Goal: Task Accomplishment & Management: Complete application form

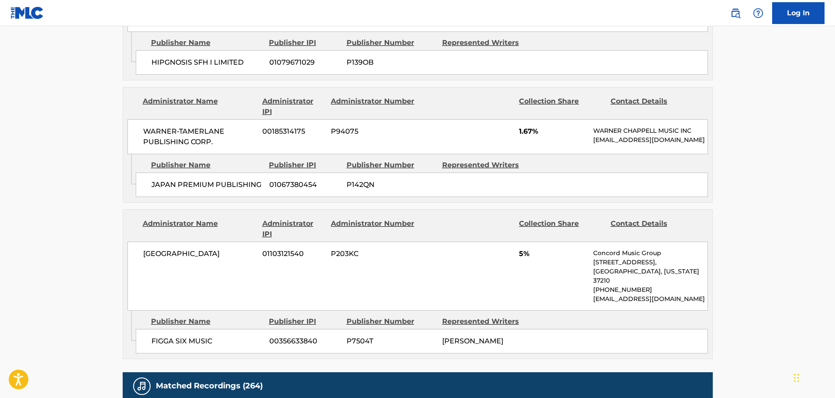
scroll to position [1178, 0]
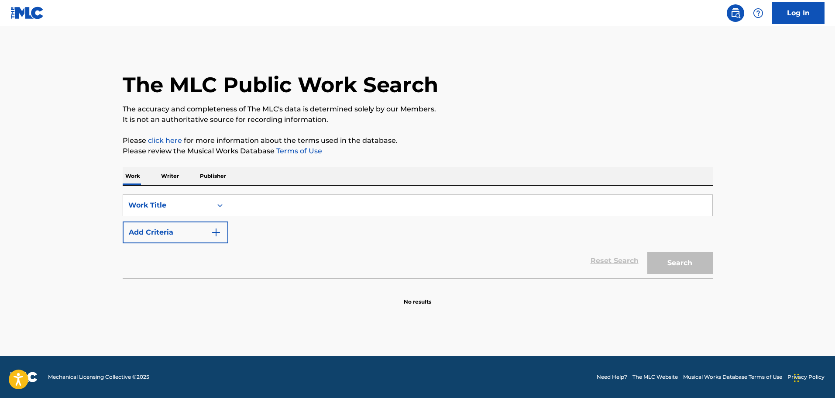
click at [278, 211] on input "Search Form" at bounding box center [470, 205] width 484 height 21
type input "got it on me"
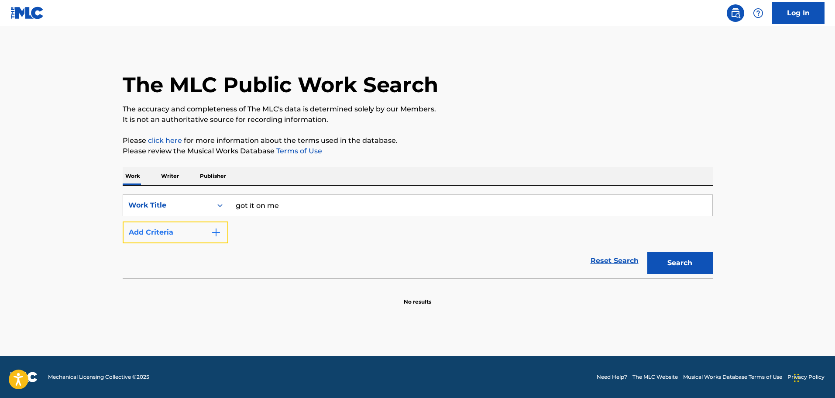
click at [185, 239] on button "Add Criteria" at bounding box center [176, 232] width 106 height 22
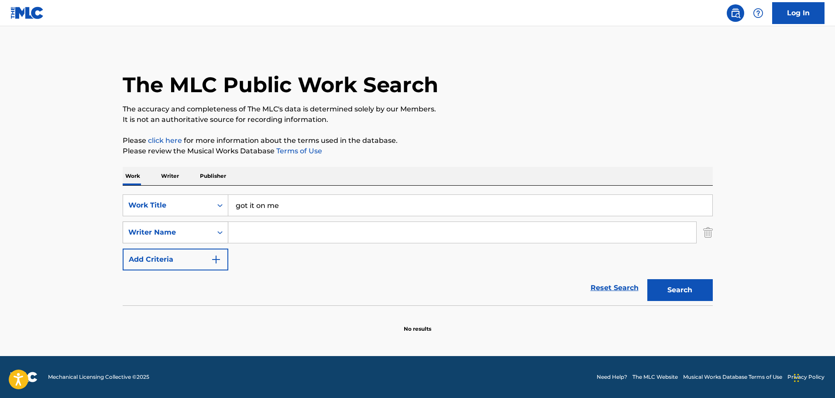
click at [223, 231] on icon "Search Form" at bounding box center [220, 232] width 9 height 9
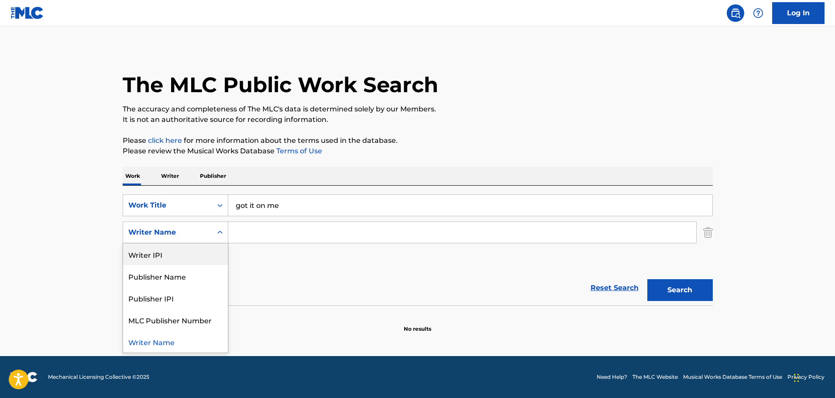
click at [328, 238] on input "Search Form" at bounding box center [462, 232] width 468 height 21
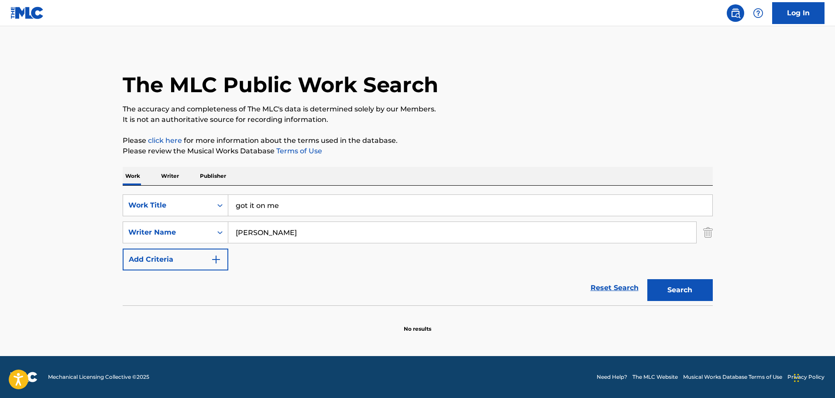
type input "dmytro luchko"
click at [647, 279] on button "Search" at bounding box center [679, 290] width 65 height 22
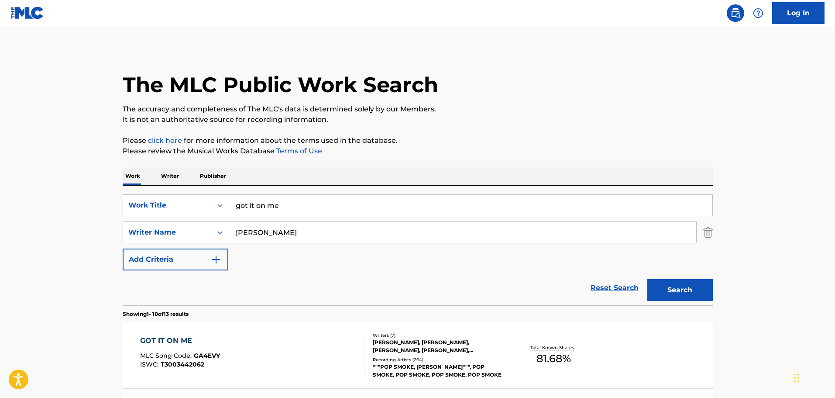
click at [283, 203] on input "got it on me" at bounding box center [470, 205] width 484 height 21
click at [281, 236] on input "dmytro luchko" at bounding box center [462, 232] width 468 height 21
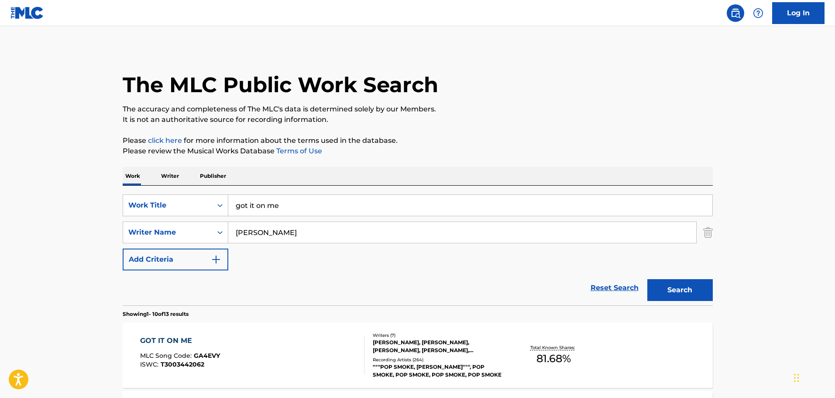
click at [281, 236] on input "dmytro luchko" at bounding box center [462, 232] width 468 height 21
click at [218, 171] on p "Publisher" at bounding box center [212, 176] width 31 height 18
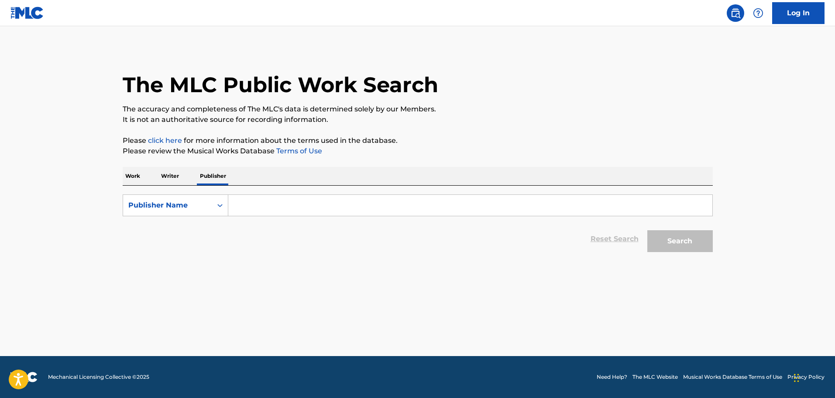
click at [259, 208] on input "Search Form" at bounding box center [470, 205] width 484 height 21
type input "sony"
click at [647, 230] on button "Search" at bounding box center [679, 241] width 65 height 22
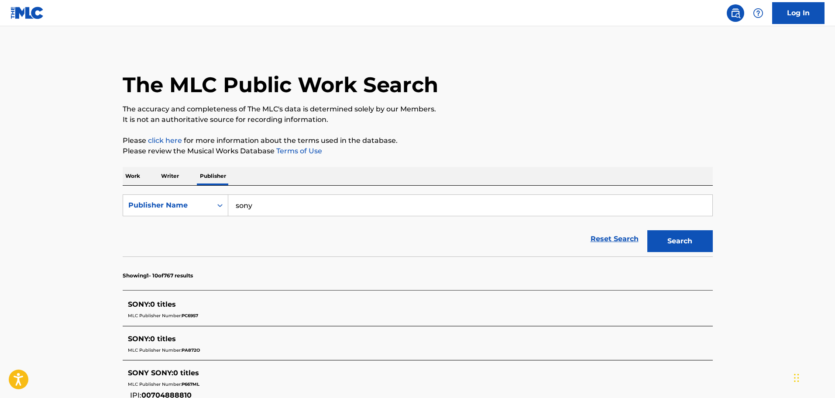
click at [147, 171] on div "Work Writer Publisher" at bounding box center [418, 176] width 590 height 18
click at [143, 174] on div "Work Writer Publisher" at bounding box center [418, 176] width 590 height 18
click at [130, 175] on p "Work" at bounding box center [133, 176] width 20 height 18
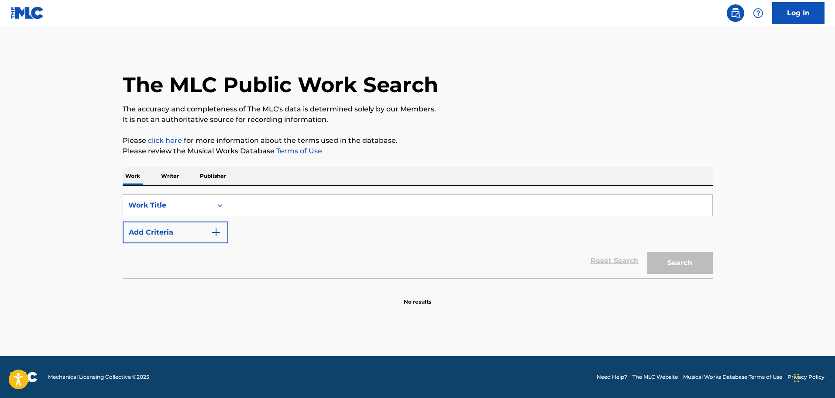
click at [268, 202] on input "Search Form" at bounding box center [470, 205] width 484 height 21
click at [170, 175] on p "Writer" at bounding box center [169, 176] width 23 height 18
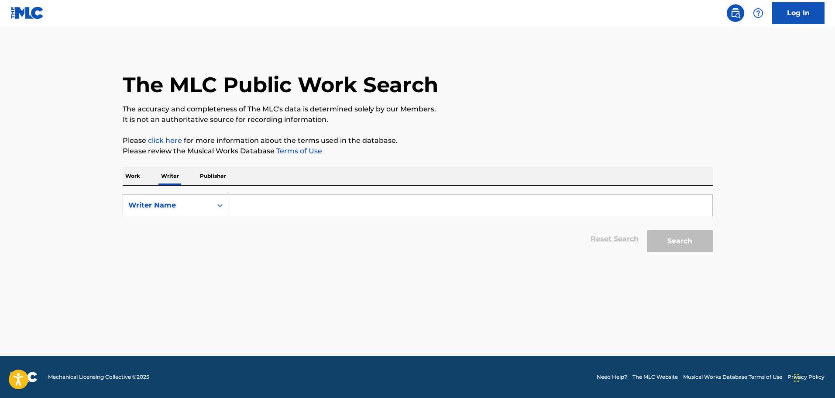
click at [257, 202] on input "Search Form" at bounding box center [470, 205] width 484 height 21
type input "egor figurniak"
click at [647, 230] on button "Search" at bounding box center [679, 241] width 65 height 22
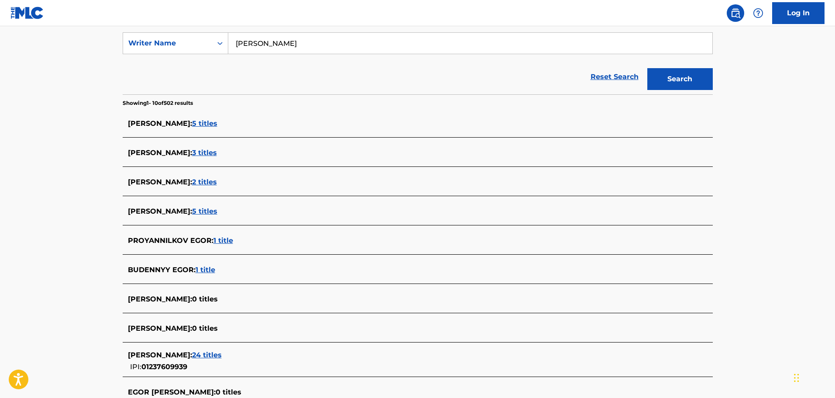
scroll to position [175, 0]
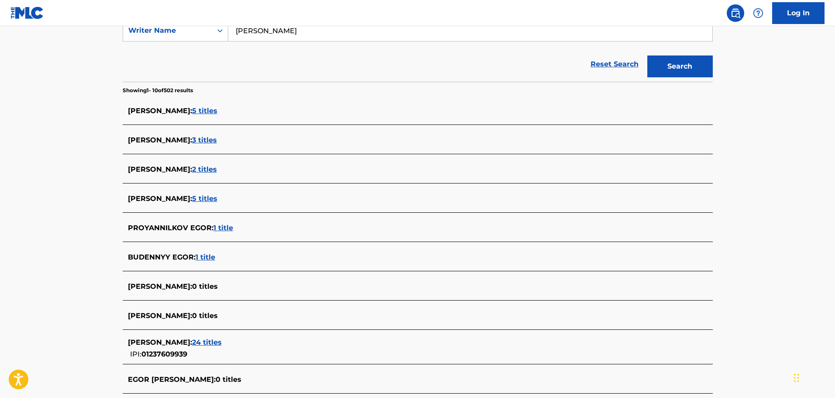
click at [215, 343] on span "24 titles" at bounding box center [207, 342] width 30 height 8
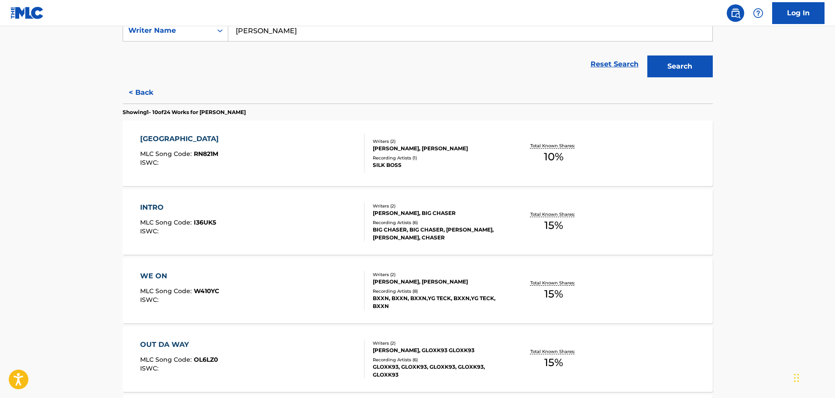
click at [185, 234] on div "INTRO MLC Song Code : I36UK5 ISWC :" at bounding box center [178, 221] width 76 height 39
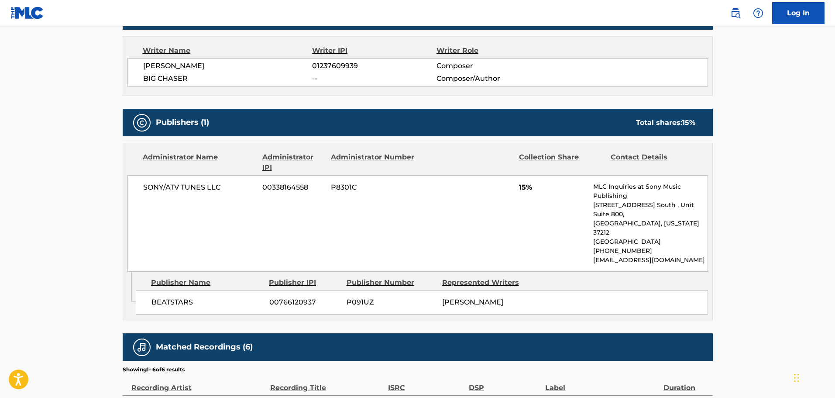
scroll to position [305, 0]
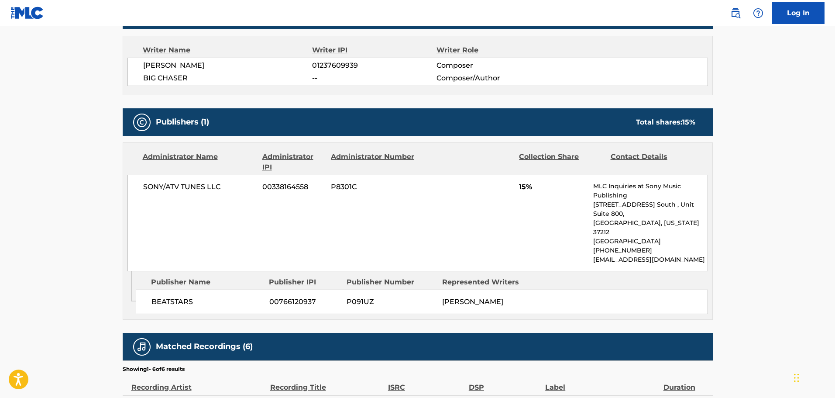
click at [298, 188] on span "00338164558" at bounding box center [293, 187] width 62 height 10
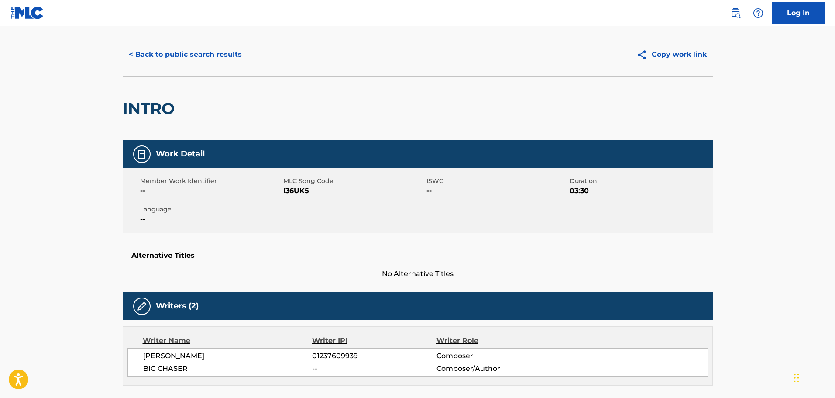
scroll to position [0, 0]
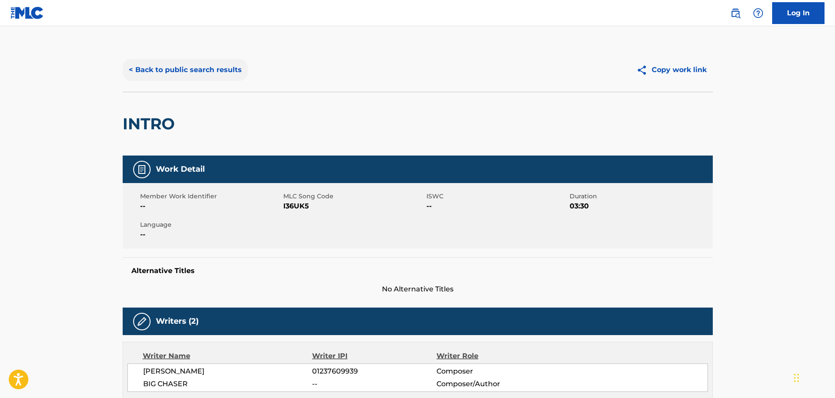
click at [201, 68] on button "< Back to public search results" at bounding box center [185, 70] width 125 height 22
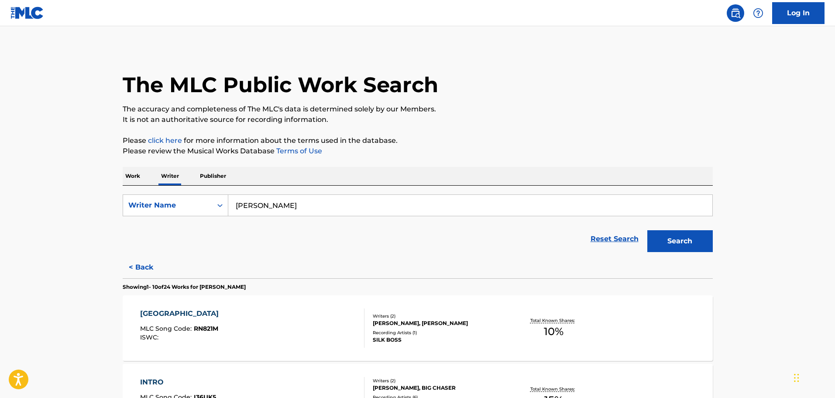
click at [249, 213] on input "egor figurniak" at bounding box center [470, 205] width 484 height 21
type input "kavi lybarger"
click at [647, 230] on button "Search" at bounding box center [679, 241] width 65 height 22
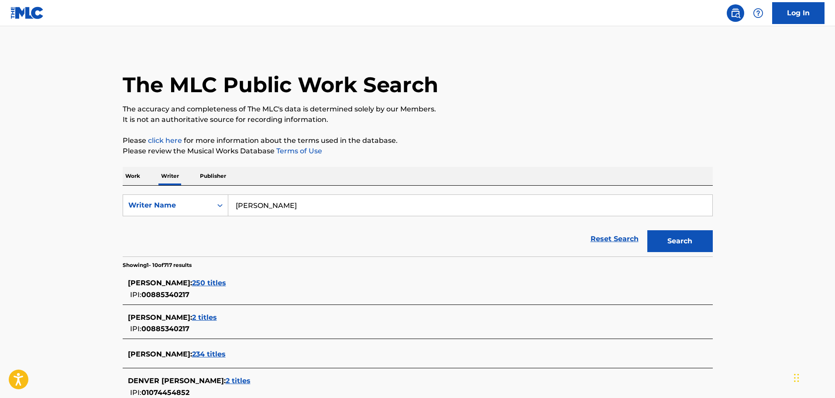
click at [226, 283] on span "250 titles" at bounding box center [209, 282] width 34 height 8
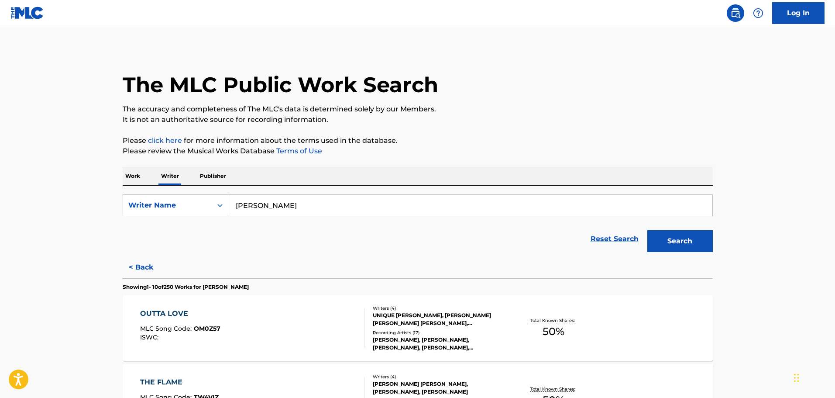
click at [249, 323] on div "OUTTA LOVE MLC Song Code : OM0Z57 ISWC :" at bounding box center [252, 327] width 224 height 39
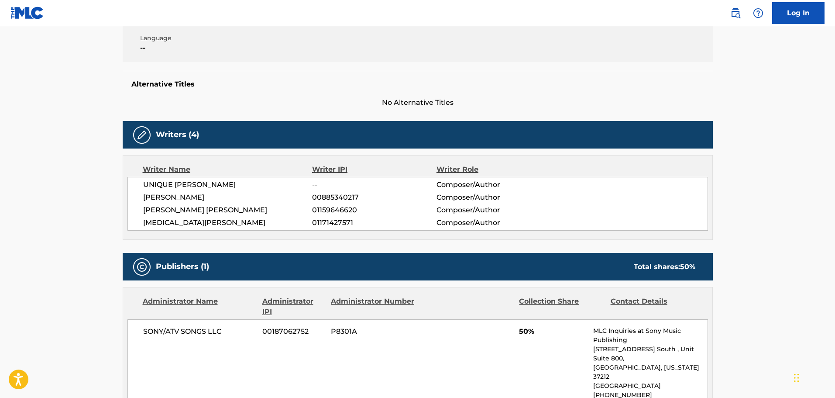
scroll to position [305, 0]
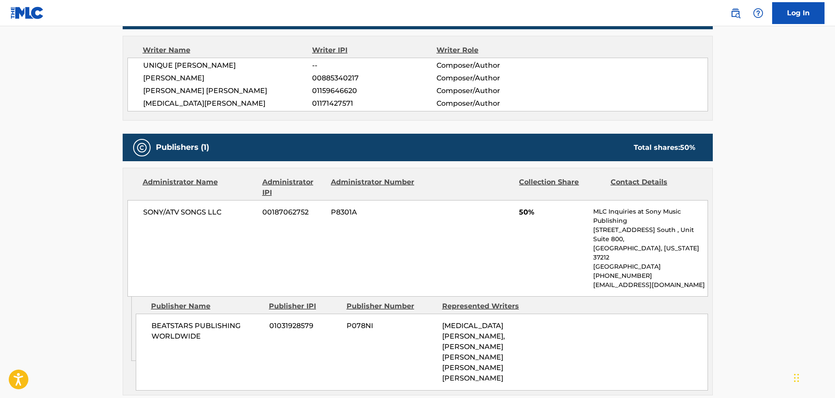
click at [285, 208] on span "00187062752" at bounding box center [293, 212] width 62 height 10
copy span "00187062752"
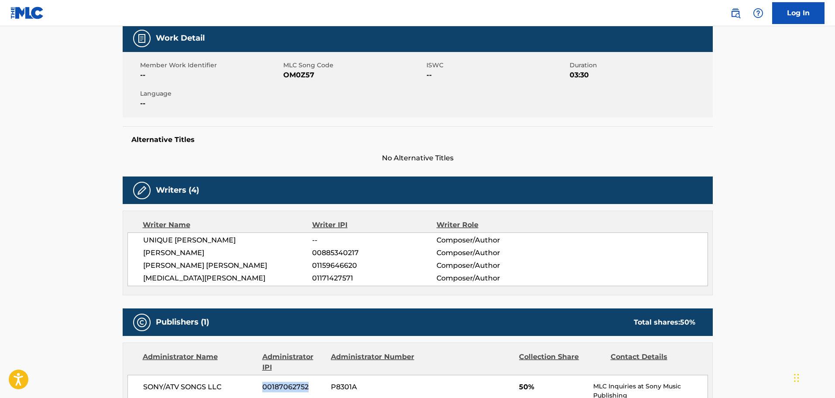
scroll to position [0, 0]
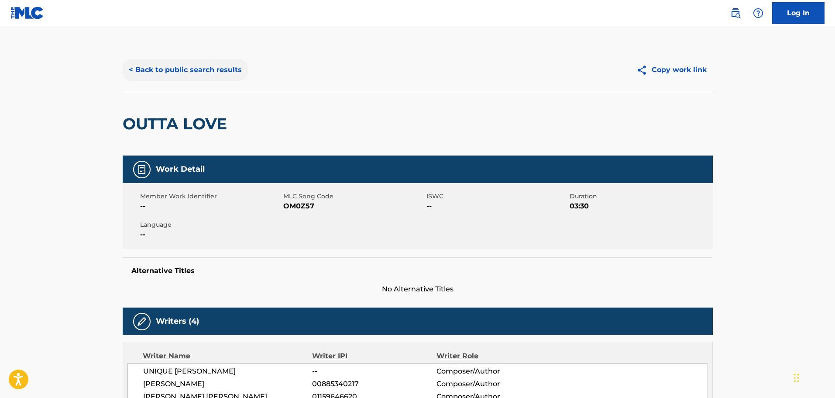
click at [222, 67] on button "< Back to public search results" at bounding box center [185, 70] width 125 height 22
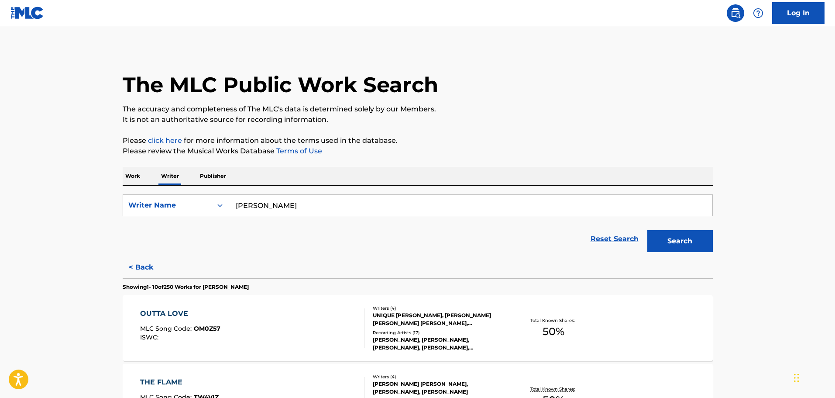
click at [292, 205] on input "kavi lybarger" at bounding box center [470, 205] width 484 height 21
click at [136, 181] on p "Work" at bounding box center [133, 176] width 20 height 18
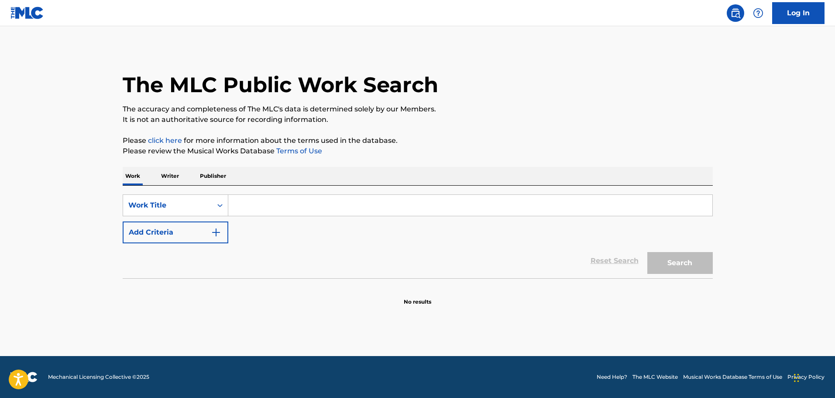
click at [238, 211] on input "Search Form" at bounding box center [470, 205] width 484 height 21
type input "soak city"
click at [647, 252] on button "Search" at bounding box center [679, 263] width 65 height 22
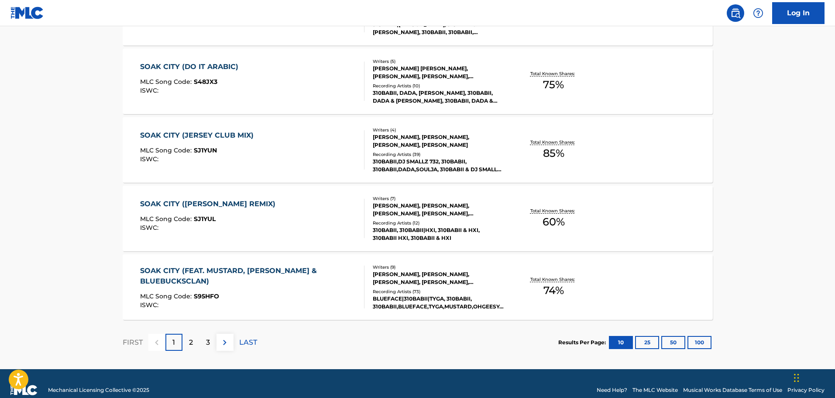
scroll to position [671, 0]
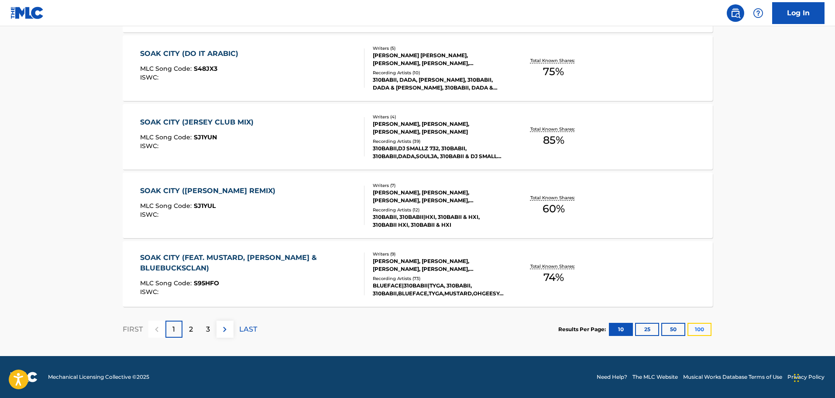
click at [692, 328] on button "100" at bounding box center [699, 328] width 24 height 13
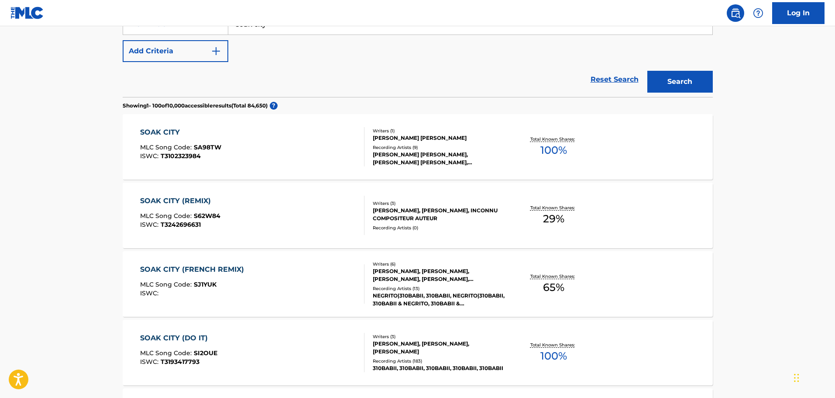
scroll to position [262, 0]
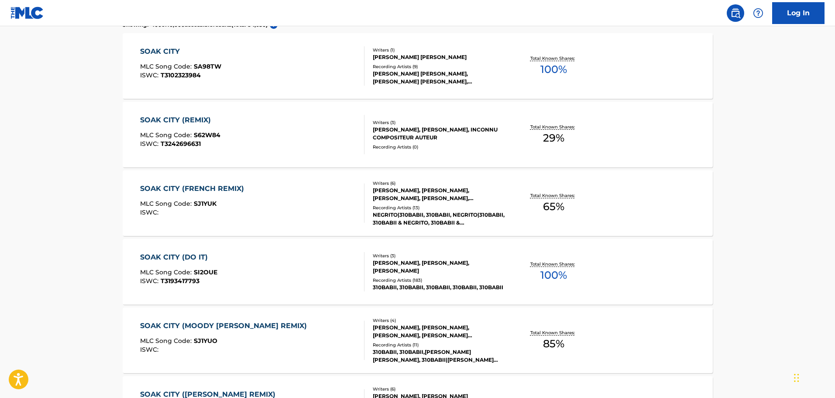
click at [311, 69] on div "SOAK CITY MLC Song Code : SA98TW ISWC : T3102323984" at bounding box center [252, 65] width 224 height 39
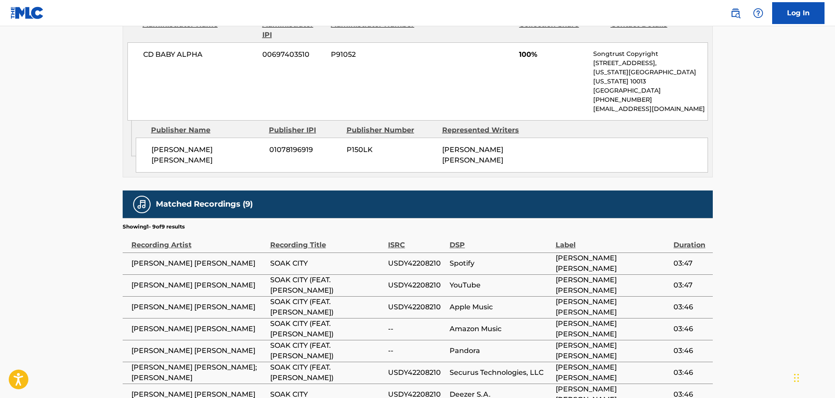
scroll to position [436, 0]
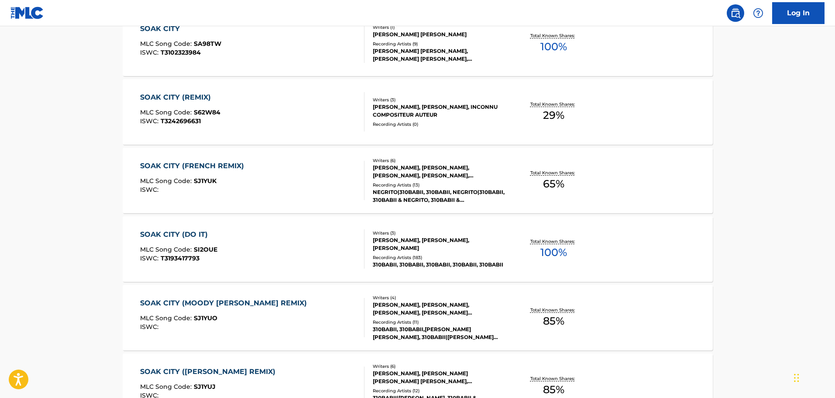
scroll to position [241, 0]
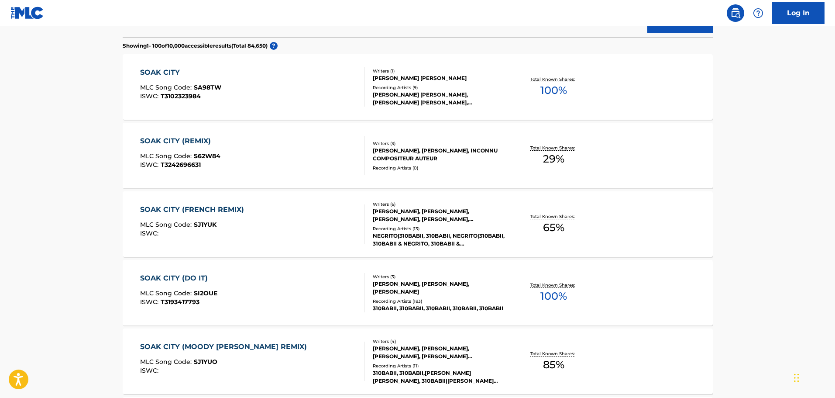
click at [316, 149] on div "SOAK CITY (REMIX) MLC Song Code : S62W84 ISWC : T3242696631" at bounding box center [252, 155] width 224 height 39
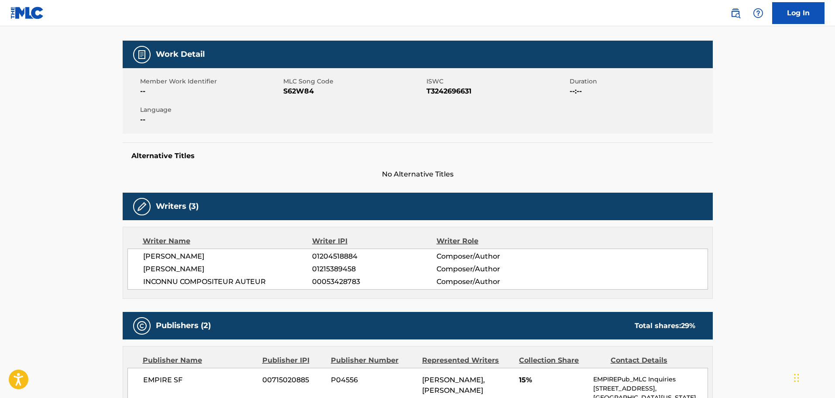
scroll to position [50, 0]
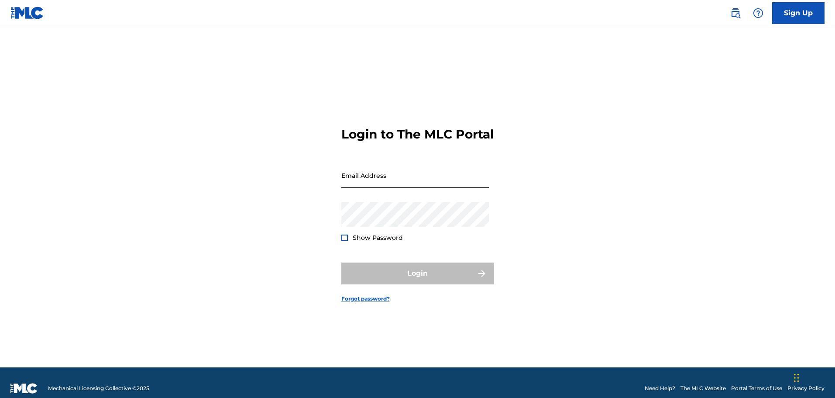
drag, startPoint x: 454, startPoint y: 175, endPoint x: 441, endPoint y: 184, distance: 15.9
click at [441, 184] on input "Email Address" at bounding box center [414, 175] width 147 height 25
click at [374, 186] on input "Email Address" at bounding box center [414, 175] width 147 height 25
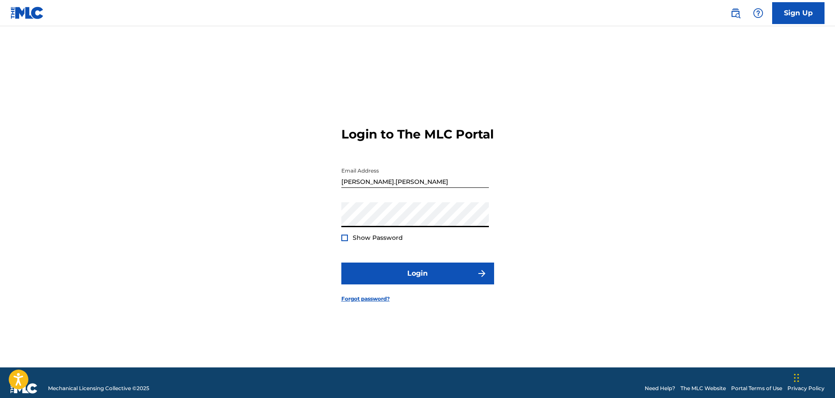
click at [401, 186] on input "dagne.cronin" at bounding box center [414, 175] width 147 height 25
type input "[PERSON_NAME][EMAIL_ADDRESS][PERSON_NAME][DOMAIN_NAME]"
click at [341, 262] on button "Login" at bounding box center [417, 273] width 153 height 22
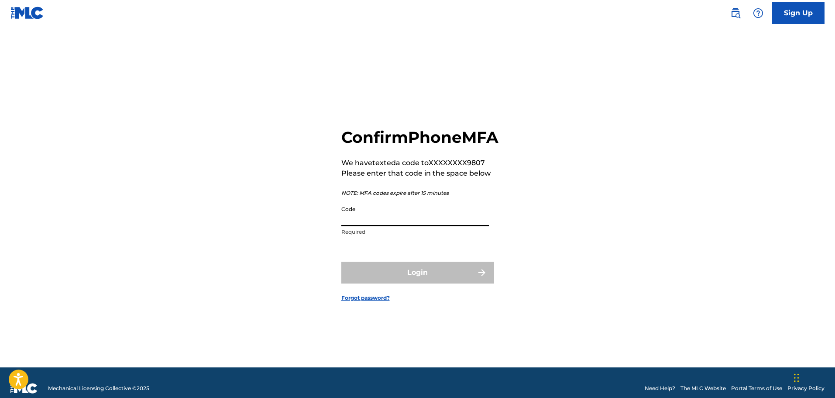
click at [418, 226] on input "Code" at bounding box center [414, 213] width 147 height 25
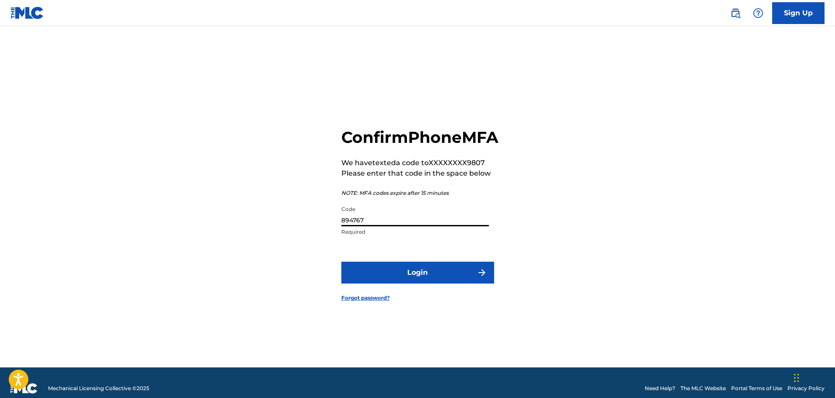
type input "894767"
click at [341, 261] on button "Login" at bounding box center [417, 272] width 153 height 22
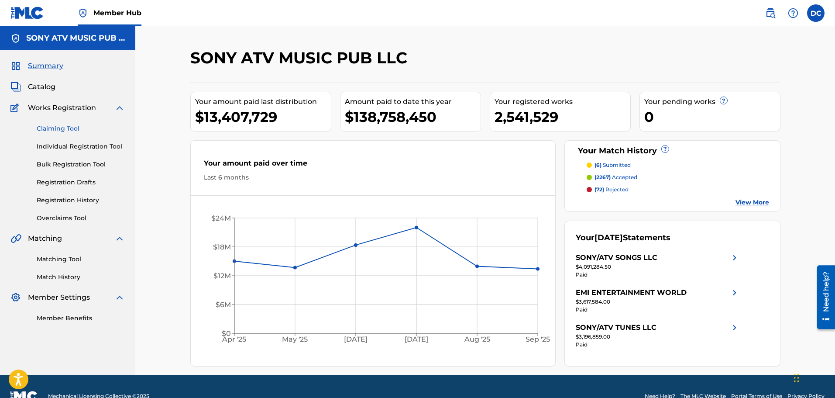
click at [88, 132] on link "Claiming Tool" at bounding box center [81, 128] width 88 height 9
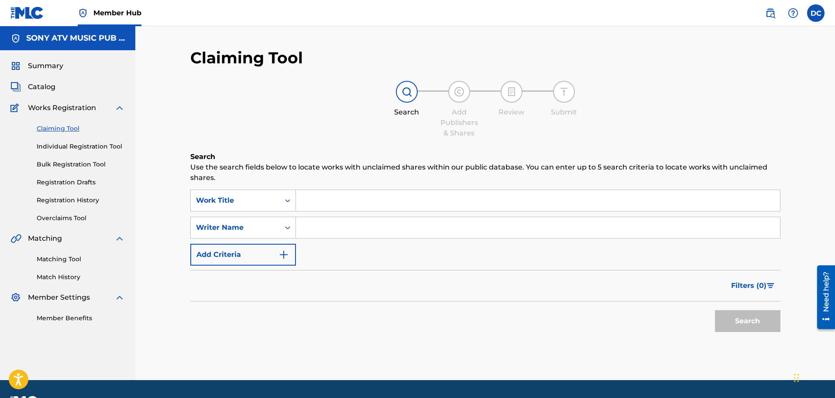
click at [315, 203] on input "Search Form" at bounding box center [538, 200] width 484 height 21
click at [326, 204] on input "Search Form" at bounding box center [538, 200] width 484 height 21
paste input "got it on me"
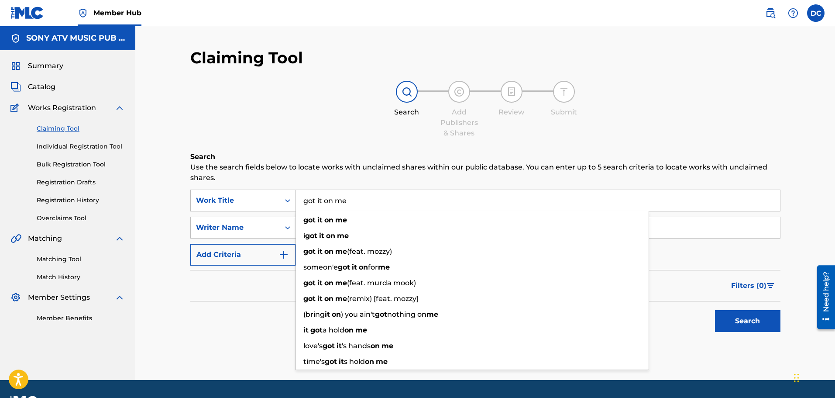
type input "got it on me"
click at [329, 225] on div "got it on me" at bounding box center [472, 220] width 353 height 16
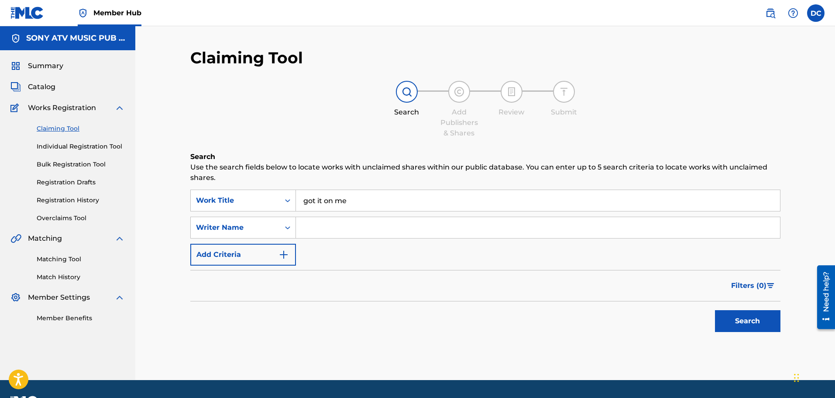
click at [365, 230] on input "Search Form" at bounding box center [538, 227] width 484 height 21
click at [312, 252] on div "SearchWithCriteriaf3254543-e5fb-42e0-8938-6c3f655592dc Work Title got it on me …" at bounding box center [485, 227] width 590 height 76
click at [322, 230] on input "Search Form" at bounding box center [538, 227] width 484 height 21
paste input "dmytro luchko"
type input "dmytro luchko"
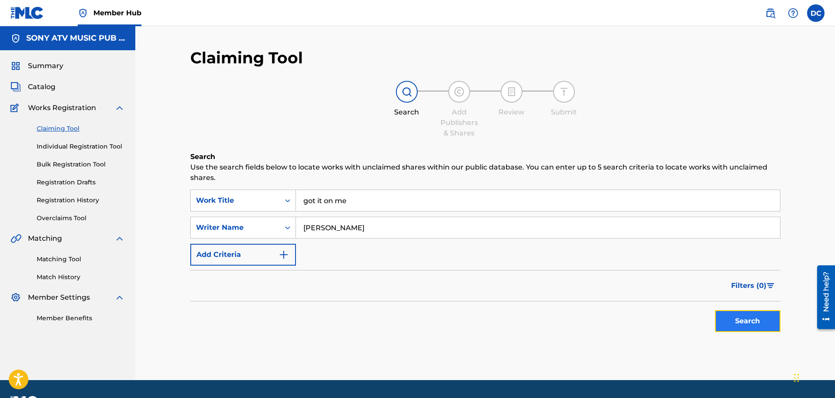
click at [723, 322] on button "Search" at bounding box center [747, 321] width 65 height 22
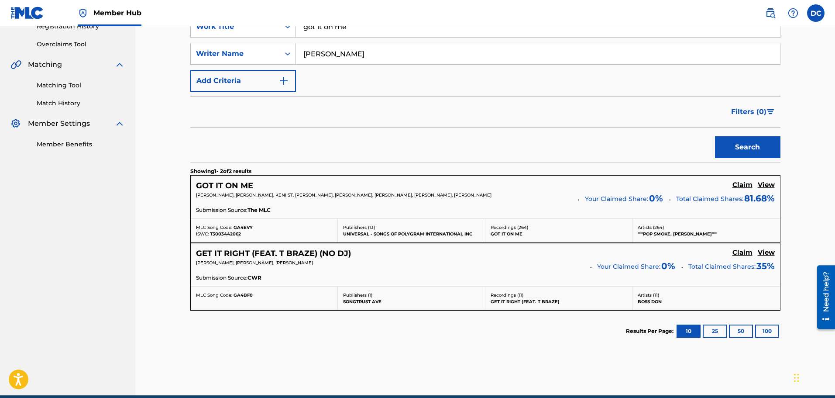
scroll to position [175, 0]
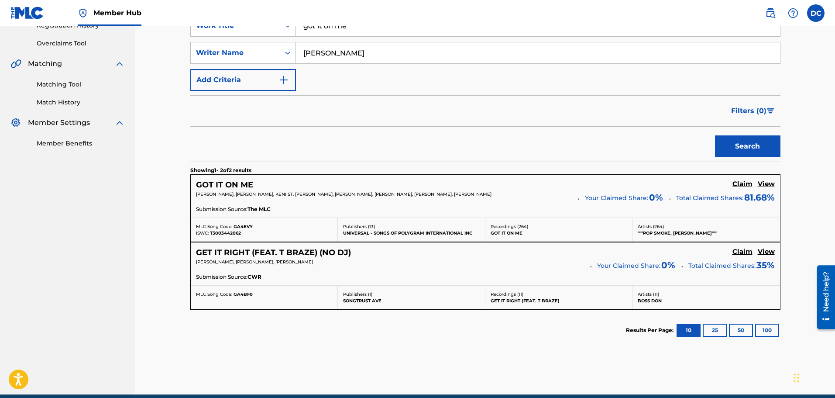
click at [270, 196] on span "DMYTRO LUCHKO, BASHAR JACKSON, KENI ST. LEWIS, LUIS RESTO, FREDERICK J PERREN, …" at bounding box center [343, 194] width 295 height 6
click at [747, 184] on h5 "Claim" at bounding box center [742, 184] width 20 height 8
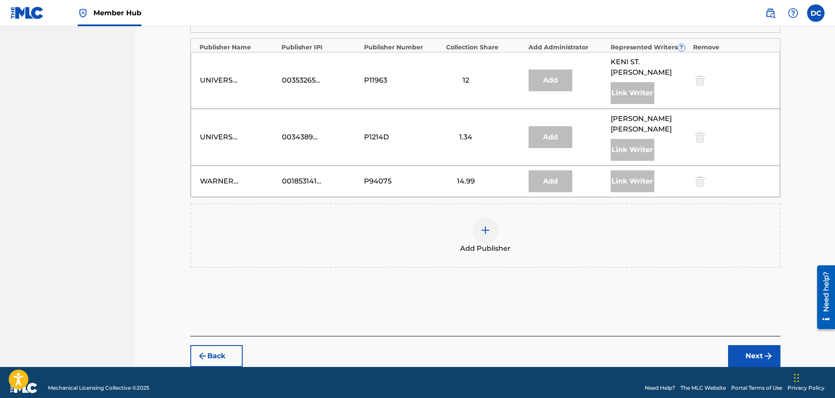
scroll to position [770, 0]
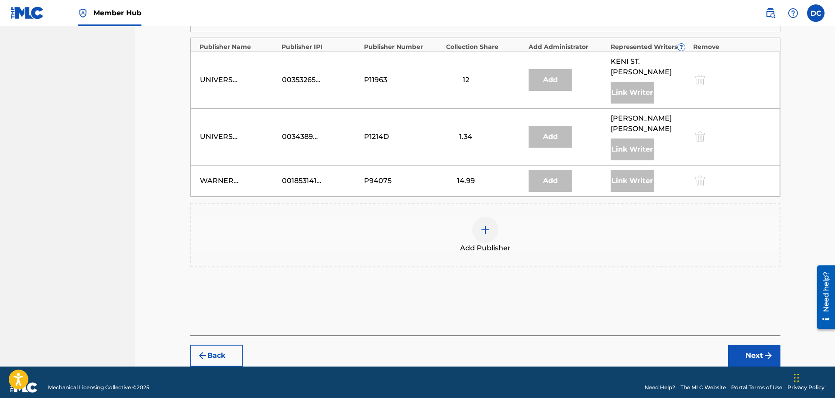
click at [499, 227] on div "Add Publisher" at bounding box center [485, 234] width 588 height 37
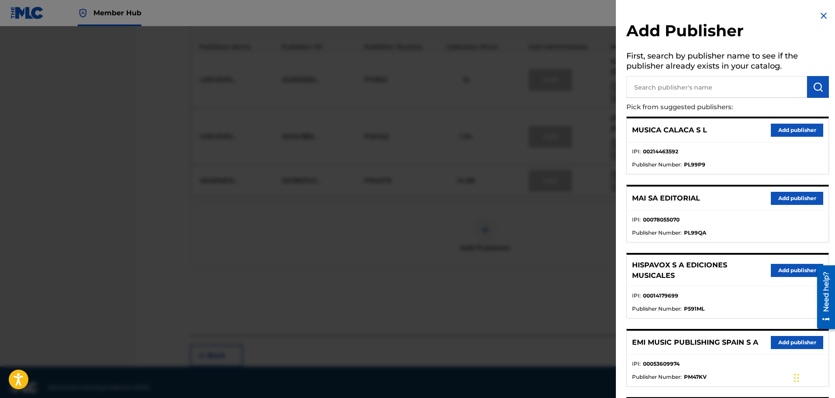
click at [689, 87] on input "text" at bounding box center [716, 87] width 181 height 22
type input "beatstars"
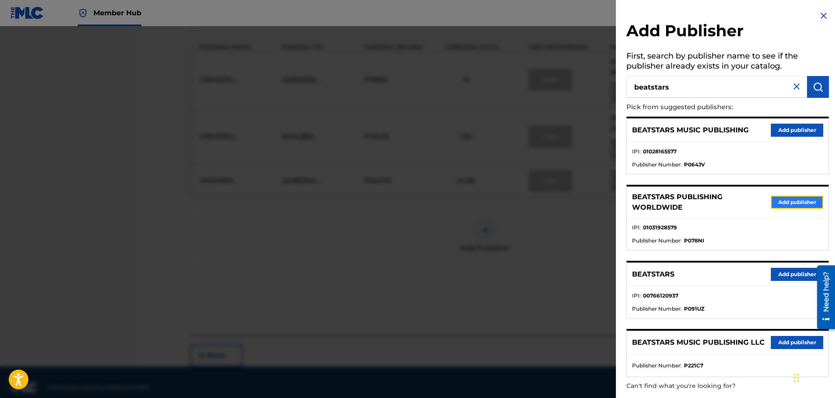
click at [797, 204] on button "Add publisher" at bounding box center [797, 201] width 52 height 13
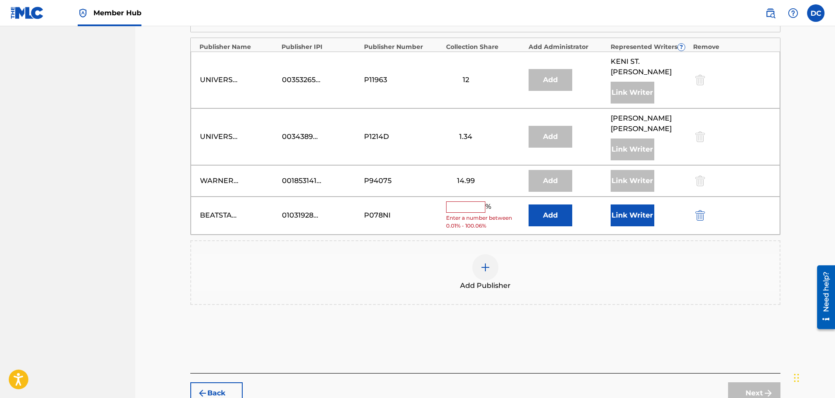
click at [462, 214] on span "Enter a number between 0.01% - 100.06%" at bounding box center [485, 222] width 78 height 16
click at [468, 201] on input "text" at bounding box center [465, 206] width 39 height 11
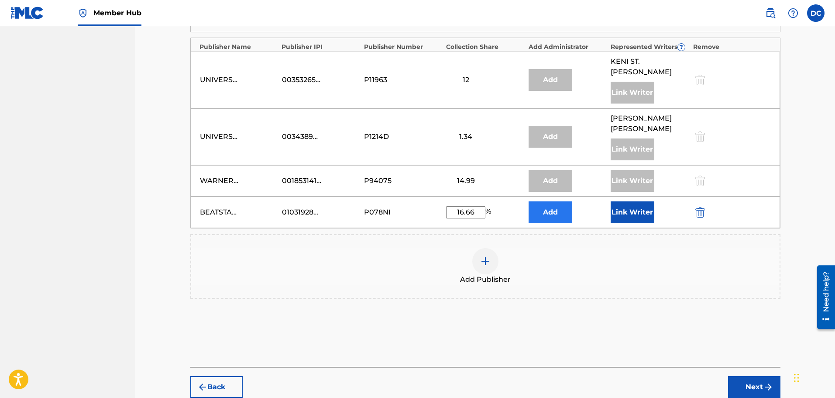
type input "16.66"
click at [563, 201] on button "Add" at bounding box center [550, 212] width 44 height 22
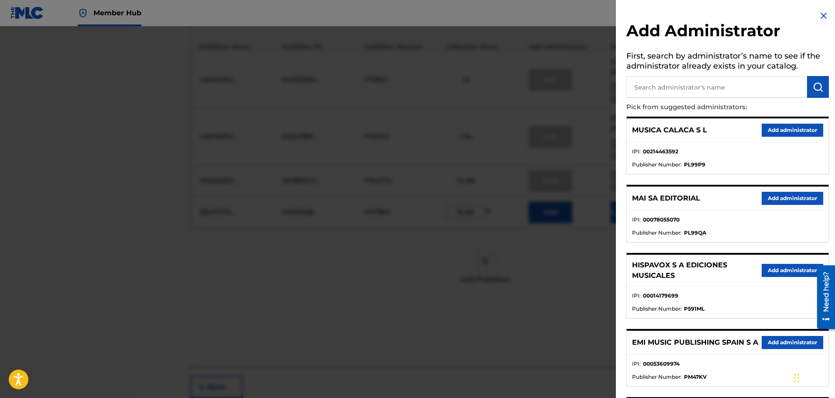
click at [738, 92] on input "text" at bounding box center [716, 87] width 181 height 22
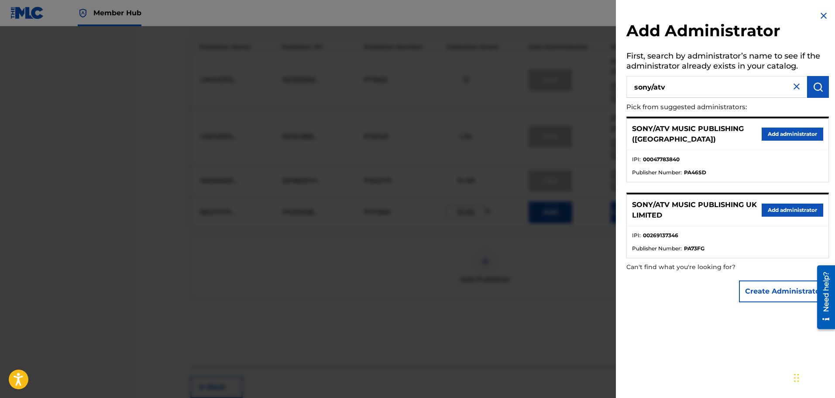
drag, startPoint x: 687, startPoint y: 88, endPoint x: 593, endPoint y: 86, distance: 94.3
click at [593, 86] on div "Add Administrator First, search by administrator’s name to see if the administr…" at bounding box center [417, 211] width 835 height 371
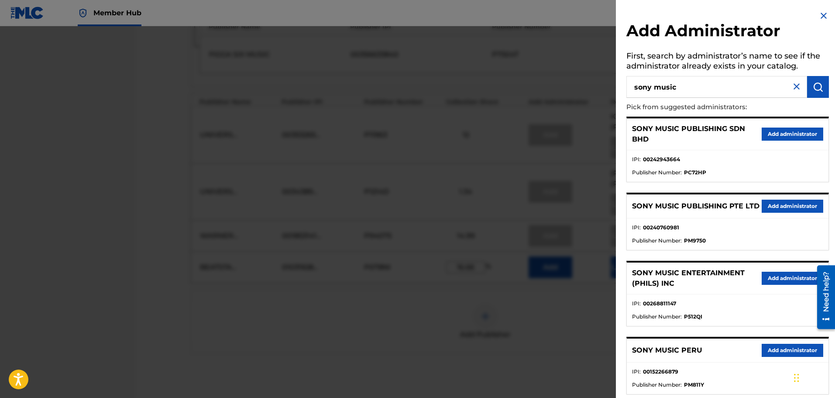
scroll to position [583, 0]
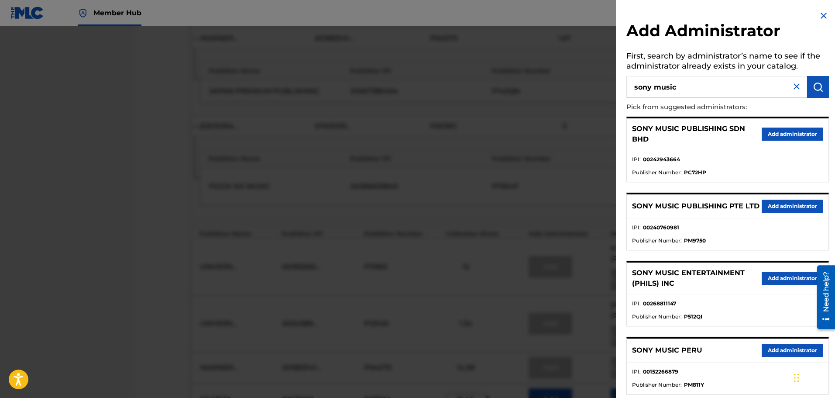
click at [663, 88] on input "sony music" at bounding box center [716, 87] width 181 height 22
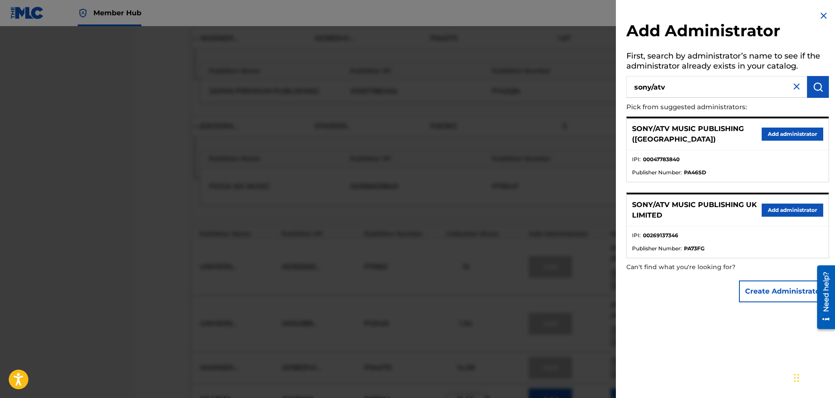
click at [694, 89] on input "sony/atv" at bounding box center [716, 87] width 181 height 22
paste input "00187062752"
type input "00187062752"
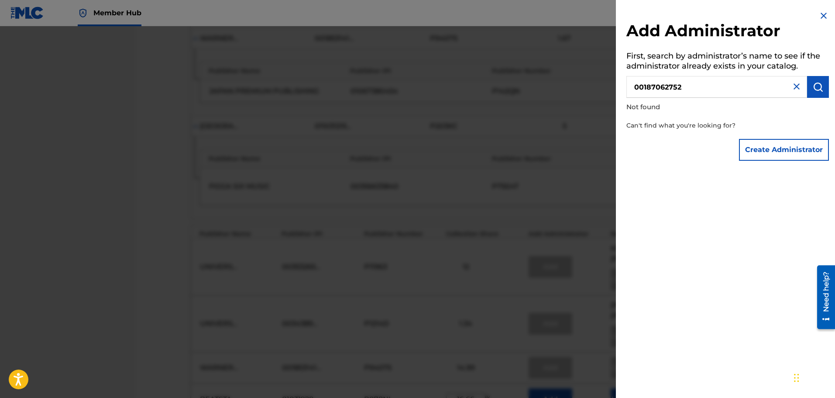
click at [791, 82] on img at bounding box center [796, 86] width 10 height 10
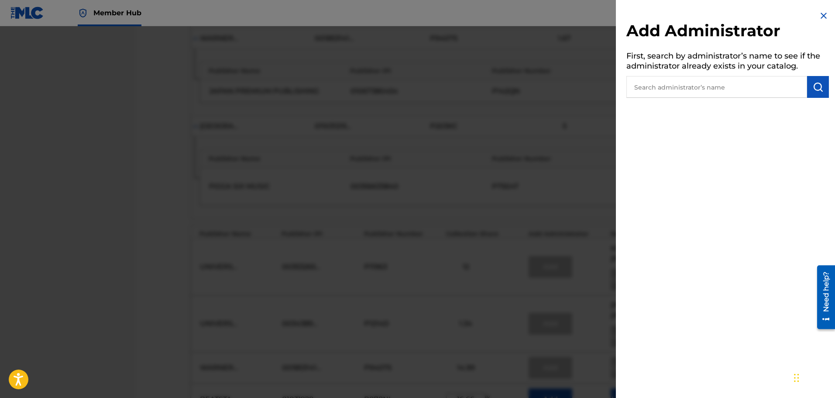
click at [818, 12] on img at bounding box center [823, 15] width 10 height 10
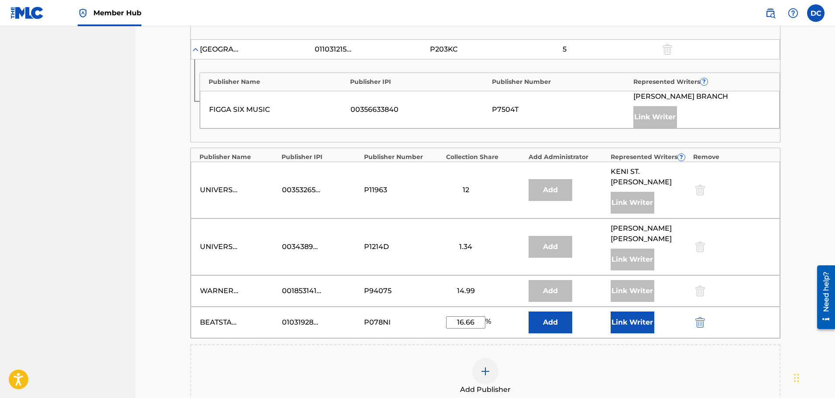
scroll to position [671, 0]
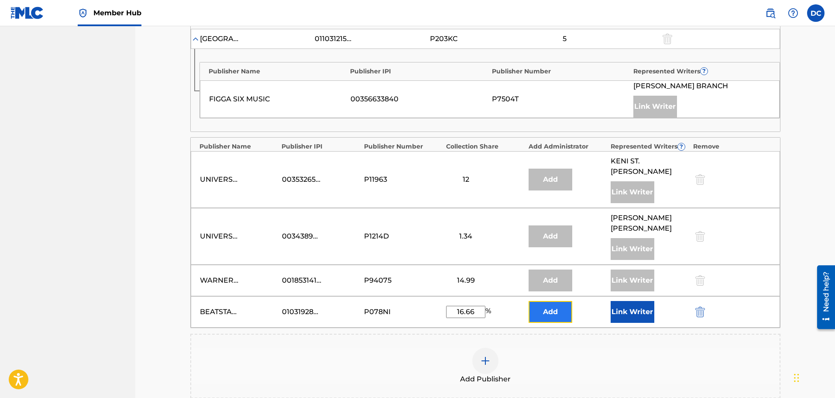
click at [550, 301] on button "Add" at bounding box center [550, 312] width 44 height 22
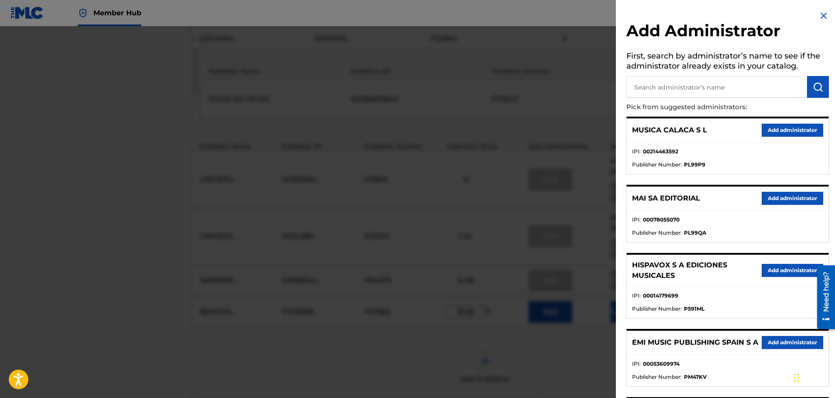
click at [723, 88] on input "text" at bounding box center [716, 87] width 181 height 22
type input "sony/atv songs"
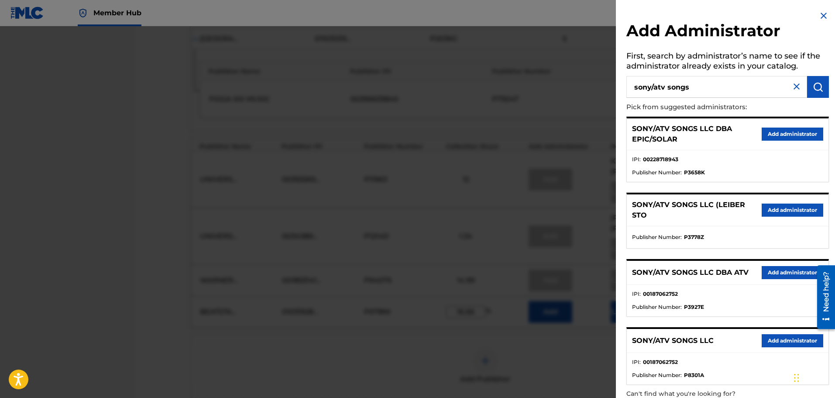
scroll to position [44, 0]
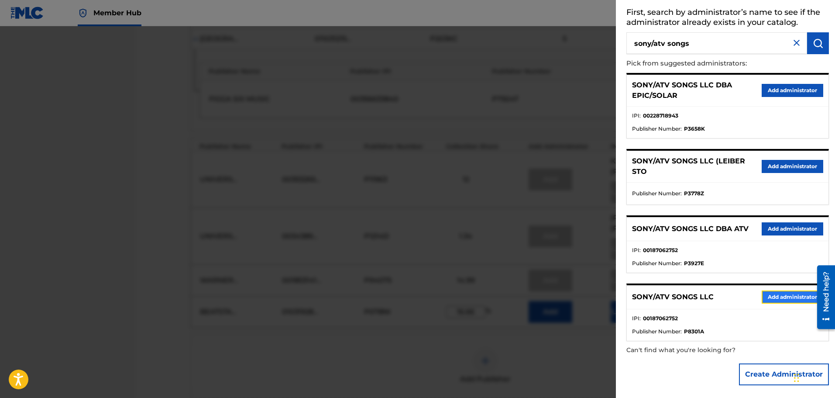
click at [766, 293] on button "Add administrator" at bounding box center [792, 296] width 62 height 13
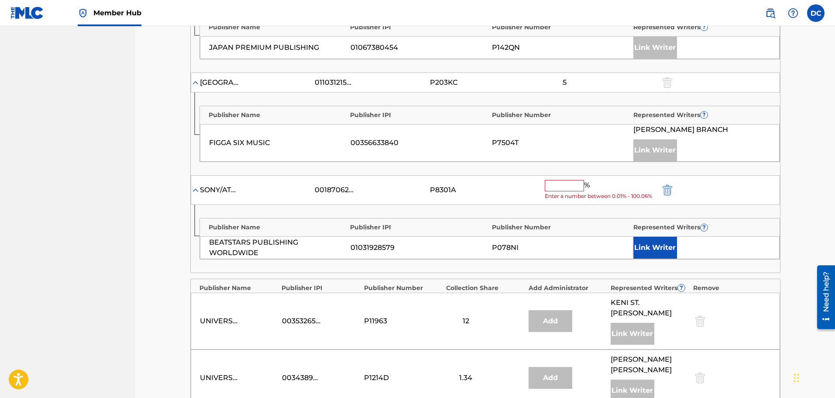
scroll to position [583, 0]
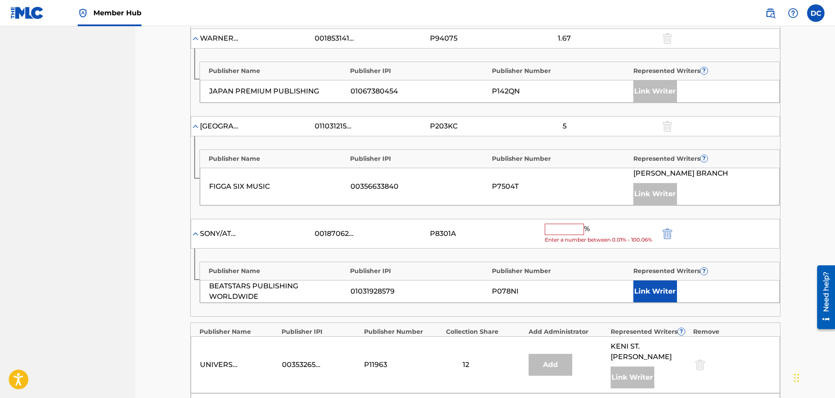
click at [568, 228] on input "text" at bounding box center [564, 228] width 39 height 11
click at [650, 285] on button "Link Writer" at bounding box center [655, 291] width 44 height 22
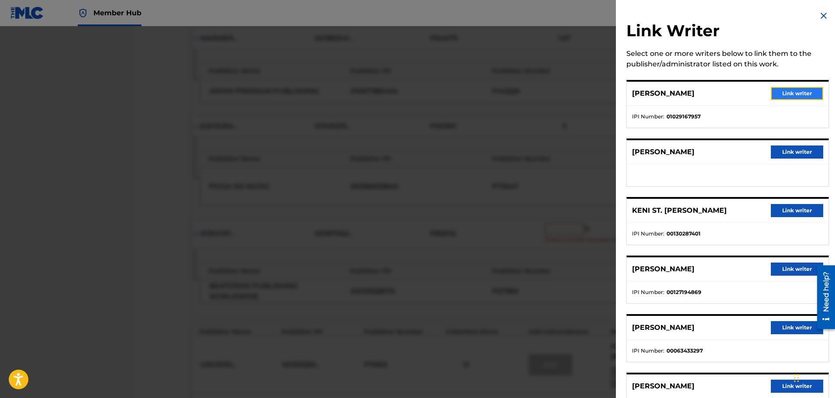
click at [782, 93] on button "Link writer" at bounding box center [797, 93] width 52 height 13
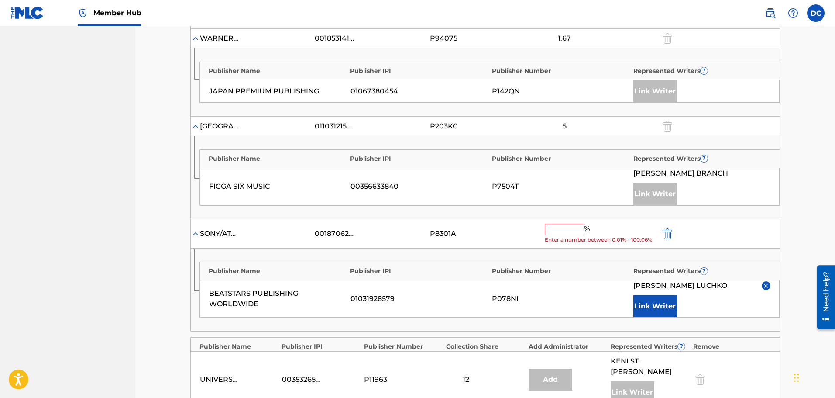
click at [562, 233] on input "text" at bounding box center [564, 228] width 39 height 11
type input "q"
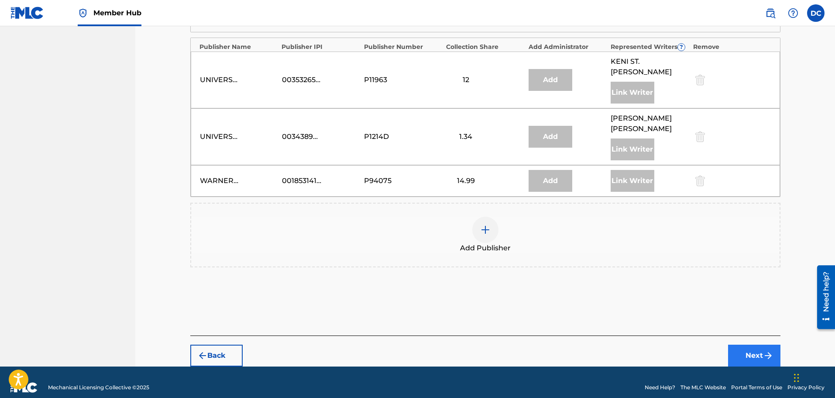
type input "16.66"
click at [736, 349] on button "Next" at bounding box center [754, 355] width 52 height 22
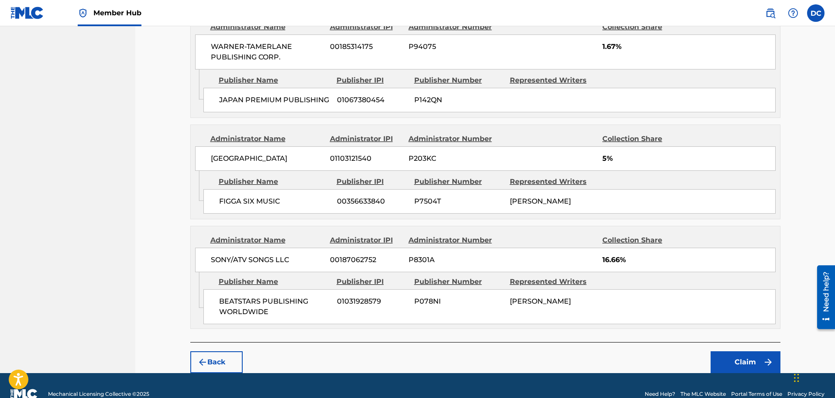
scroll to position [1023, 0]
click at [715, 350] on button "Claim" at bounding box center [745, 361] width 70 height 22
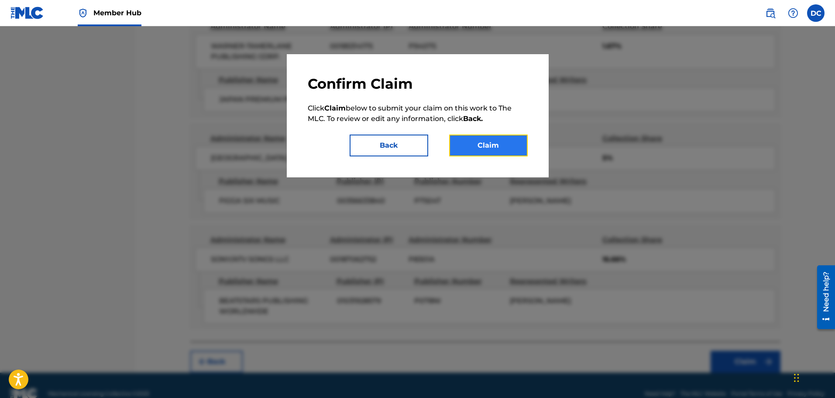
click at [495, 149] on button "Claim" at bounding box center [488, 145] width 79 height 22
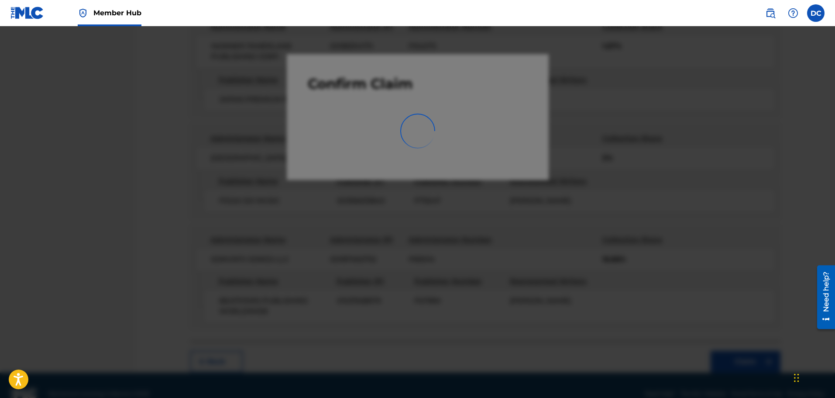
scroll to position [0, 0]
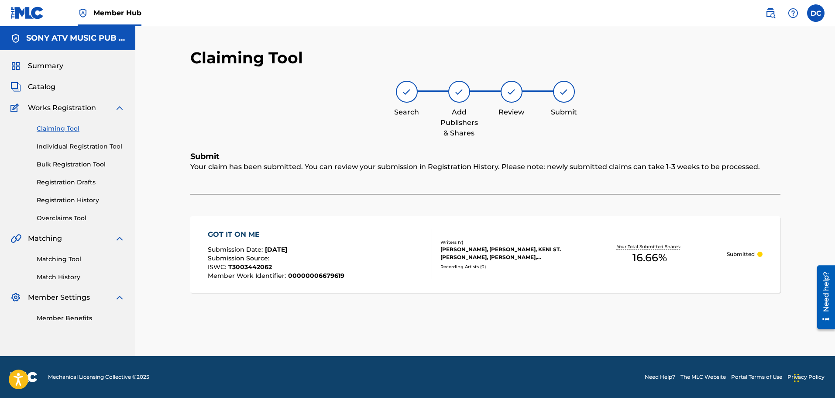
click at [56, 126] on link "Claiming Tool" at bounding box center [81, 128] width 88 height 9
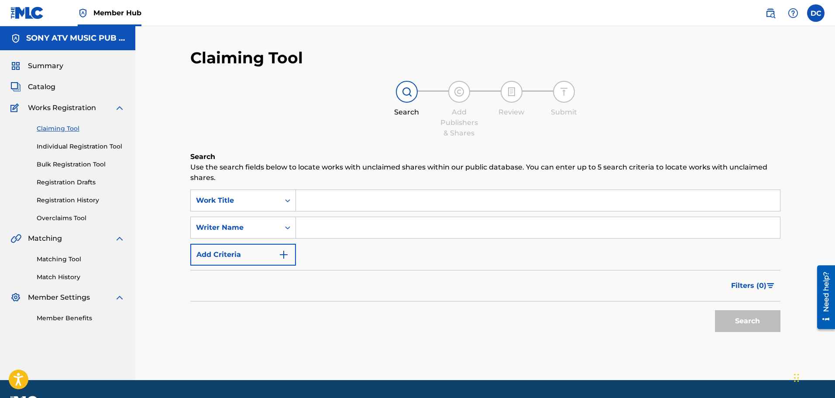
click at [346, 208] on input "Search Form" at bounding box center [538, 200] width 484 height 21
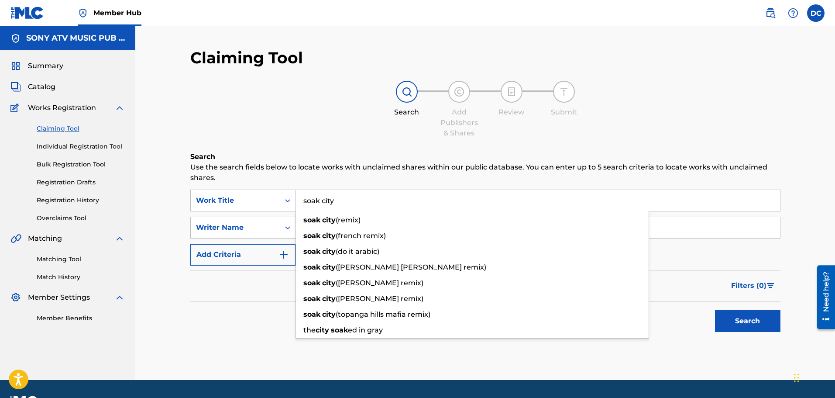
type input "soak city"
click at [715, 310] on button "Search" at bounding box center [747, 321] width 65 height 22
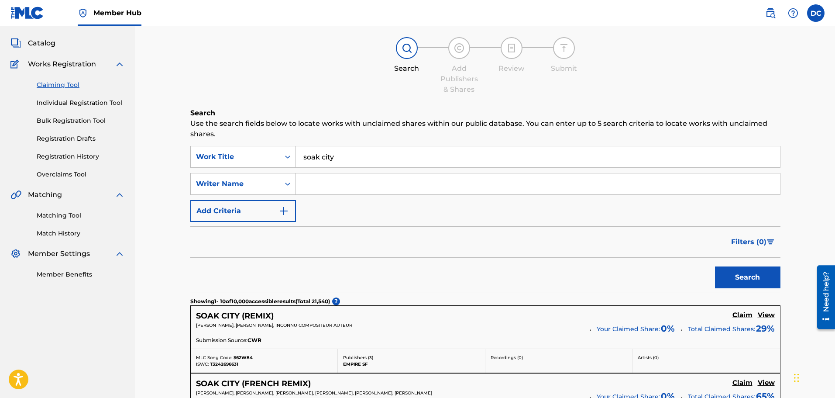
scroll to position [87, 0]
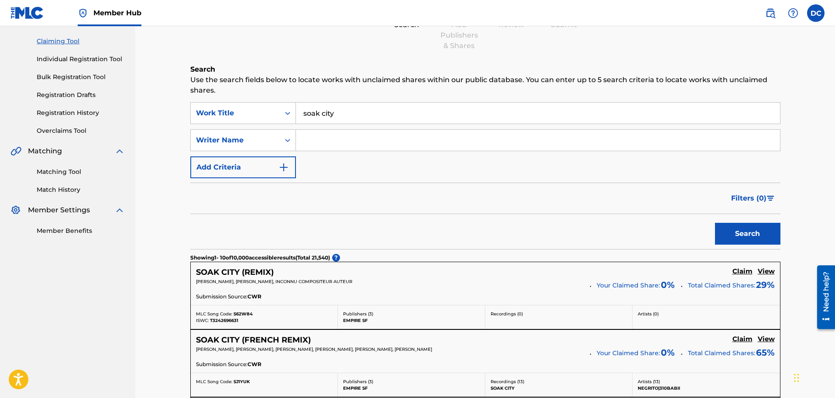
drag, startPoint x: 380, startPoint y: 122, endPoint x: 380, endPoint y: 127, distance: 5.7
click at [380, 124] on div "SearchWithCriteriaf3254543-e5fb-42e0-8938-6c3f655592dc Work Title soak city Sea…" at bounding box center [485, 140] width 590 height 76
click at [380, 131] on input "Search Form" at bounding box center [538, 140] width 484 height 21
click at [379, 145] on input "Search Form" at bounding box center [538, 140] width 484 height 21
click at [360, 137] on input "Search Form" at bounding box center [538, 140] width 484 height 21
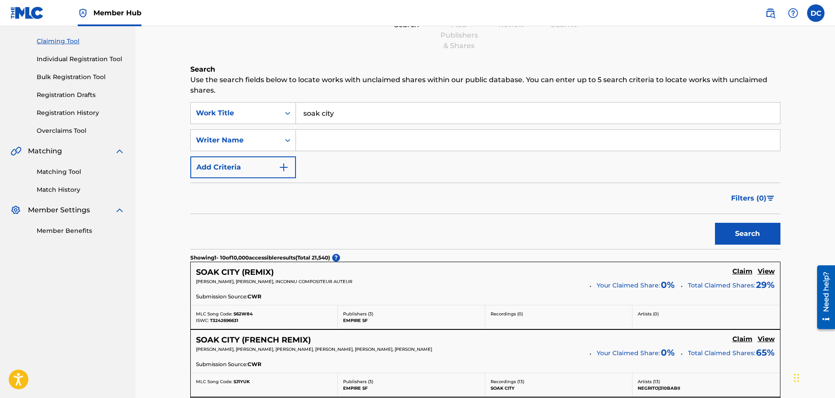
paste input "[PERSON_NAME]"
type input "[PERSON_NAME]"
click at [715, 223] on button "Search" at bounding box center [747, 234] width 65 height 22
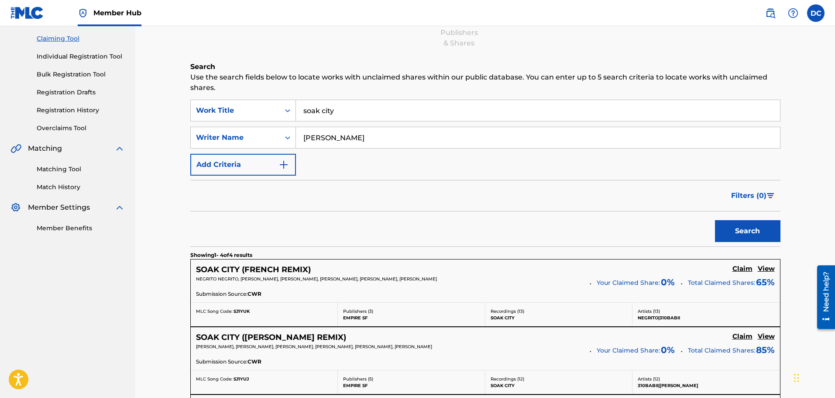
scroll to position [86, 0]
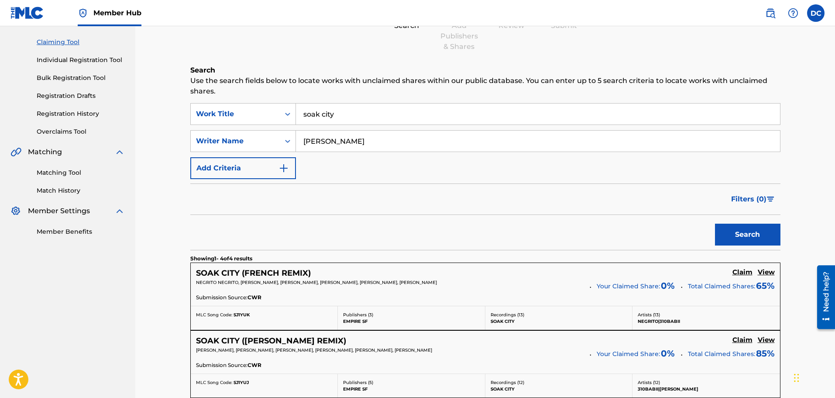
click at [343, 146] on input "[PERSON_NAME]" at bounding box center [538, 140] width 484 height 21
click at [432, 112] on input "soak city" at bounding box center [538, 113] width 484 height 21
type input "soak city (do it)"
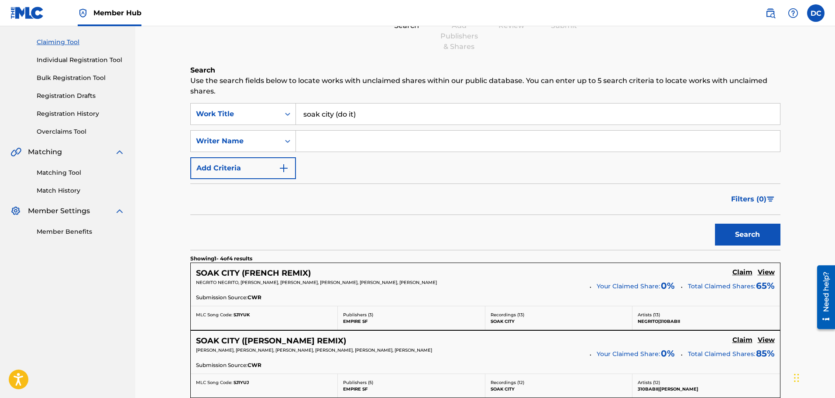
click at [715, 223] on button "Search" at bounding box center [747, 234] width 65 height 22
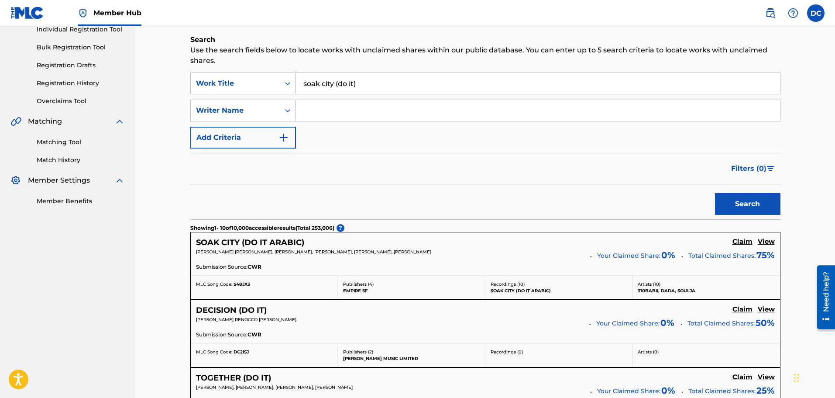
scroll to position [0, 0]
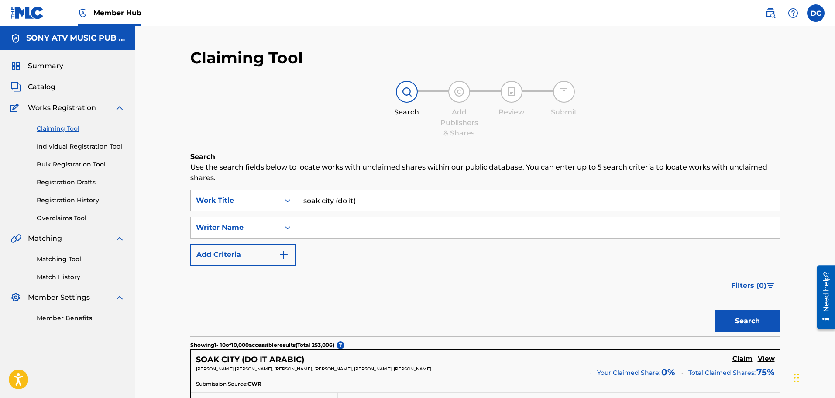
click at [271, 199] on div "Work Title" at bounding box center [235, 200] width 79 height 10
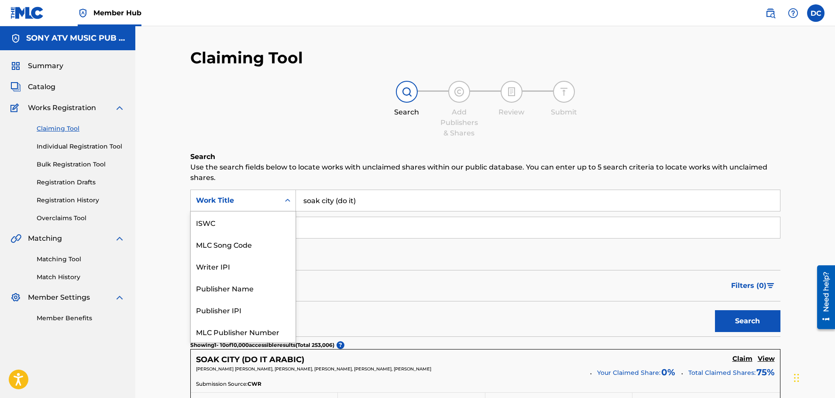
scroll to position [22, 0]
click at [278, 226] on div "MLC Song Code" at bounding box center [243, 222] width 105 height 22
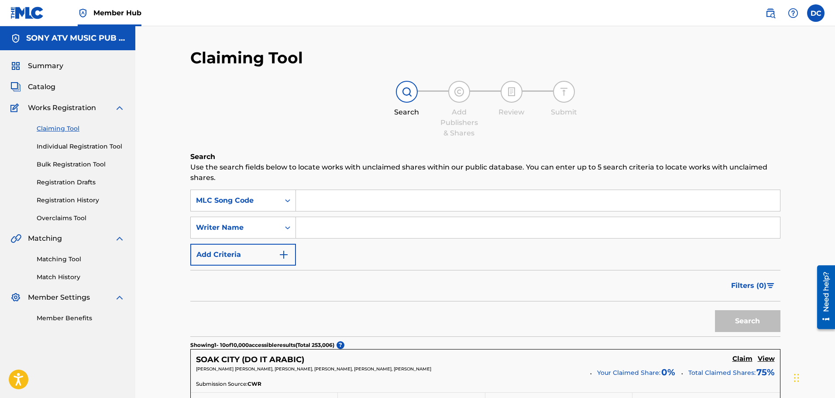
click at [345, 197] on input "Search Form" at bounding box center [538, 200] width 484 height 21
paste input "SI2OUE"
type input "SI2OUE"
click at [715, 310] on button "Search" at bounding box center [747, 321] width 65 height 22
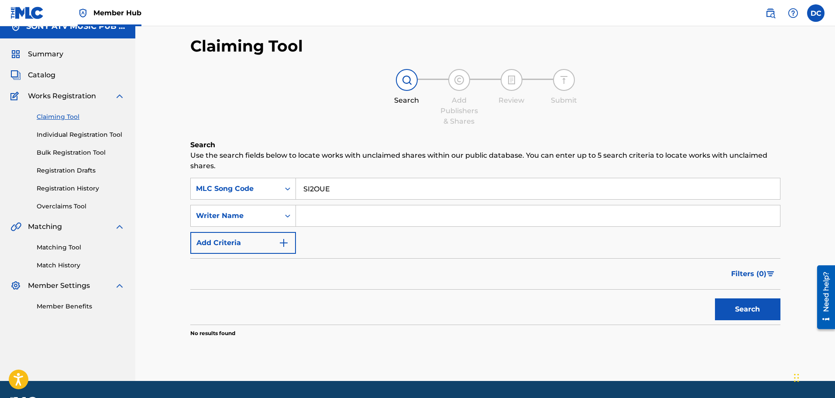
scroll to position [0, 0]
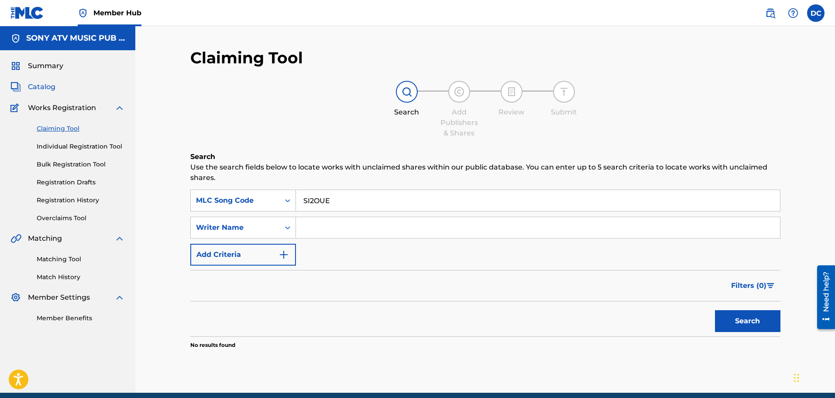
click at [47, 82] on span "Catalog" at bounding box center [41, 87] width 27 height 10
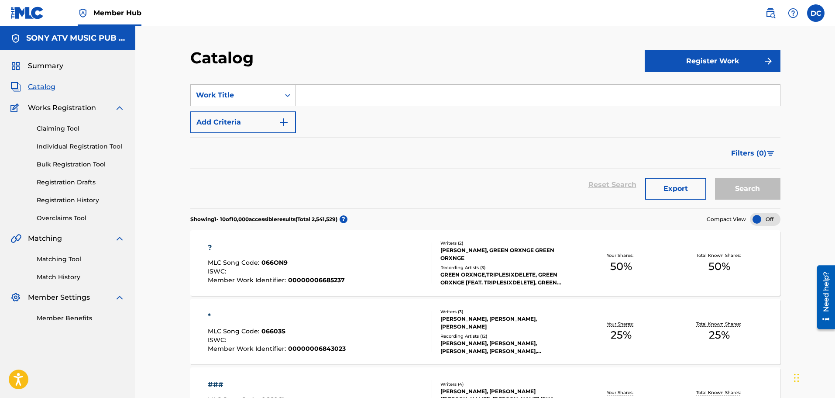
click at [415, 114] on div "SearchWithCriteria3dee181c-3c50-4212-a076-2a60ab975731 Work Title Add Criteria" at bounding box center [485, 108] width 590 height 49
click at [410, 82] on section "SearchWithCriteria3dee181c-3c50-4212-a076-2a60ab975731 Work Title Add Criteria …" at bounding box center [485, 141] width 590 height 134
click at [245, 93] on div "Work Title" at bounding box center [235, 95] width 79 height 10
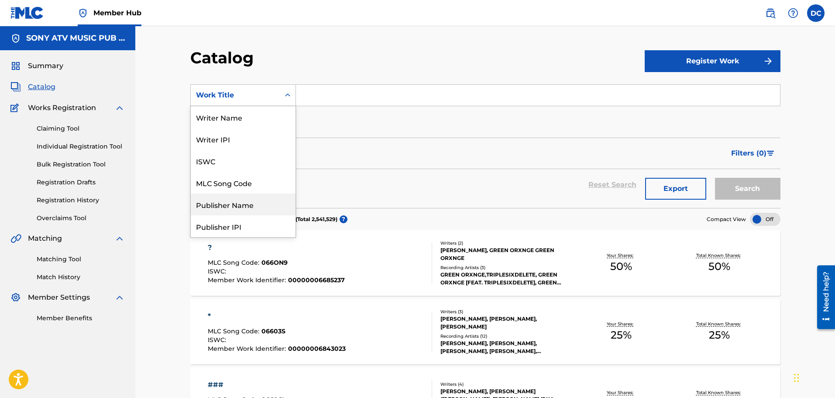
click at [243, 181] on div "MLC Song Code" at bounding box center [243, 182] width 105 height 22
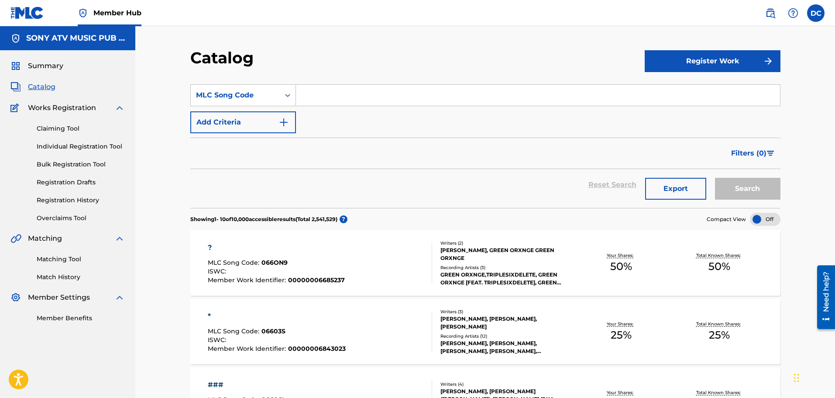
click at [326, 93] on input "Search Form" at bounding box center [538, 95] width 484 height 21
paste input "SI2OUE"
type input "SI2OUE"
click at [715, 178] on button "Search" at bounding box center [747, 189] width 65 height 22
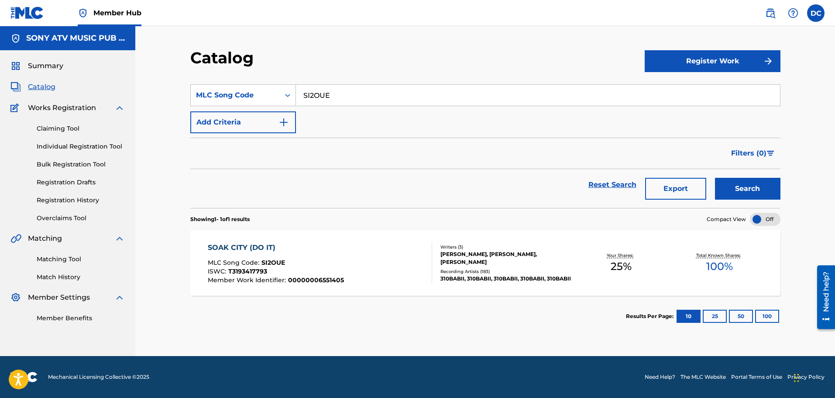
click at [400, 261] on div "SOAK CITY (DO IT) MLC Song Code : SI2OUE ISWC : T3193417793 Member Work Identif…" at bounding box center [320, 262] width 224 height 41
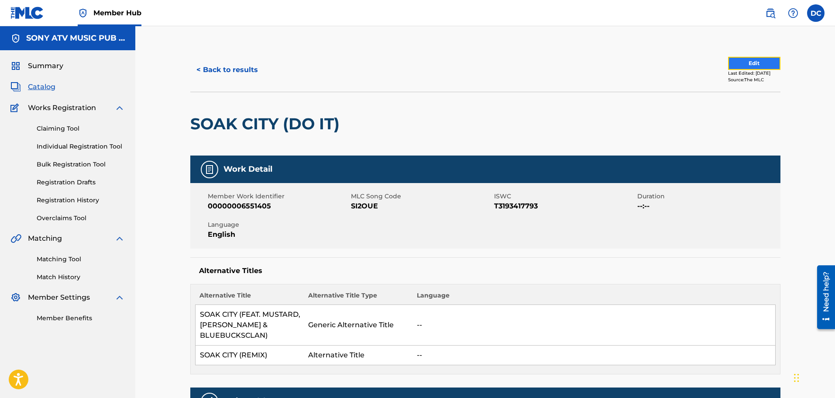
click at [769, 63] on button "Edit" at bounding box center [754, 63] width 52 height 13
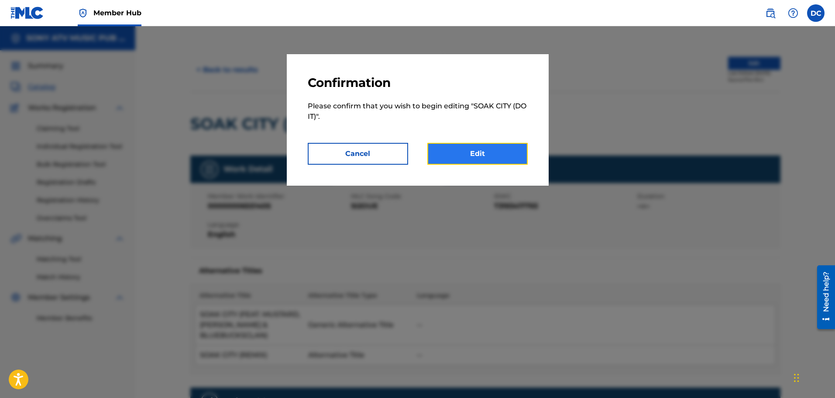
click at [527, 153] on link "Edit" at bounding box center [477, 154] width 100 height 22
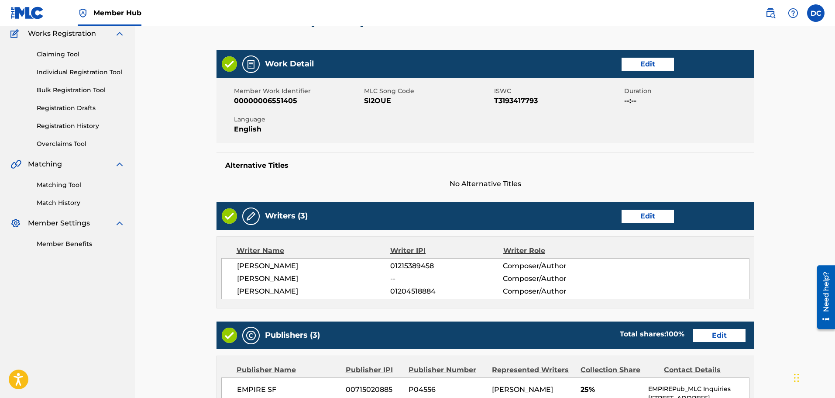
scroll to position [87, 0]
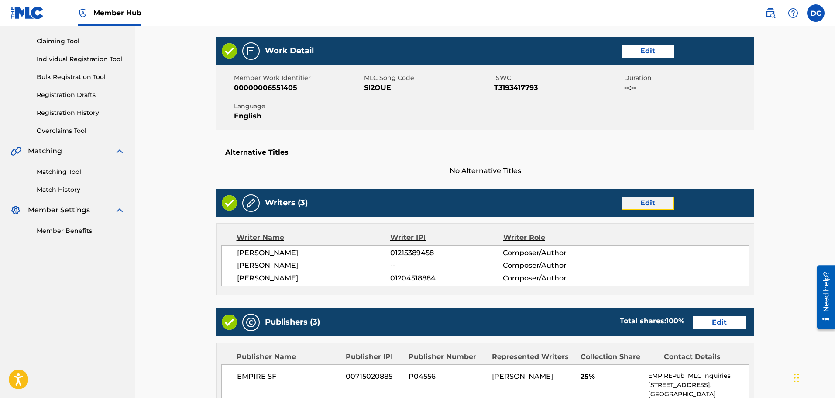
click at [629, 202] on link "Edit" at bounding box center [647, 202] width 52 height 13
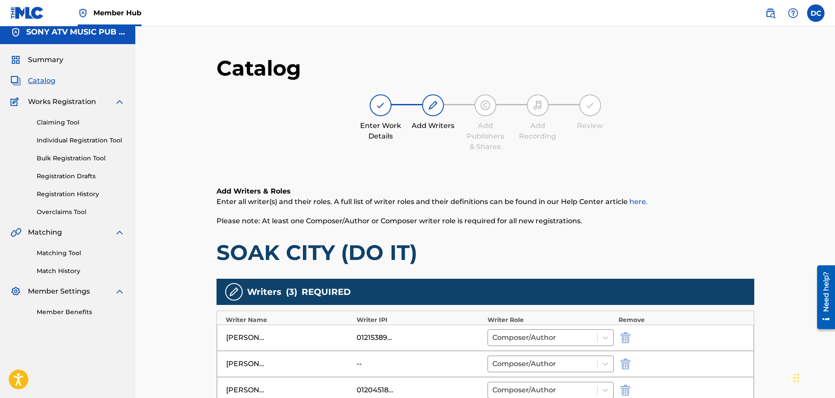
scroll to position [44, 0]
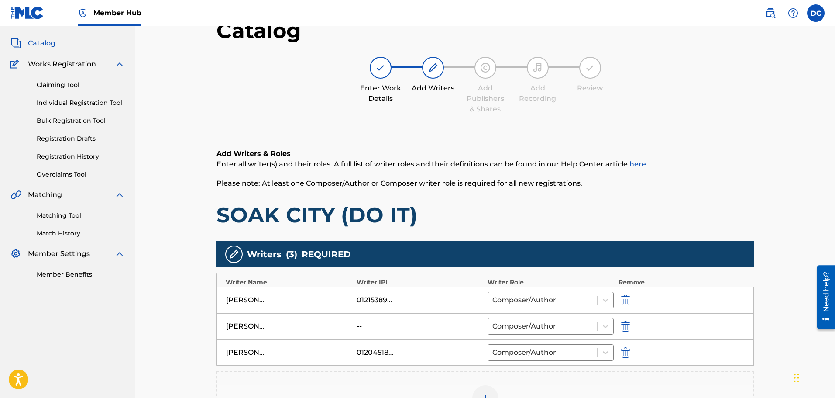
click at [377, 333] on div "DONOVAN EDWARDS -- Composer/Author" at bounding box center [485, 326] width 537 height 26
click at [520, 326] on div at bounding box center [542, 326] width 101 height 12
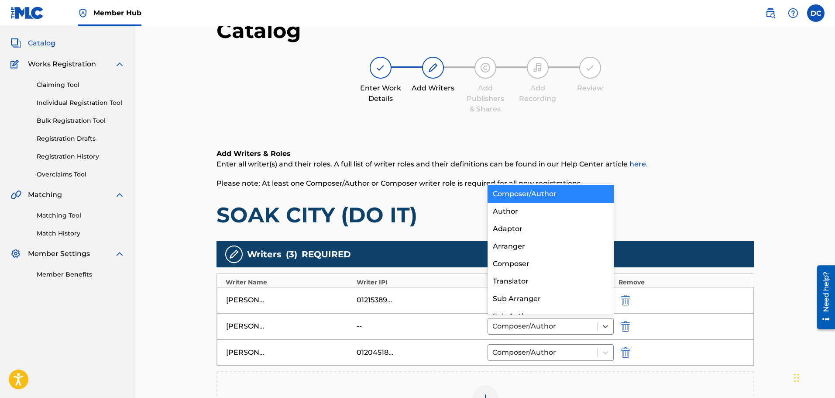
click at [437, 321] on div "--" at bounding box center [420, 326] width 127 height 10
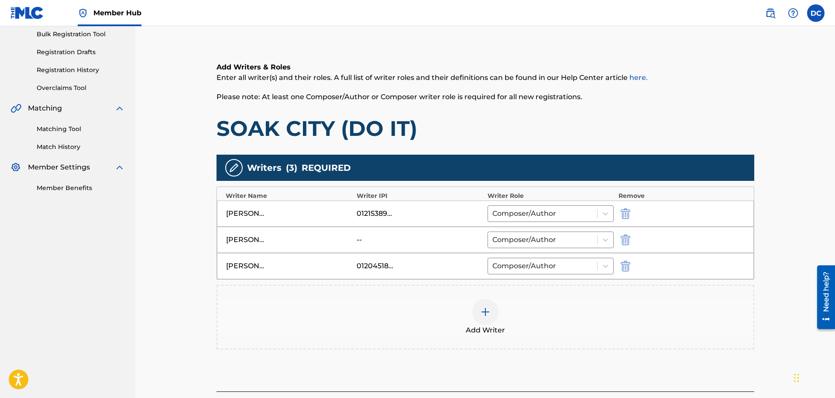
scroll to position [131, 0]
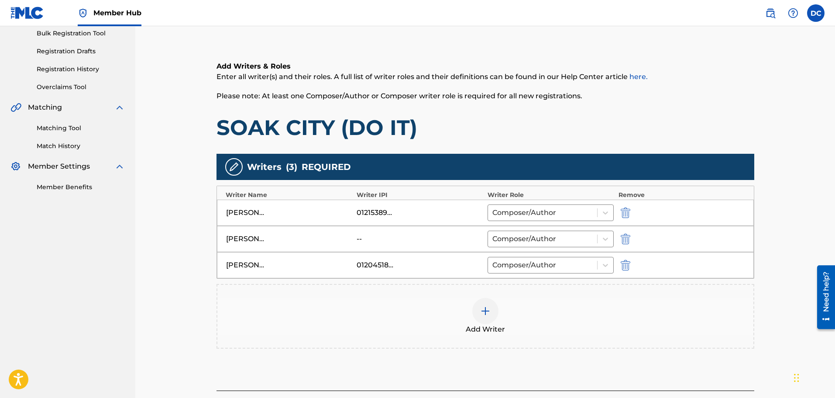
click at [496, 318] on div at bounding box center [485, 311] width 26 height 26
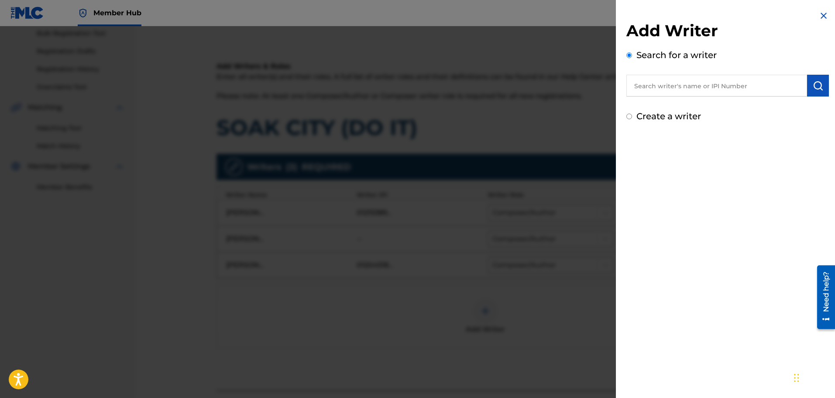
click at [685, 82] on input "text" at bounding box center [716, 86] width 181 height 22
click at [745, 86] on input "text" at bounding box center [716, 86] width 181 height 22
paste input "1131714006"
type input "1131714006"
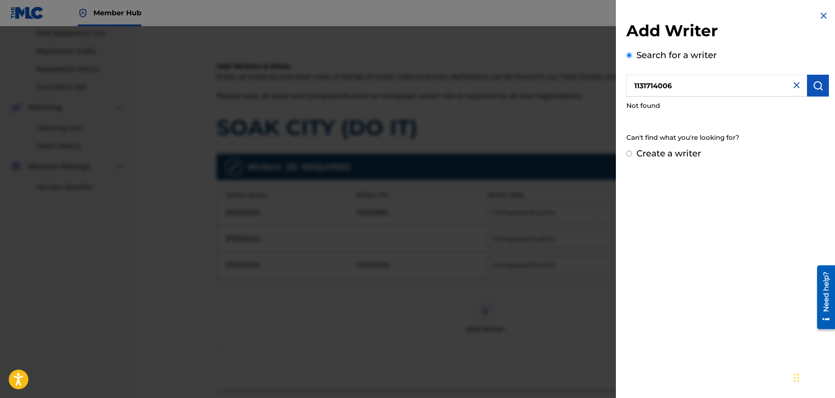
click at [793, 84] on img at bounding box center [796, 85] width 10 height 10
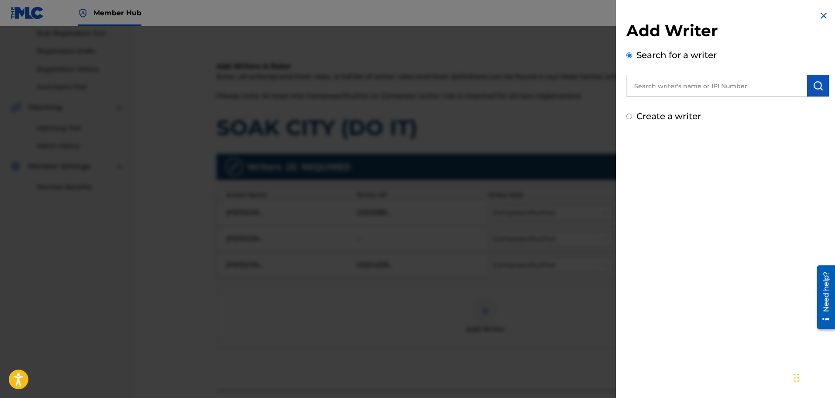
click at [672, 116] on label "Create a writer" at bounding box center [668, 116] width 65 height 10
radio input "true"
click at [632, 116] on input "Create a writer" at bounding box center [629, 116] width 6 height 6
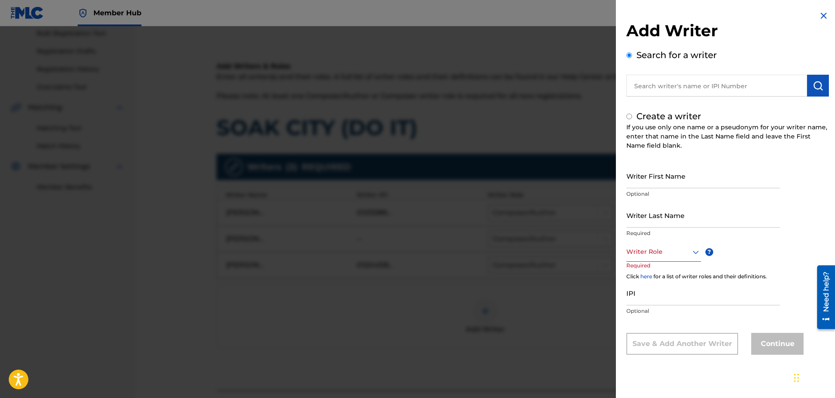
radio input "false"
radio input "true"
click at [679, 182] on input "Writer First Name" at bounding box center [703, 175] width 154 height 25
type input "Donovan"
type input "Edwards"
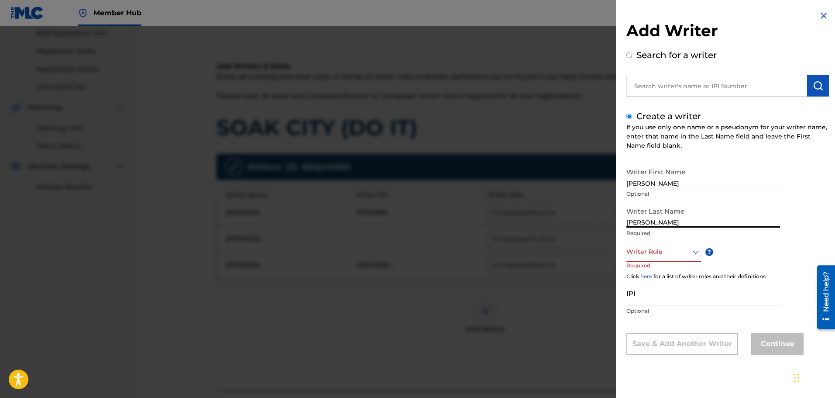
click at [664, 251] on div at bounding box center [663, 251] width 75 height 11
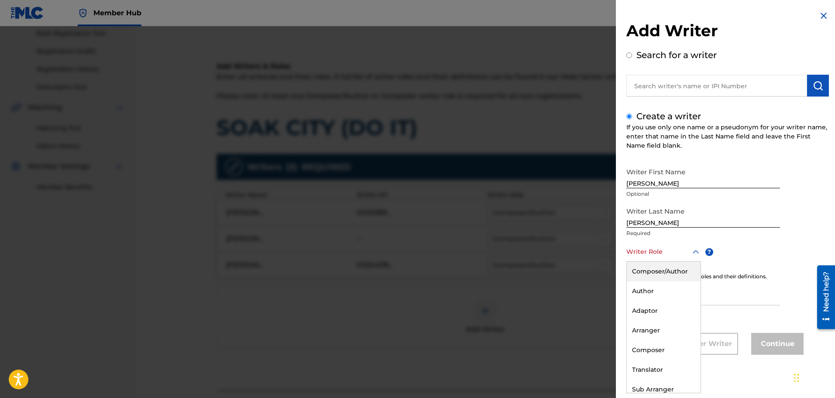
click at [672, 254] on div at bounding box center [663, 251] width 75 height 11
click at [668, 326] on div "Composer" at bounding box center [664, 324] width 74 height 20
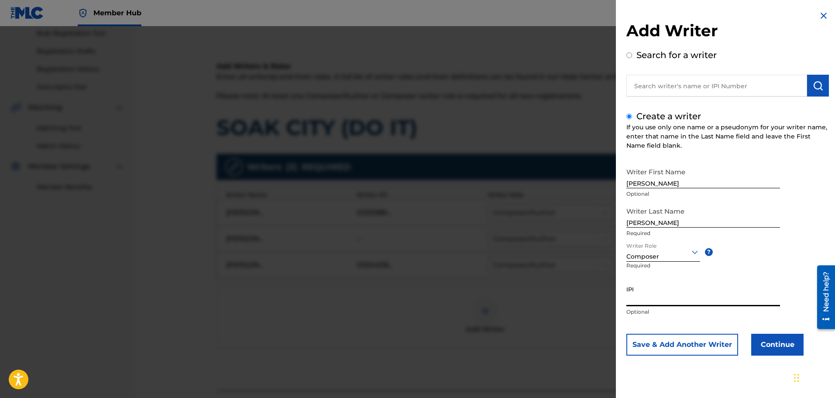
click at [666, 295] on input "IPI" at bounding box center [703, 293] width 154 height 25
paste input "1131714006"
type input "1131714006"
click at [777, 338] on button "Continue" at bounding box center [777, 344] width 52 height 22
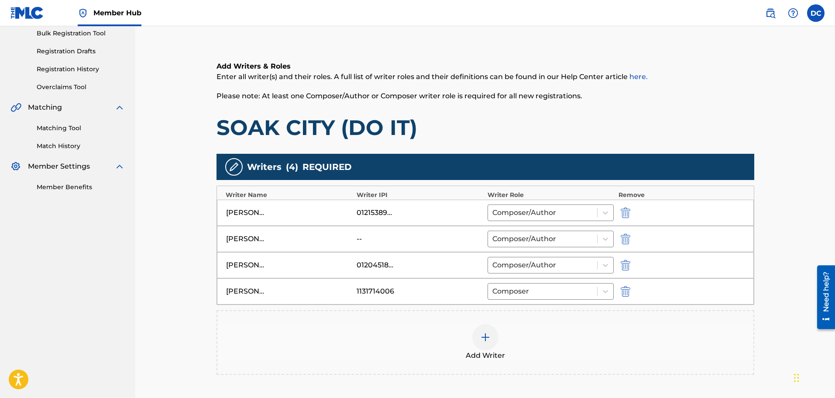
click at [278, 291] on div "Donovan Edwards" at bounding box center [289, 291] width 127 height 10
click at [628, 287] on img "submit" at bounding box center [626, 291] width 10 height 10
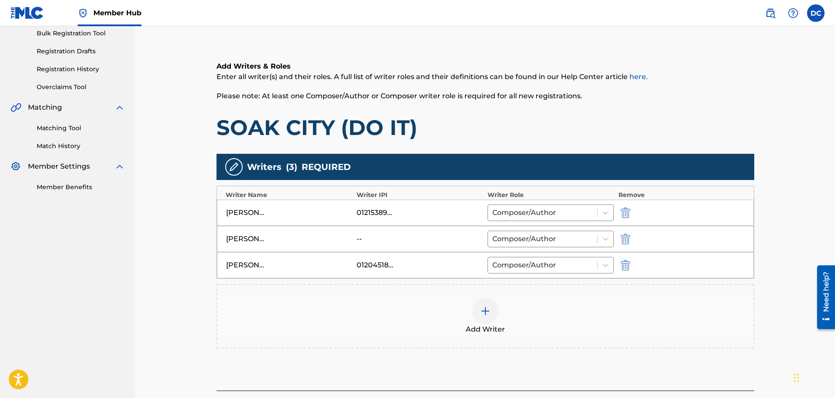
click at [502, 310] on div "Add Writer" at bounding box center [485, 316] width 536 height 37
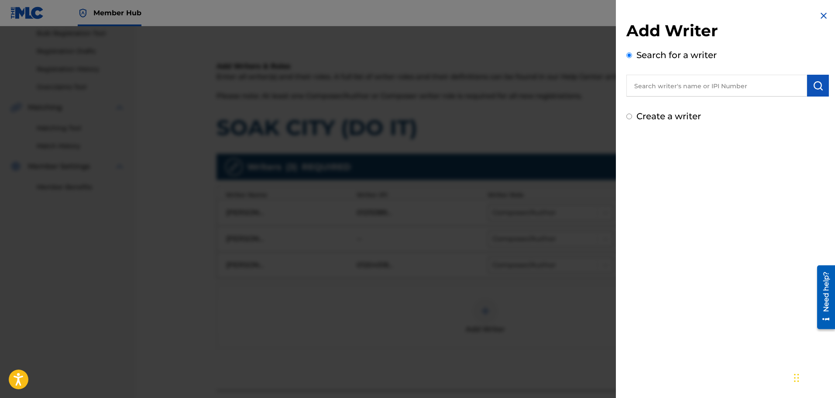
click at [717, 89] on input "text" at bounding box center [716, 86] width 181 height 22
click at [693, 126] on div "Add Writer Search for a writer Create a writer" at bounding box center [727, 66] width 223 height 133
click at [671, 113] on label "Create a writer" at bounding box center [668, 116] width 65 height 10
radio input "true"
click at [632, 113] on input "Create a writer" at bounding box center [629, 116] width 6 height 6
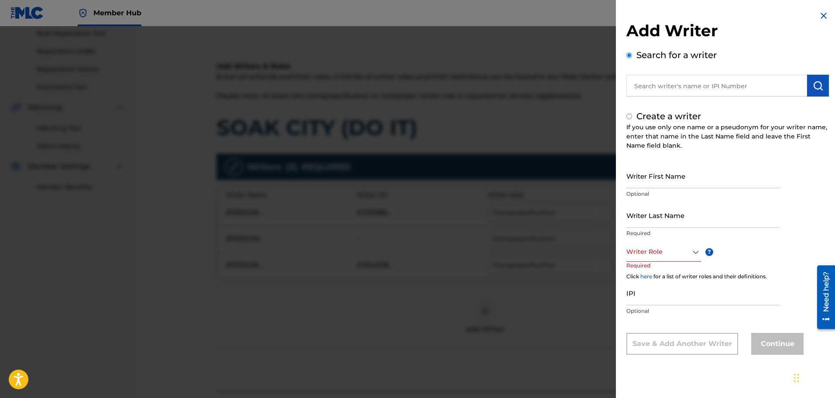
radio input "false"
radio input "true"
click at [675, 195] on p "Optional" at bounding box center [703, 194] width 154 height 8
click at [677, 176] on input "Writer First Name" at bounding box center [703, 175] width 154 height 25
type input "Donovan"
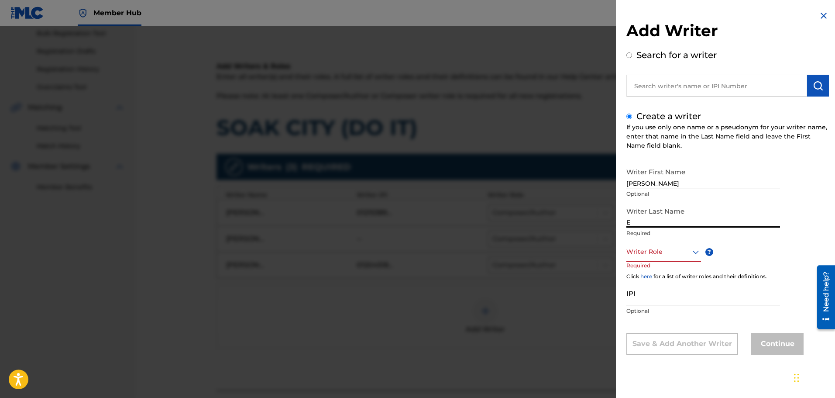
type input "E"
click at [677, 176] on input "Donovan" at bounding box center [703, 175] width 154 height 25
type input "[PERSON_NAME]"
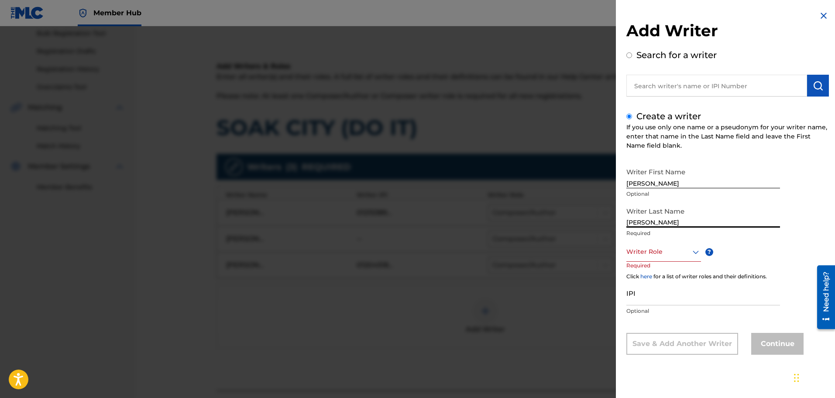
click at [669, 254] on div at bounding box center [663, 251] width 75 height 11
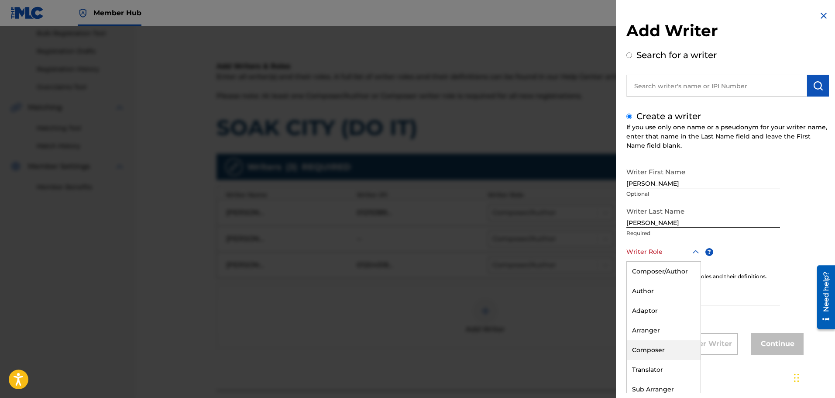
click at [664, 346] on div "Composer" at bounding box center [664, 350] width 74 height 20
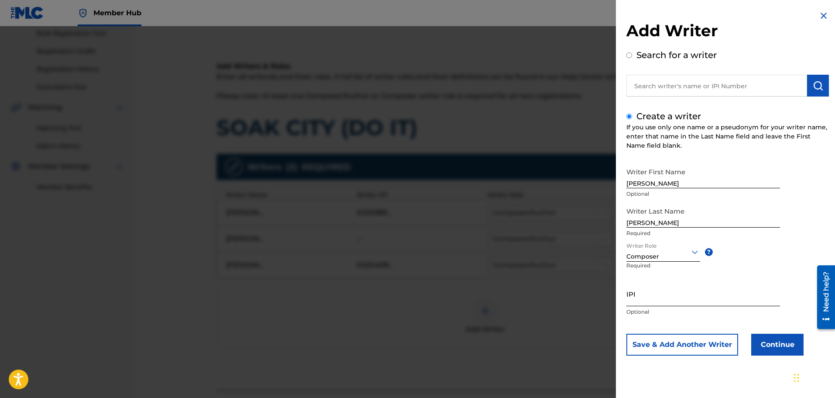
click at [668, 301] on input "IPI" at bounding box center [703, 293] width 154 height 25
paste input "1131714006"
type input "1131714006"
click at [778, 344] on button "Continue" at bounding box center [777, 344] width 52 height 22
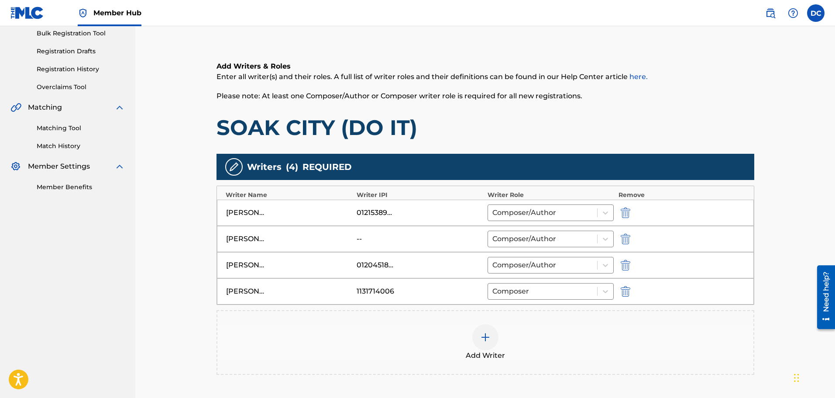
click at [633, 241] on div at bounding box center [637, 238] width 39 height 10
click at [629, 241] on img "submit" at bounding box center [626, 238] width 10 height 10
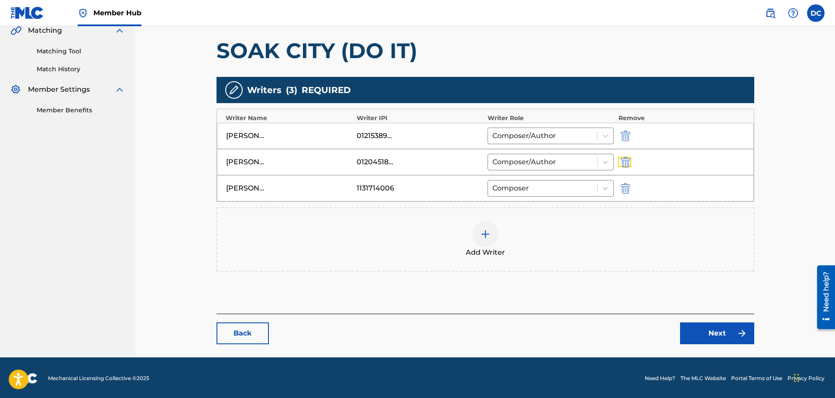
scroll to position [209, 0]
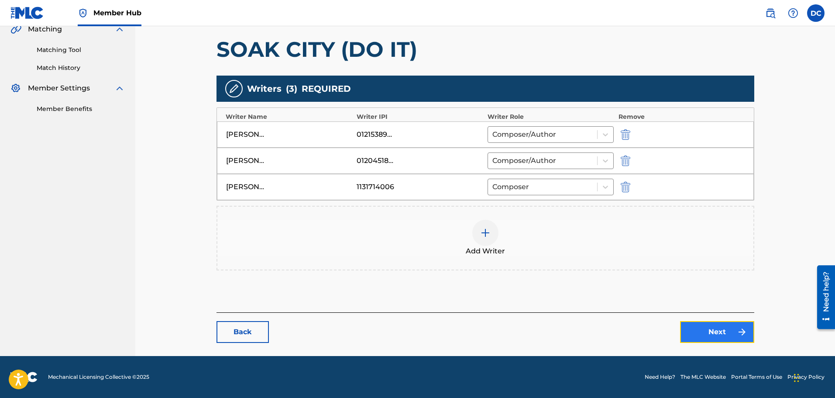
click at [713, 330] on link "Next" at bounding box center [717, 332] width 74 height 22
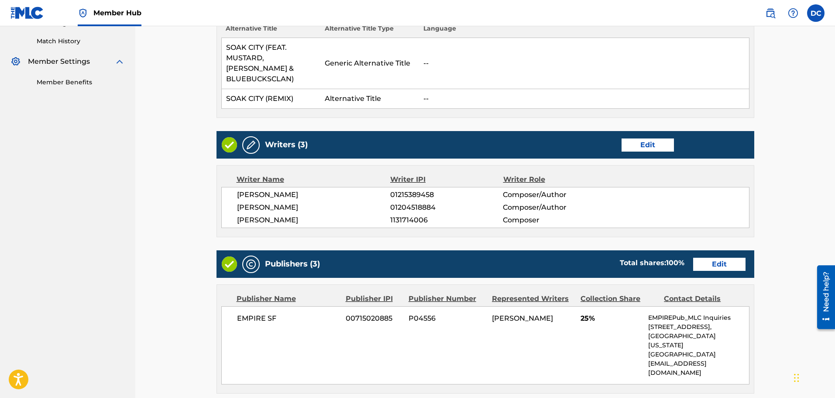
scroll to position [262, 0]
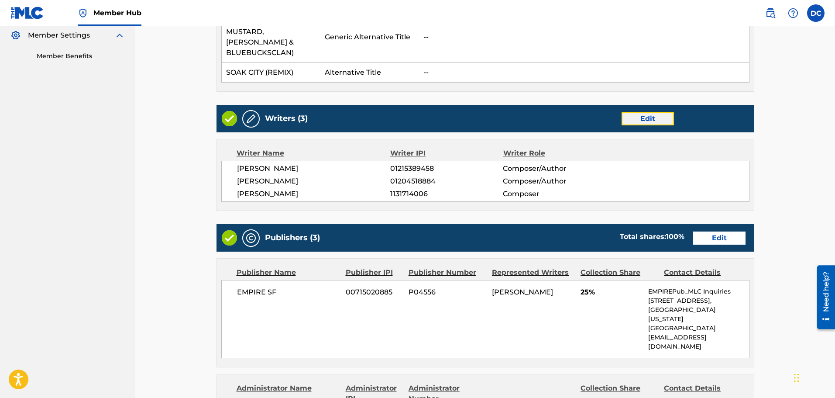
click at [628, 112] on link "Edit" at bounding box center [647, 118] width 52 height 13
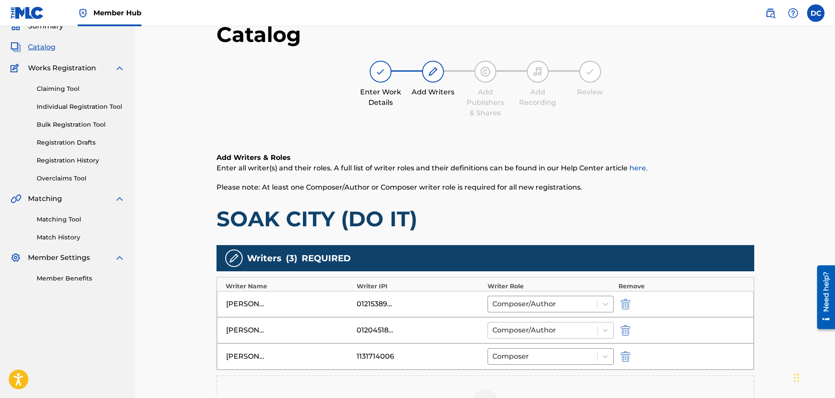
scroll to position [87, 0]
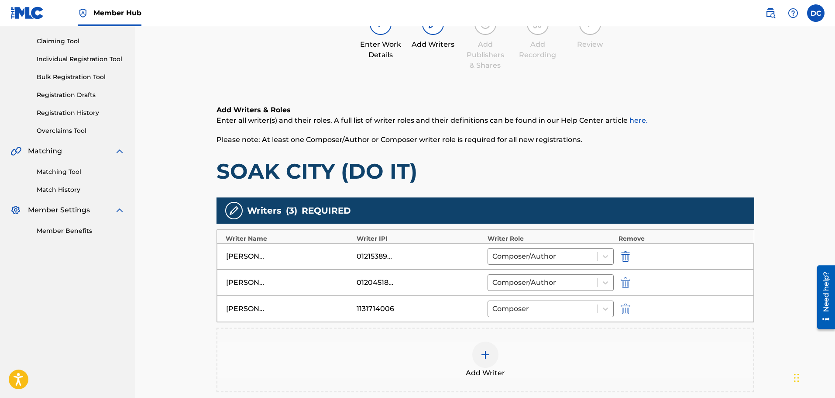
click at [632, 310] on div at bounding box center [637, 308] width 39 height 10
click at [624, 307] on img "submit" at bounding box center [626, 308] width 10 height 10
click at [483, 338] on div at bounding box center [485, 328] width 26 height 26
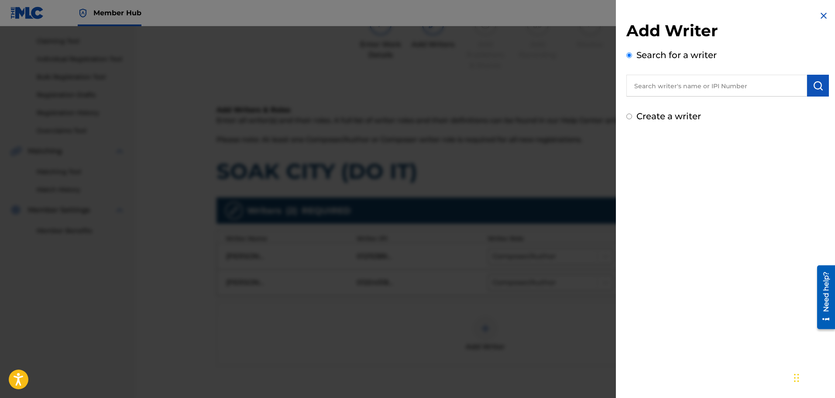
click at [681, 90] on input "text" at bounding box center [716, 86] width 181 height 22
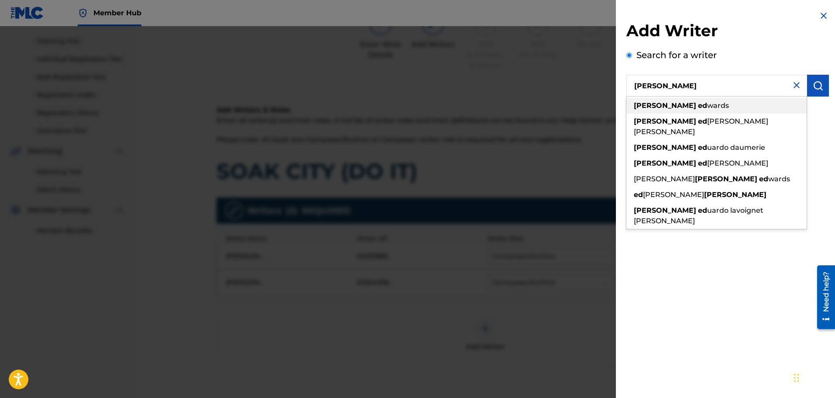
click at [707, 103] on span "wards" at bounding box center [718, 105] width 22 height 8
type input "donovan edwards"
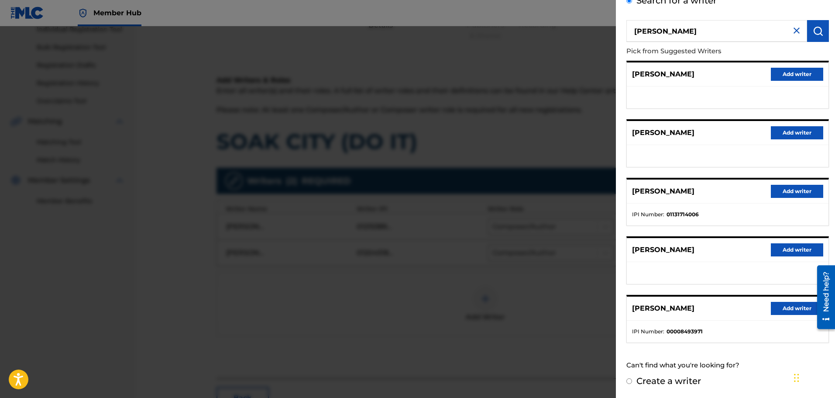
scroll to position [175, 0]
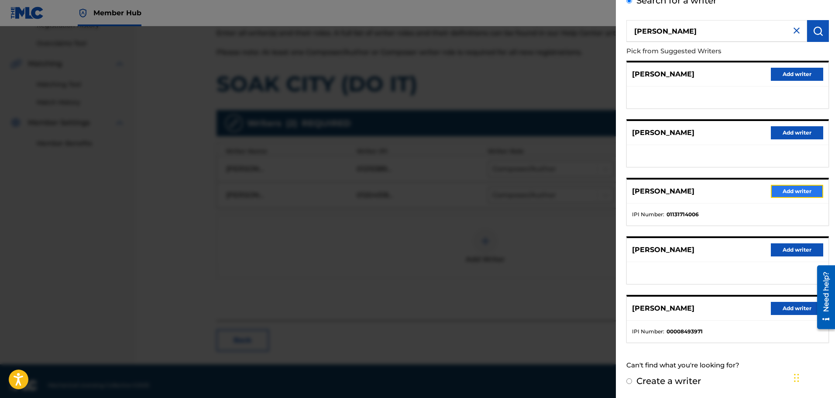
click at [789, 189] on button "Add writer" at bounding box center [797, 191] width 52 height 13
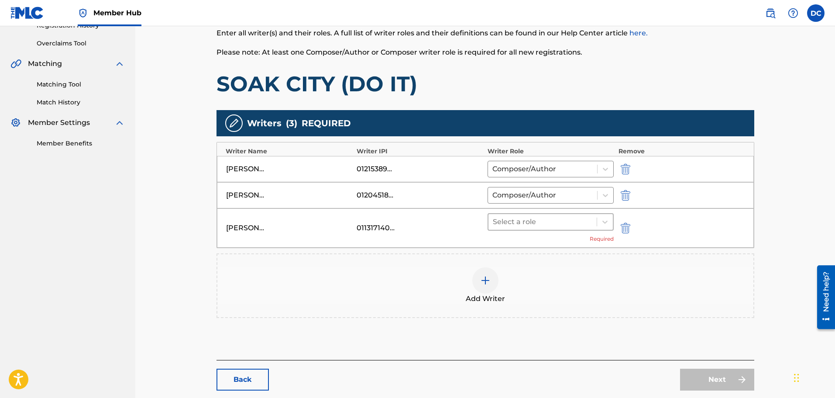
click at [566, 224] on div at bounding box center [543, 222] width 100 height 12
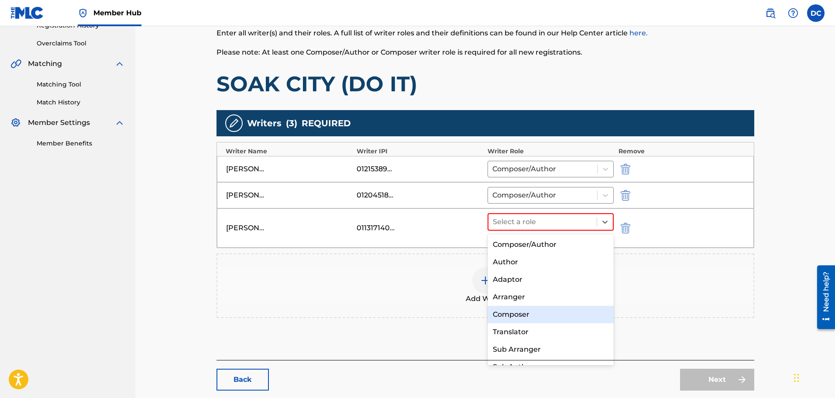
click at [545, 313] on div "Composer" at bounding box center [550, 313] width 127 height 17
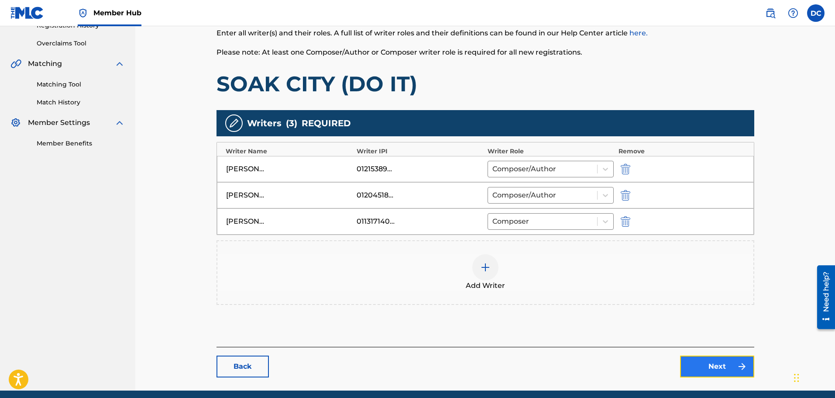
click at [697, 373] on link "Next" at bounding box center [717, 366] width 74 height 22
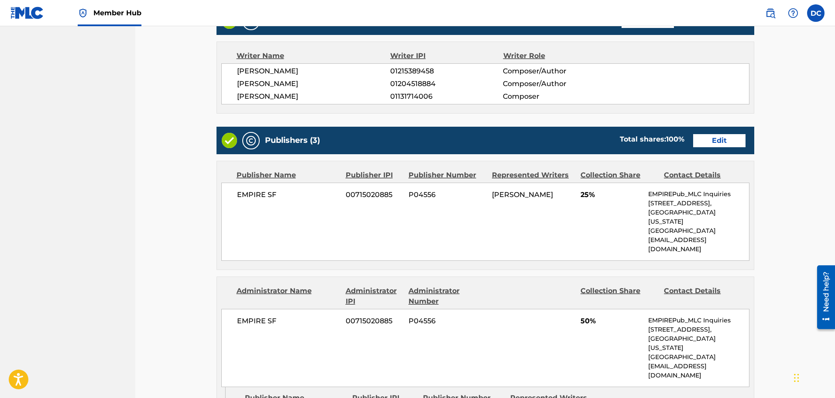
scroll to position [349, 0]
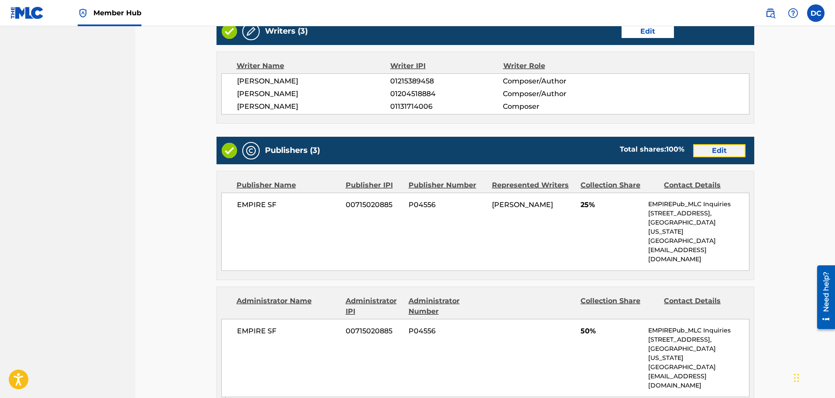
click at [725, 146] on link "Edit" at bounding box center [719, 150] width 52 height 13
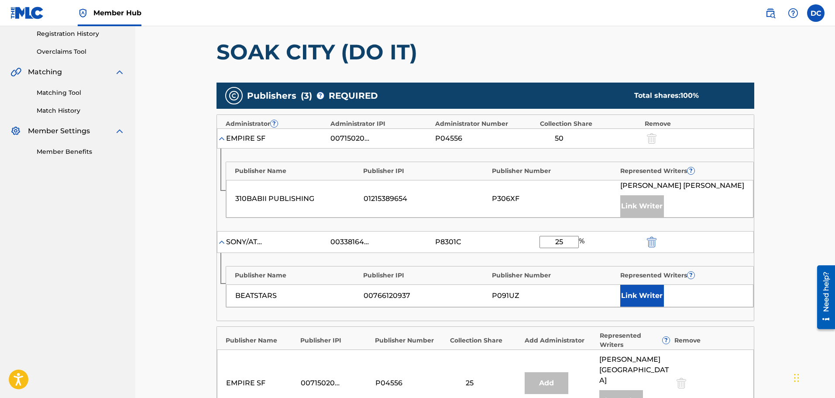
scroll to position [262, 0]
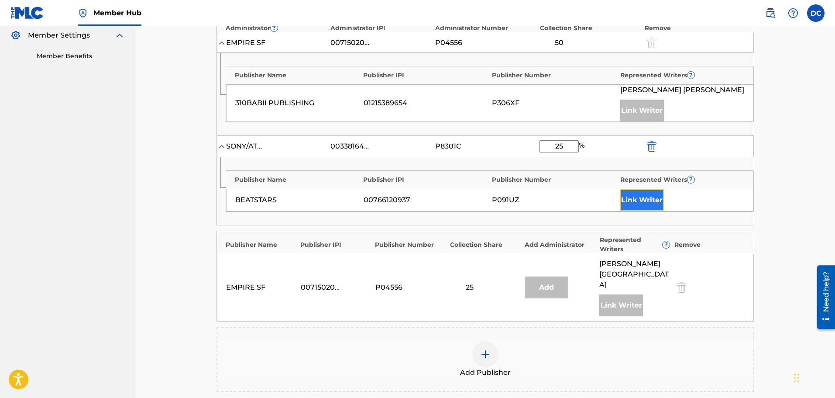
click at [632, 202] on button "Link Writer" at bounding box center [642, 200] width 44 height 22
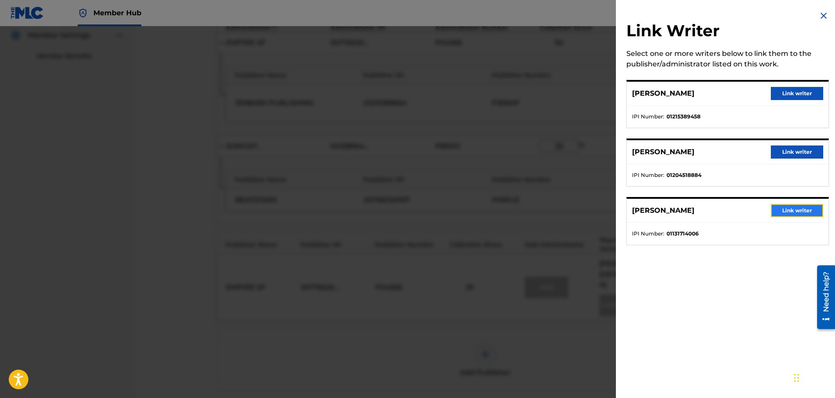
click at [786, 206] on button "Link writer" at bounding box center [797, 210] width 52 height 13
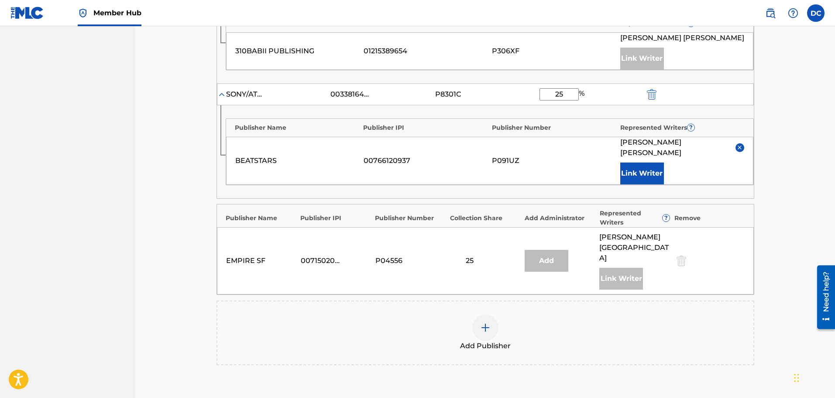
scroll to position [393, 0]
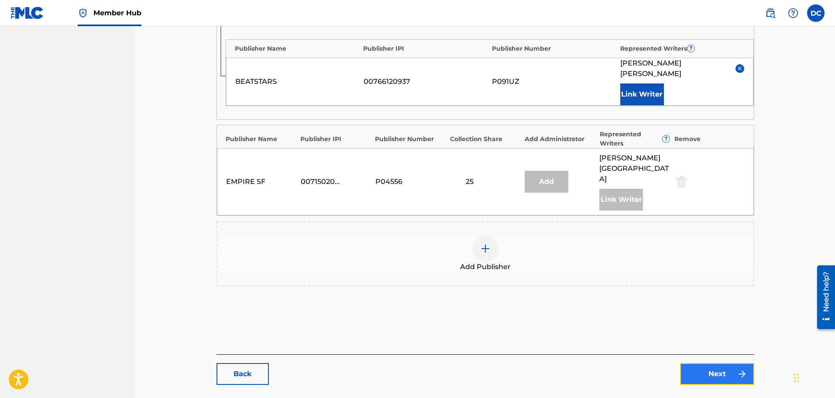
click at [714, 363] on link "Next" at bounding box center [717, 374] width 74 height 22
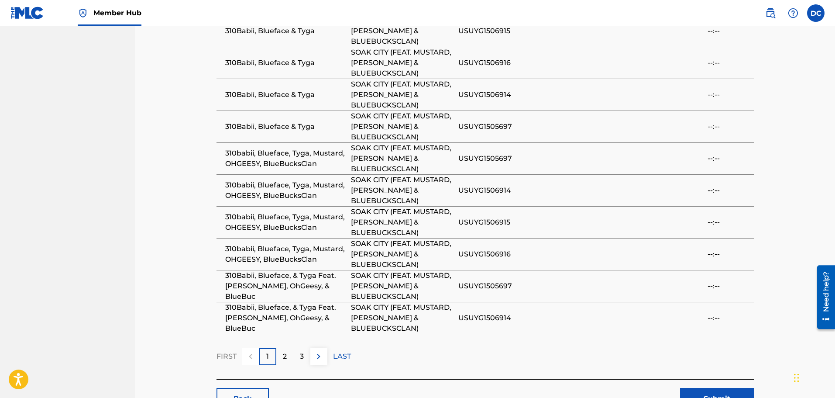
scroll to position [1057, 0]
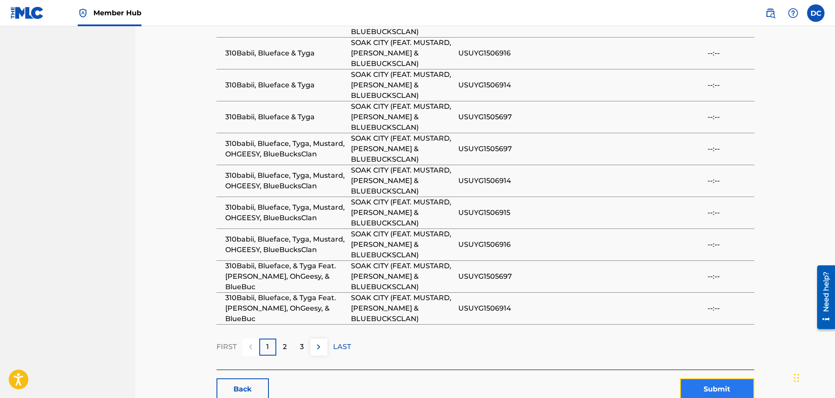
click at [719, 378] on button "Submit" at bounding box center [717, 389] width 74 height 22
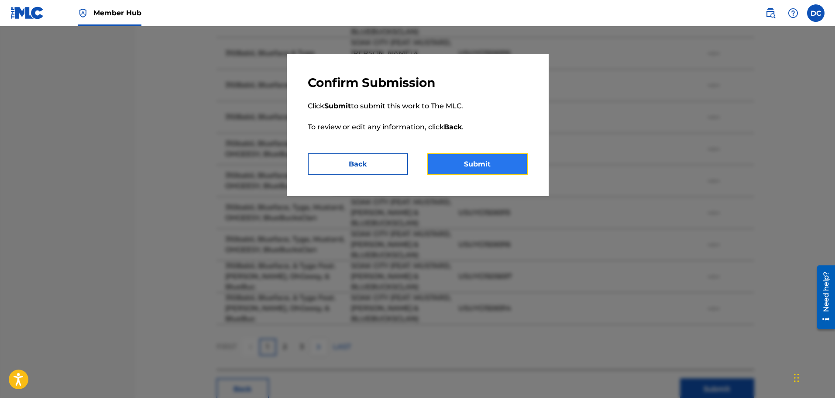
click at [474, 171] on button "Submit" at bounding box center [477, 164] width 100 height 22
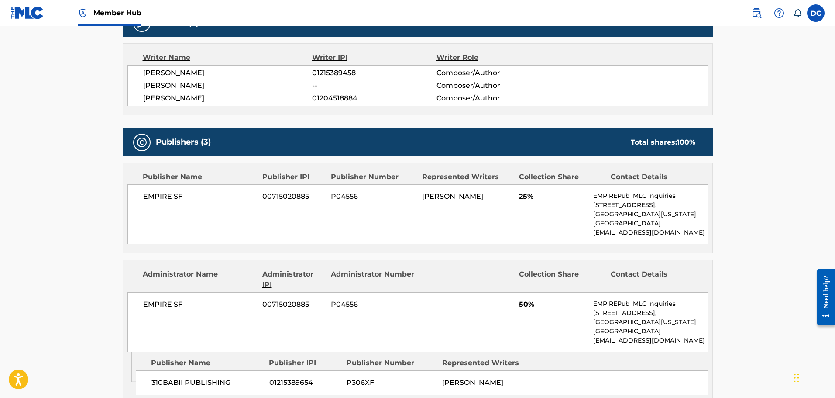
scroll to position [305, 0]
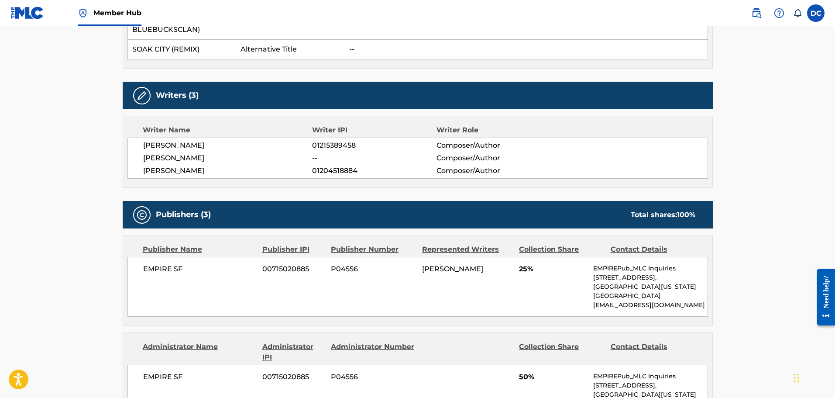
drag, startPoint x: 141, startPoint y: 158, endPoint x: 219, endPoint y: 157, distance: 79.0
click at [219, 157] on div "KAMERON JOSHUA MILNER 01215389458 Composer/Author DONOVAN EDWARDS -- Composer/A…" at bounding box center [417, 157] width 580 height 41
copy span "DONOVAN EDWARDS"
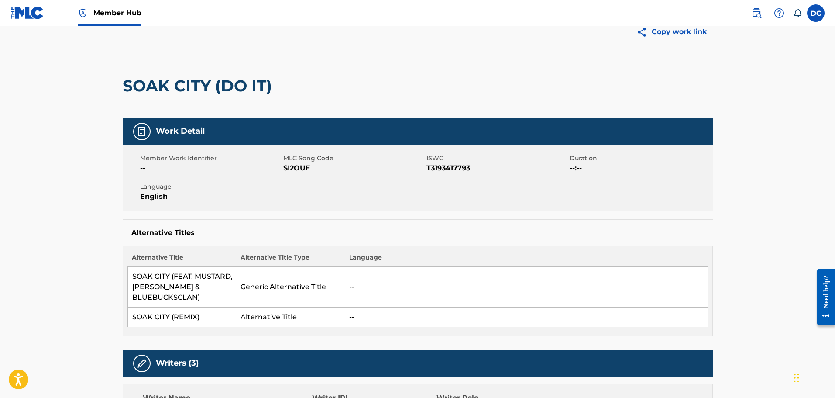
scroll to position [0, 0]
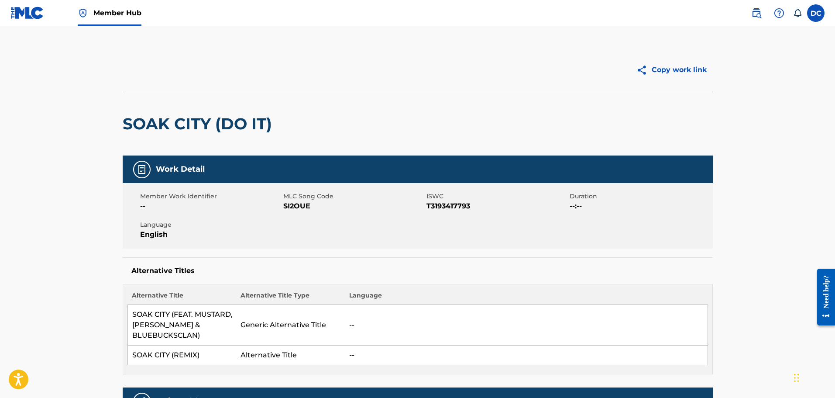
click at [314, 202] on span "SI2OUE" at bounding box center [353, 206] width 141 height 10
click at [299, 210] on span "SI2OUE" at bounding box center [353, 206] width 141 height 10
copy span "SI2OUE"
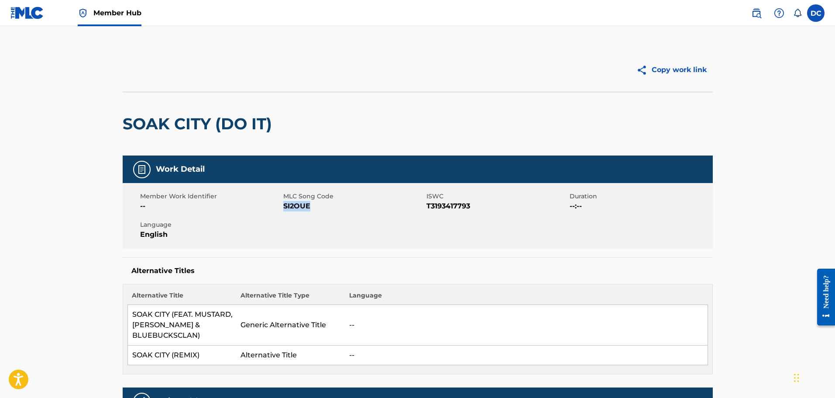
copy span "SI2OUE"
click at [373, 128] on div "SOAK CITY (DO IT)" at bounding box center [418, 124] width 590 height 64
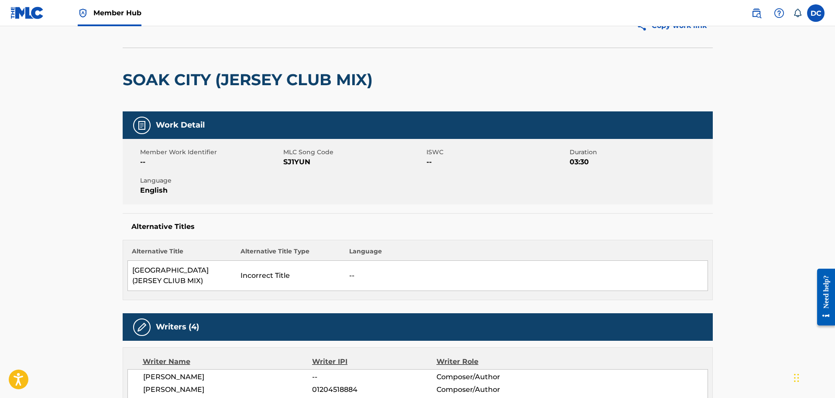
scroll to position [44, 0]
click at [300, 166] on span "SJ1YUN" at bounding box center [353, 162] width 141 height 10
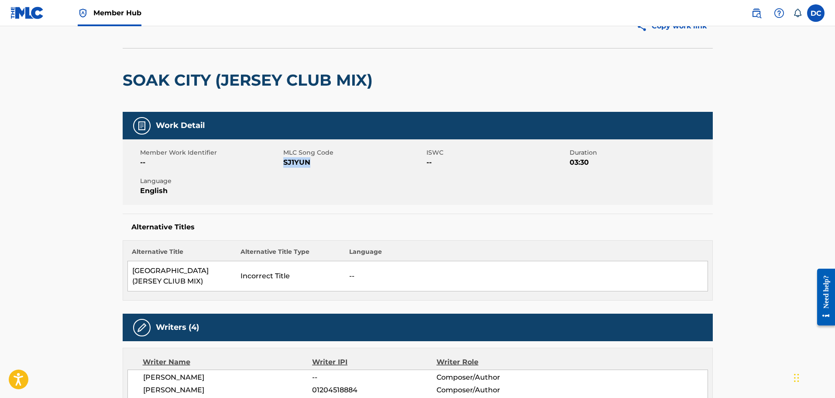
click at [300, 166] on span "SJ1YUN" at bounding box center [353, 162] width 141 height 10
copy span "SJ1YUN"
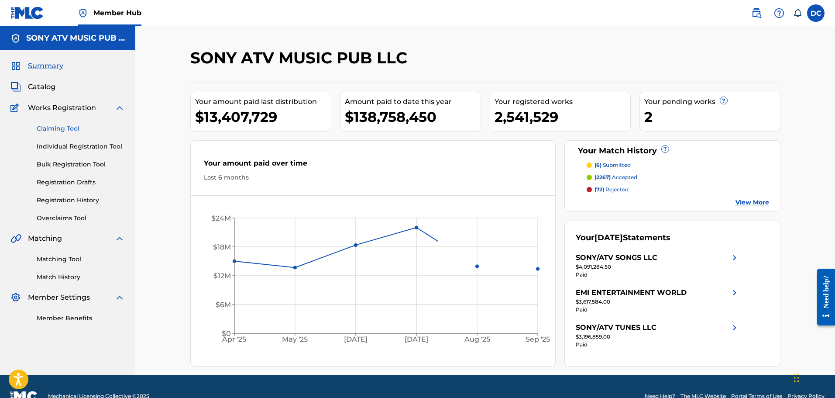
click at [66, 125] on link "Claiming Tool" at bounding box center [81, 128] width 88 height 9
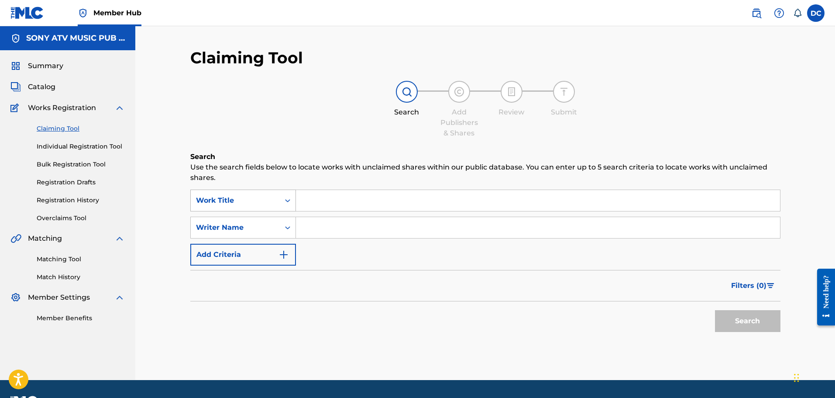
click at [267, 200] on div "Work Title" at bounding box center [235, 200] width 79 height 10
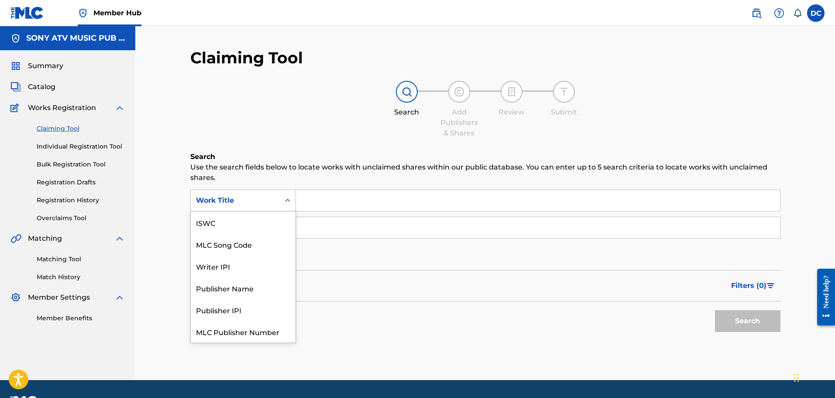
scroll to position [22, 0]
click at [257, 224] on div "MLC Song Code" at bounding box center [243, 222] width 105 height 22
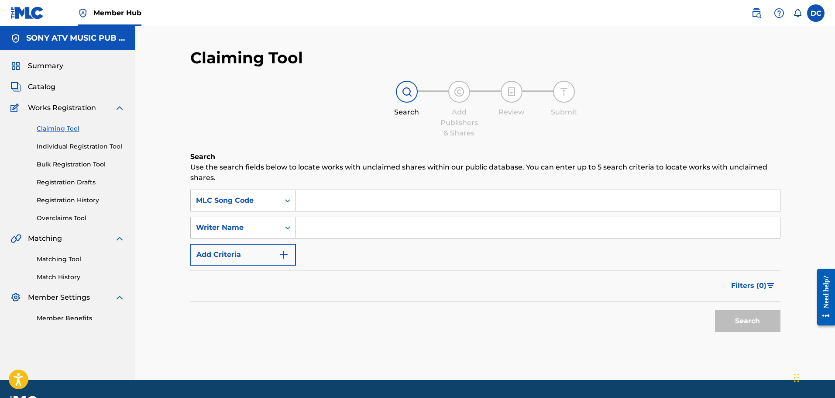
click at [318, 203] on input "Search Form" at bounding box center [538, 200] width 484 height 21
paste input "SJ1YUN"
click at [715, 310] on button "Search" at bounding box center [747, 321] width 65 height 22
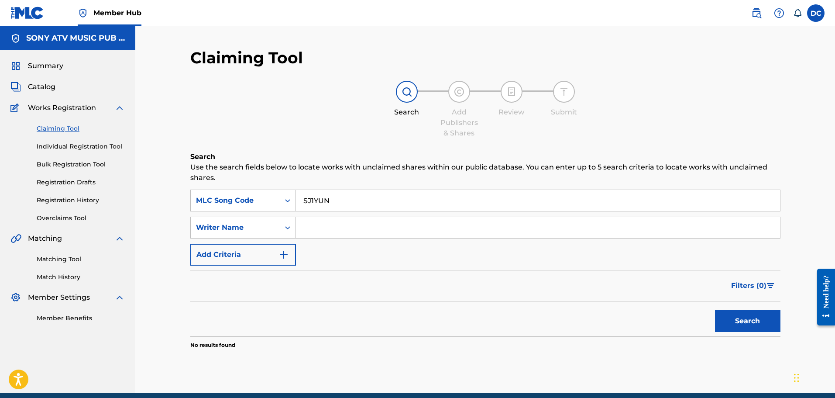
click at [361, 207] on input "SJ1YUN" at bounding box center [538, 200] width 484 height 21
type input "soak city"
click at [715, 310] on button "Search" at bounding box center [747, 321] width 65 height 22
click at [341, 270] on form "SearchWithCriteria52917154-1c1b-47b6-91a4-f0848ec2c6df MLC Song Code soak city …" at bounding box center [485, 262] width 590 height 147
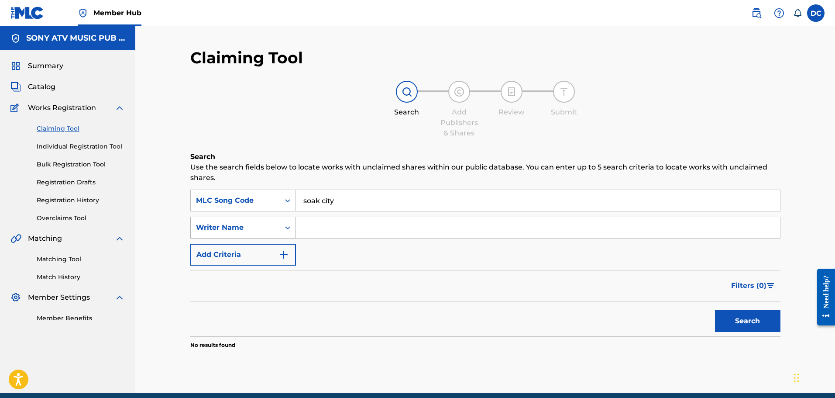
click at [267, 231] on div "Writer Name" at bounding box center [235, 227] width 79 height 10
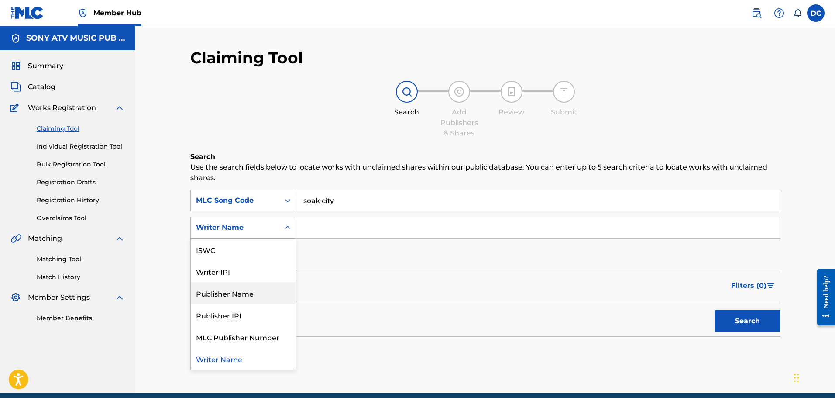
click at [490, 270] on div "Filters ( 0 )" at bounding box center [485, 285] width 590 height 31
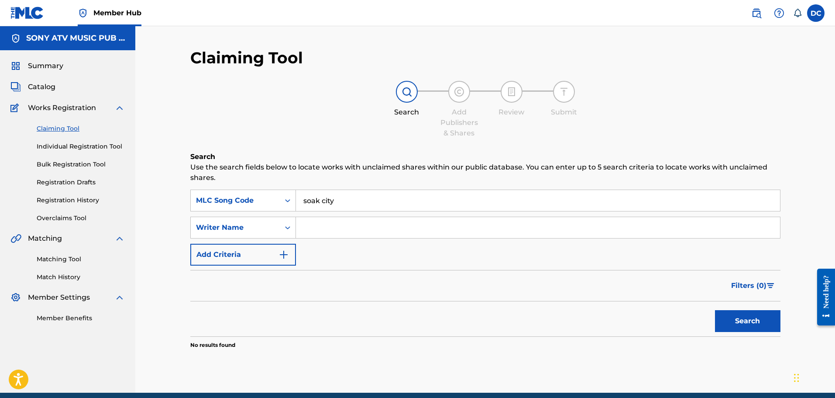
click at [50, 127] on link "Claiming Tool" at bounding box center [81, 128] width 88 height 9
drag, startPoint x: 335, startPoint y: 222, endPoint x: 334, endPoint y: 227, distance: 5.0
click at [334, 227] on input "Search Form" at bounding box center [538, 227] width 484 height 21
type input "[PERSON_NAME]"
click at [715, 310] on button "Search" at bounding box center [747, 321] width 65 height 22
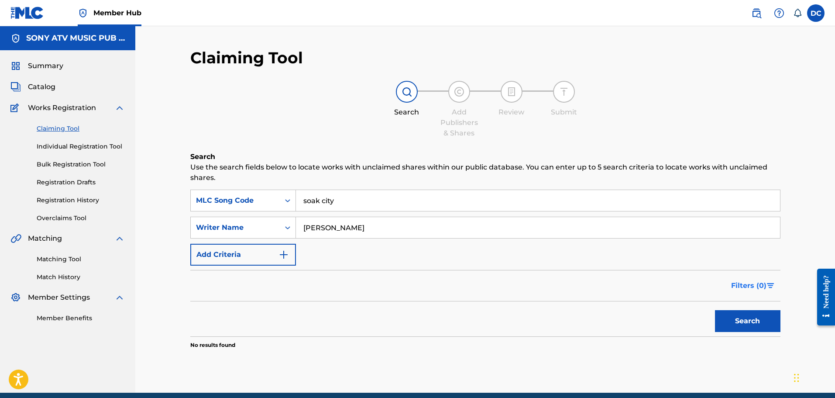
click at [763, 286] on span "Filters ( 0 )" at bounding box center [748, 285] width 35 height 10
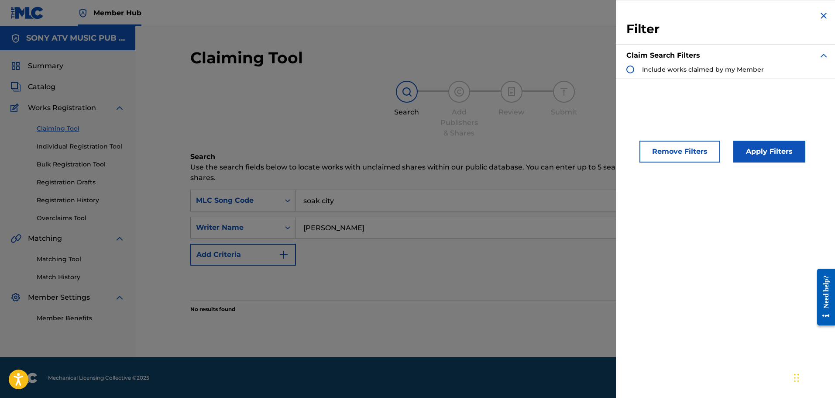
click at [721, 67] on span "Include works claimed by my Member" at bounding box center [703, 69] width 122 height 8
click at [774, 158] on button "Apply Filters" at bounding box center [769, 152] width 72 height 22
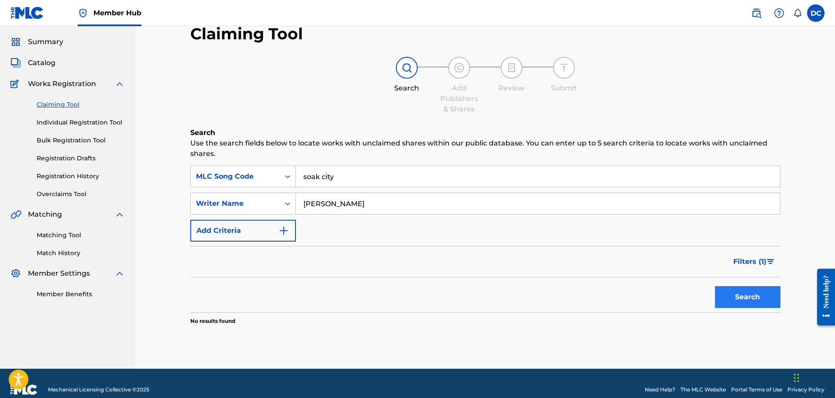
scroll to position [37, 0]
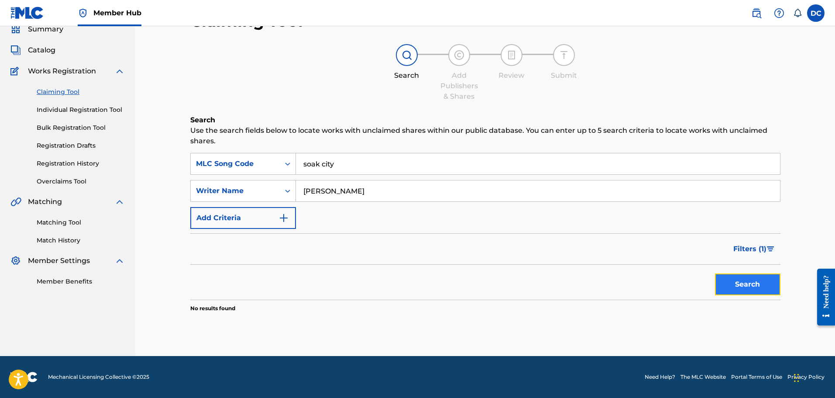
click at [747, 291] on button "Search" at bounding box center [747, 284] width 65 height 22
click at [243, 282] on div "Search" at bounding box center [485, 281] width 590 height 35
click at [58, 73] on span "Works Registration" at bounding box center [62, 71] width 68 height 10
click at [48, 51] on span "Catalog" at bounding box center [41, 50] width 27 height 10
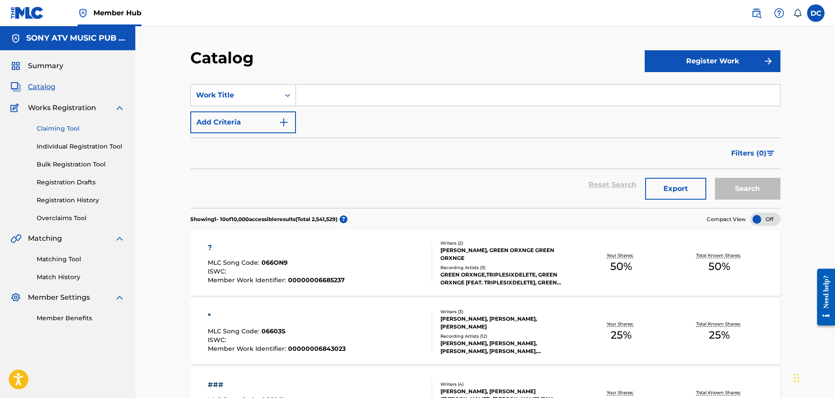
click at [60, 125] on link "Claiming Tool" at bounding box center [81, 128] width 88 height 9
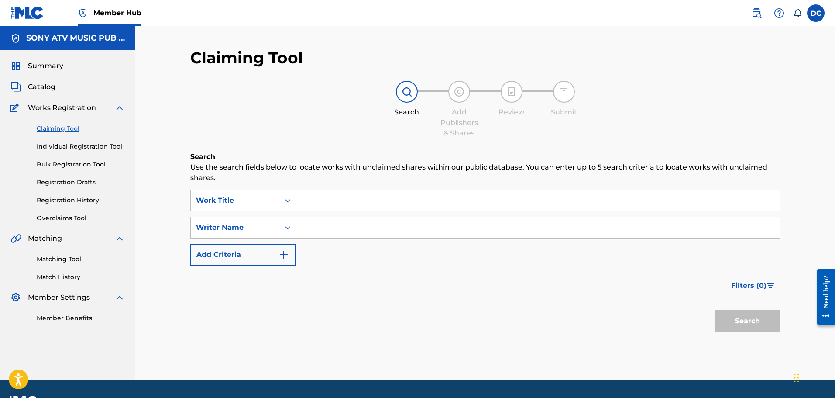
click at [319, 185] on div "Search Use the search fields below to locate works with unclaimed shares within…" at bounding box center [485, 265] width 590 height 228
click at [329, 196] on input "Search Form" at bounding box center [538, 200] width 484 height 21
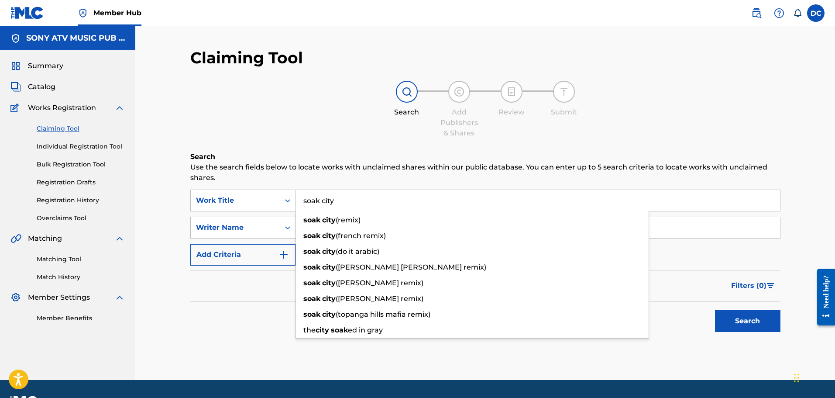
type input "soak city"
click at [715, 310] on button "Search" at bounding box center [747, 321] width 65 height 22
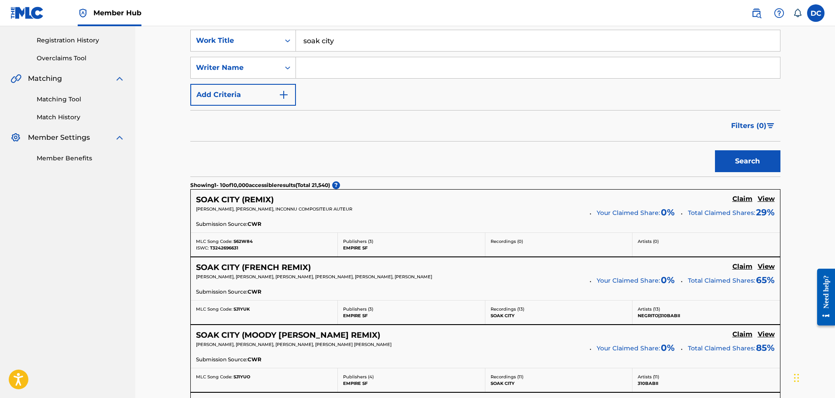
scroll to position [175, 0]
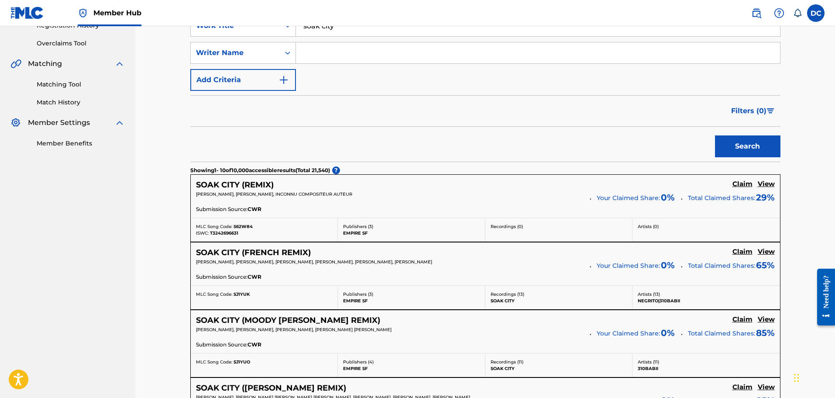
click at [768, 103] on button "Filters ( 0 )" at bounding box center [753, 111] width 55 height 22
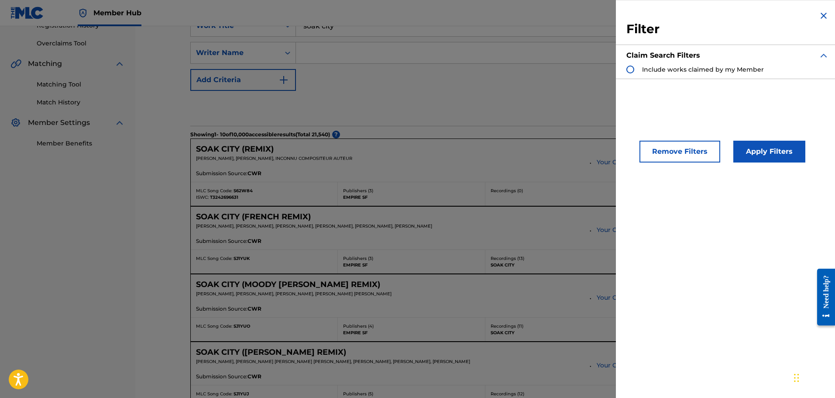
click at [706, 70] on span "Include works claimed by my Member" at bounding box center [703, 69] width 122 height 8
click at [759, 150] on button "Apply Filters" at bounding box center [769, 152] width 72 height 22
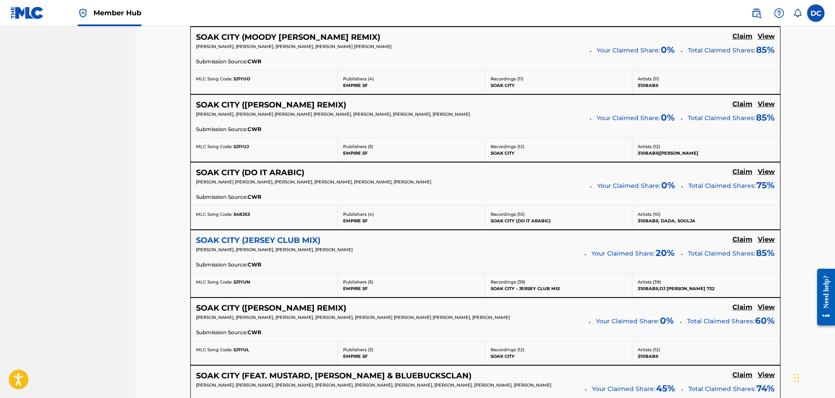
scroll to position [473, 0]
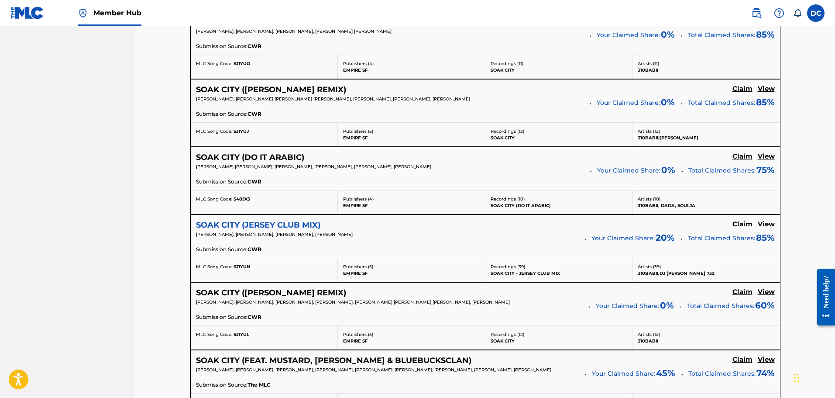
click at [243, 228] on h5 "SOAK CITY (JERSEY CLUB MIX)" at bounding box center [258, 225] width 124 height 10
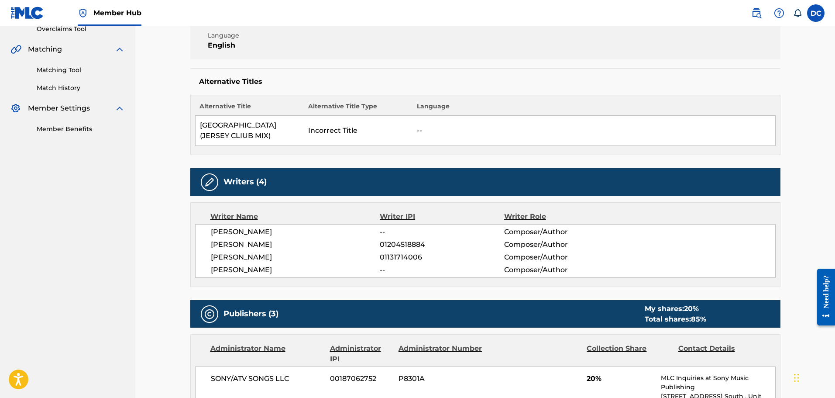
scroll to position [14, 0]
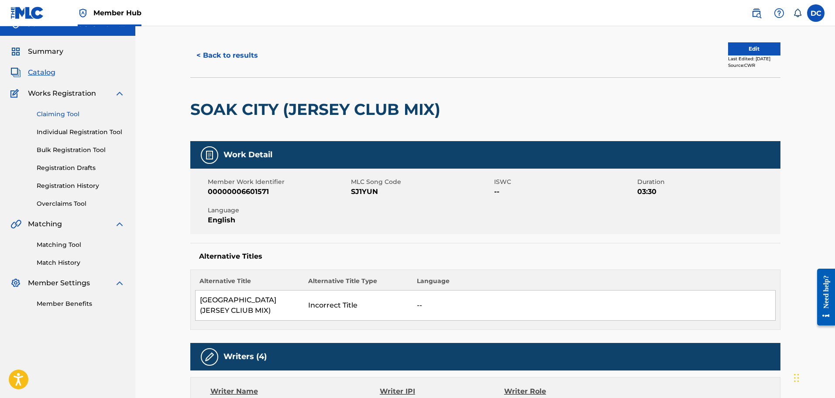
click at [53, 115] on link "Claiming Tool" at bounding box center [81, 114] width 88 height 9
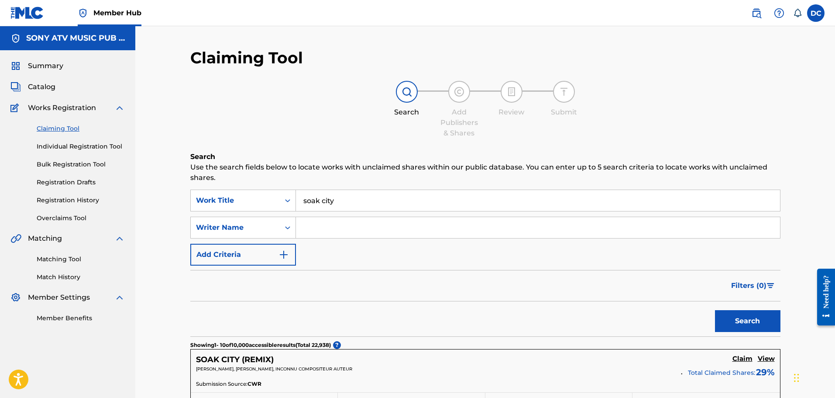
click at [329, 209] on input "soak city" at bounding box center [538, 200] width 484 height 21
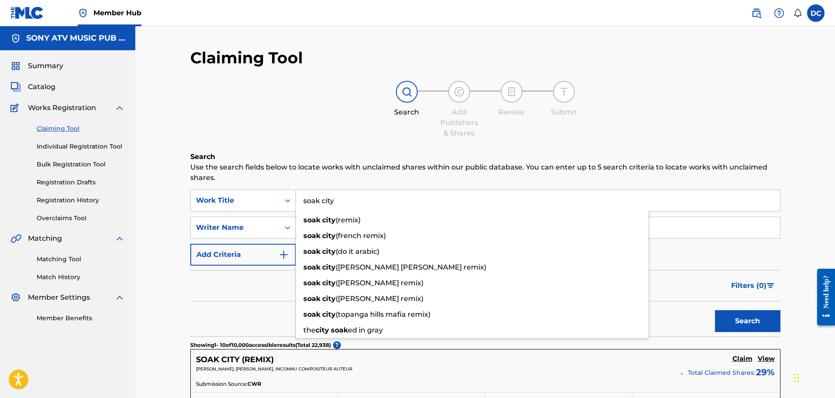
click at [407, 198] on input "soak city" at bounding box center [538, 200] width 484 height 21
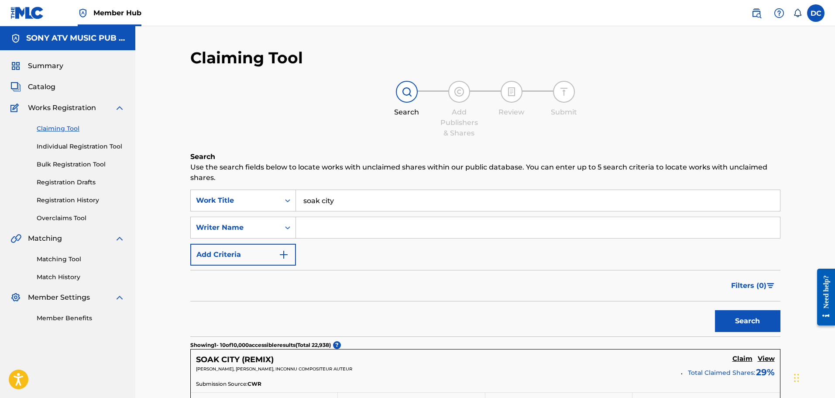
click at [211, 294] on div "Filters ( 0 )" at bounding box center [485, 285] width 590 height 31
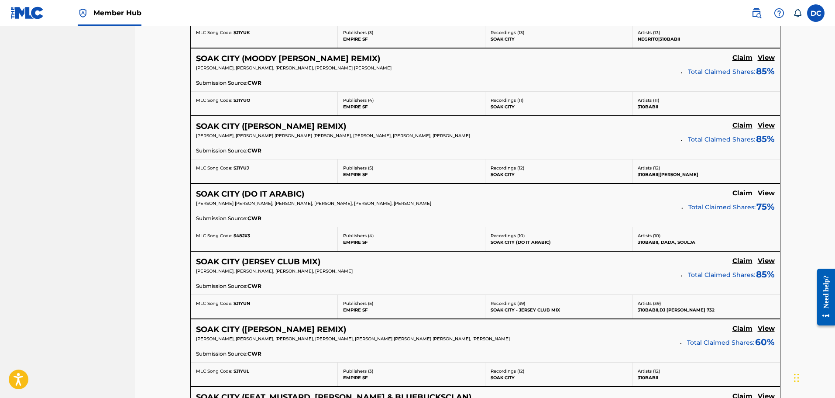
scroll to position [436, 0]
click at [735, 260] on h5 "Claim" at bounding box center [742, 260] width 20 height 8
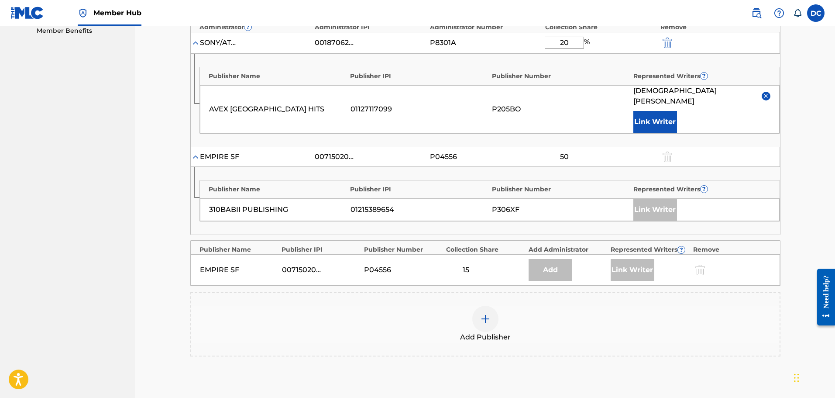
scroll to position [305, 0]
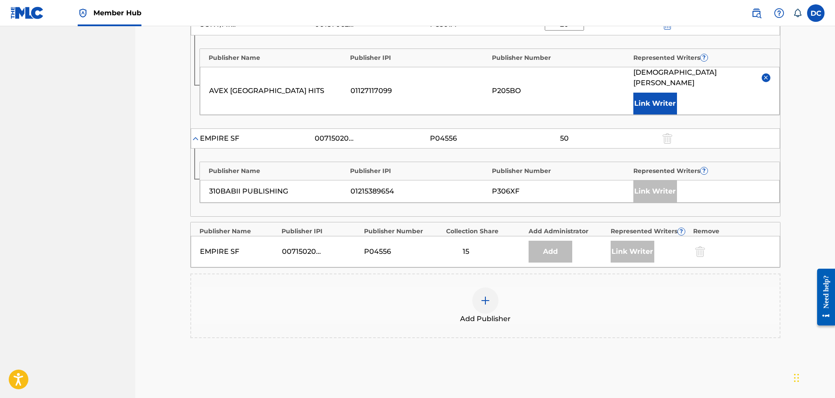
click at [477, 287] on div at bounding box center [485, 300] width 26 height 26
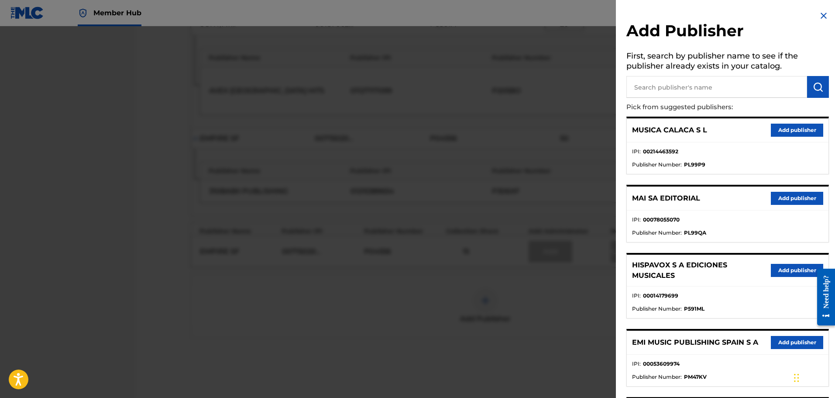
click at [685, 97] on input "text" at bounding box center [716, 87] width 181 height 22
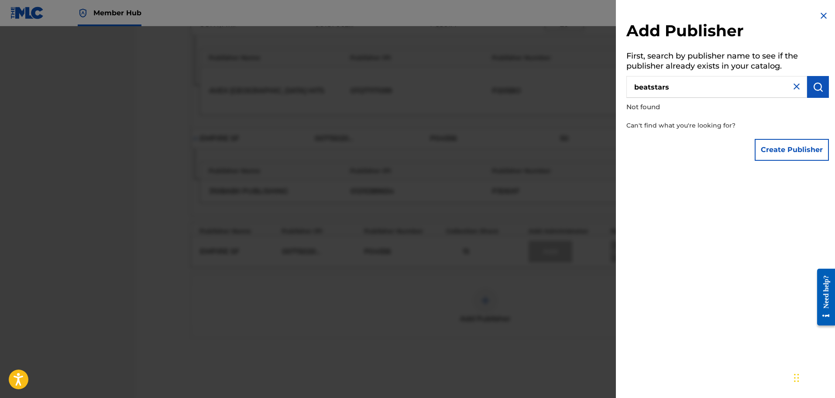
type input "beatstars"
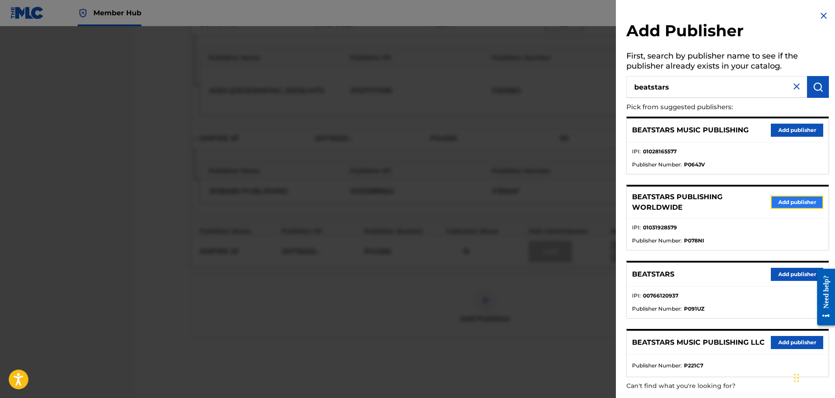
click at [796, 202] on button "Add publisher" at bounding box center [797, 201] width 52 height 13
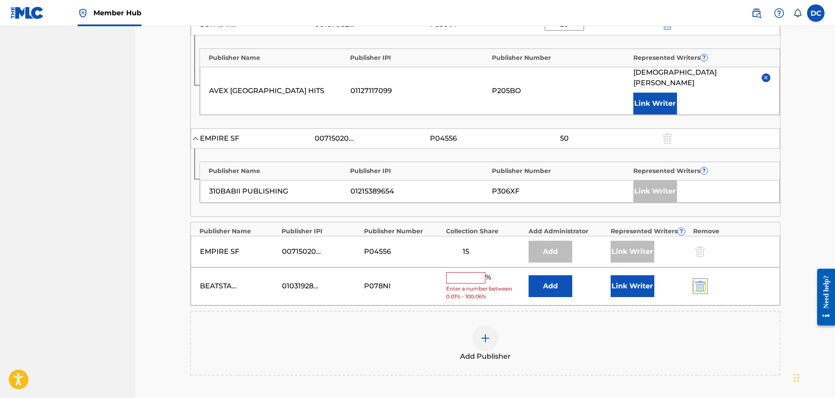
click at [703, 281] on img "submit" at bounding box center [700, 286] width 10 height 10
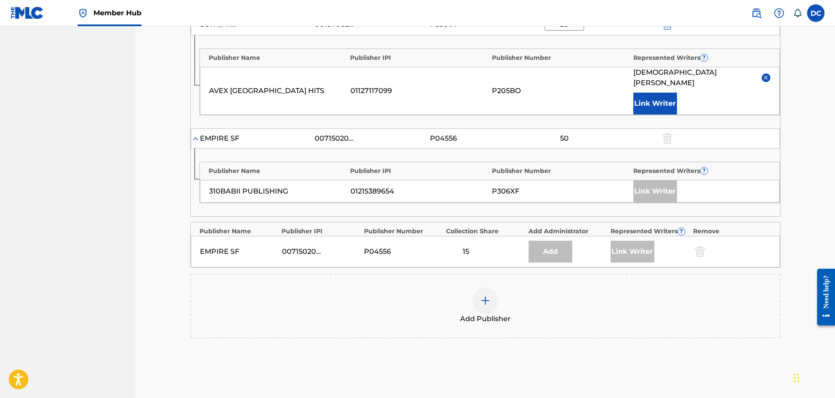
click at [491, 300] on div at bounding box center [485, 300] width 26 height 26
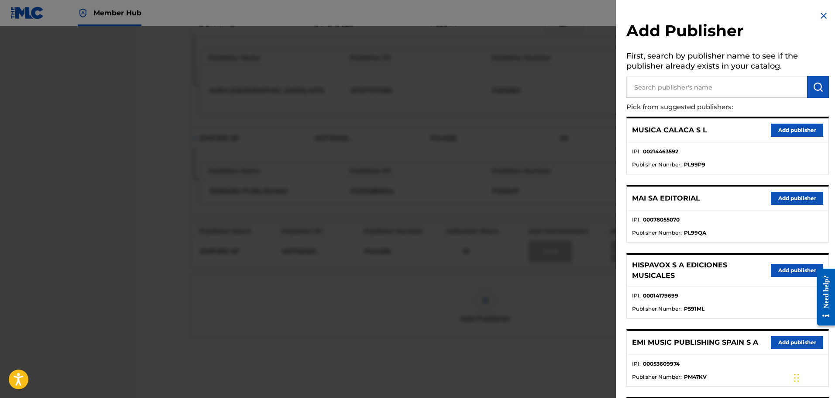
click at [719, 91] on input "text" at bounding box center [716, 87] width 181 height 22
type input "beatstars"
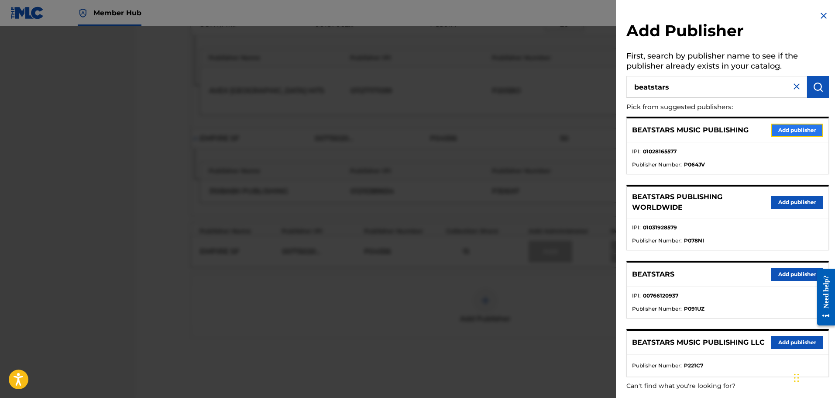
click at [785, 128] on button "Add publisher" at bounding box center [797, 129] width 52 height 13
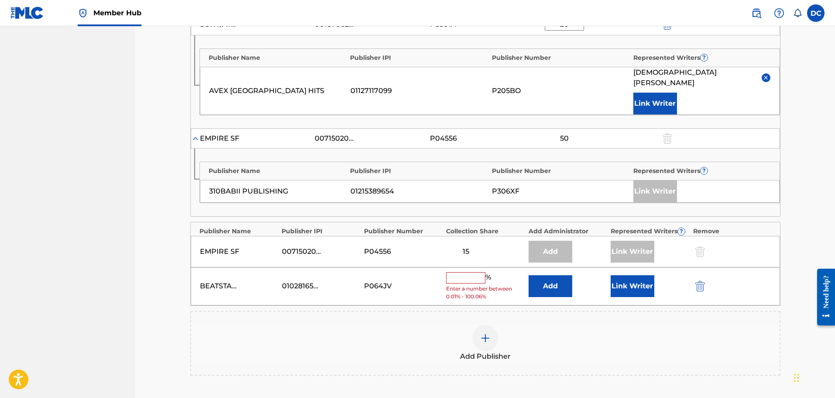
click at [398, 254] on div "EMPIRE SF 00715020885 P04556 15 Add Link Writer" at bounding box center [485, 251] width 589 height 31
click at [703, 281] on img "submit" at bounding box center [700, 286] width 10 height 10
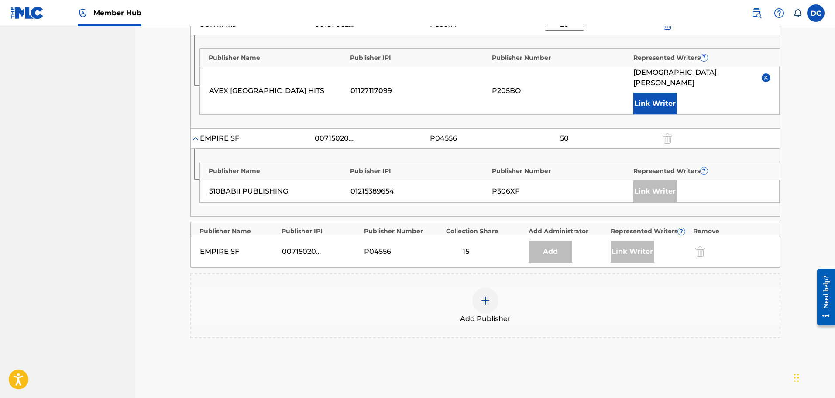
click at [500, 291] on div "Add Publisher" at bounding box center [485, 305] width 588 height 37
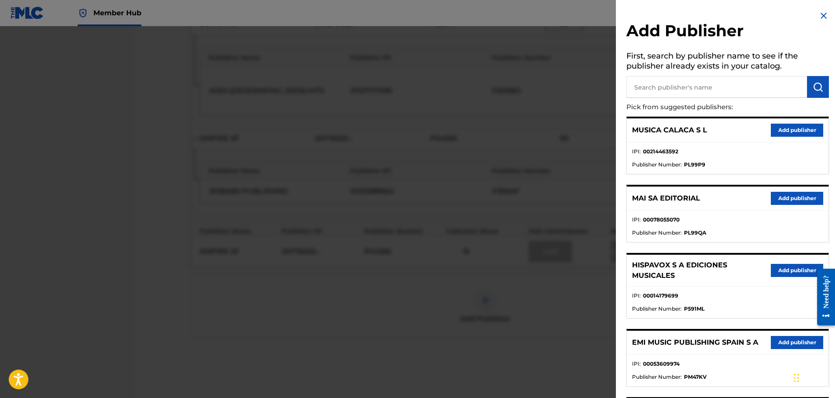
click at [737, 89] on input "text" at bounding box center [716, 87] width 181 height 22
type input "beatstars"
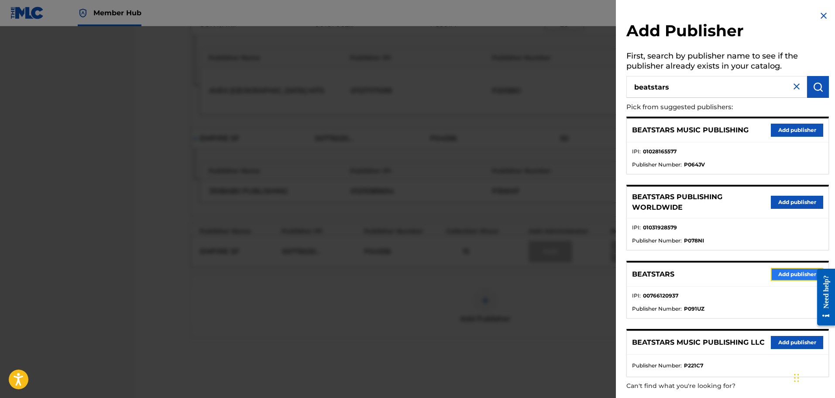
click at [790, 272] on button "Add publisher" at bounding box center [797, 273] width 52 height 13
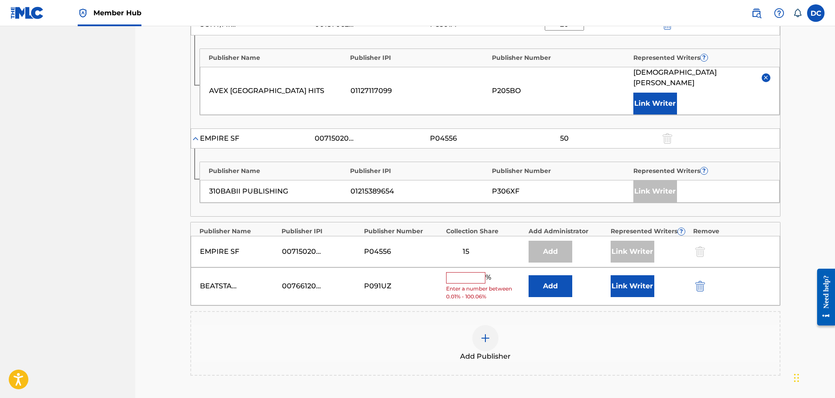
click at [470, 272] on input "text" at bounding box center [465, 277] width 39 height 11
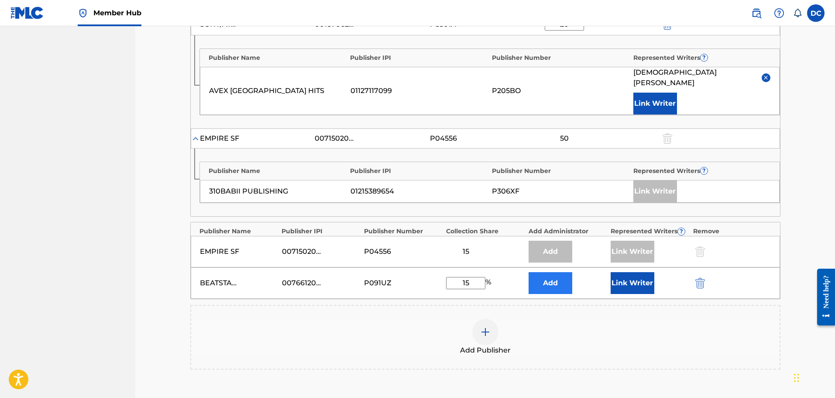
type input "15"
click at [563, 272] on button "Add" at bounding box center [550, 283] width 44 height 22
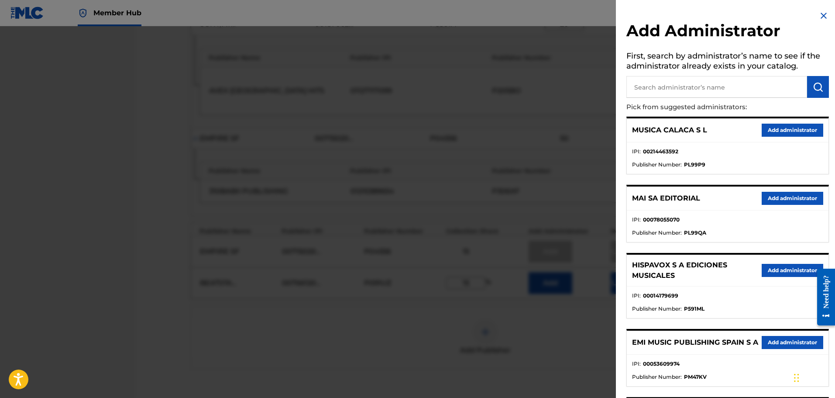
click at [692, 93] on input "text" at bounding box center [716, 87] width 181 height 22
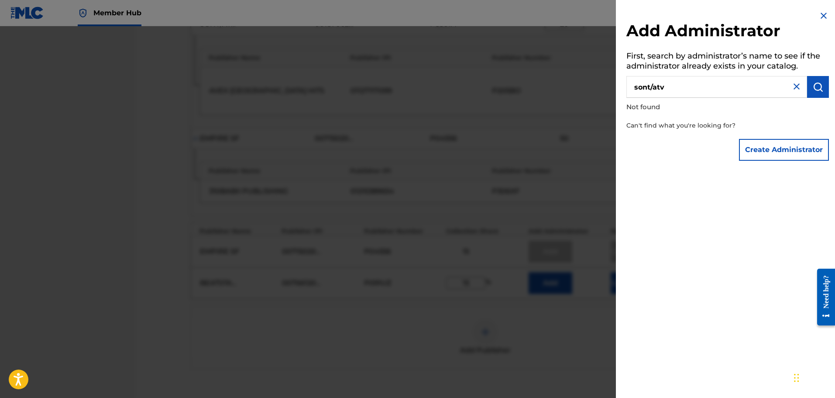
click at [650, 89] on input "sont/atv" at bounding box center [716, 87] width 181 height 22
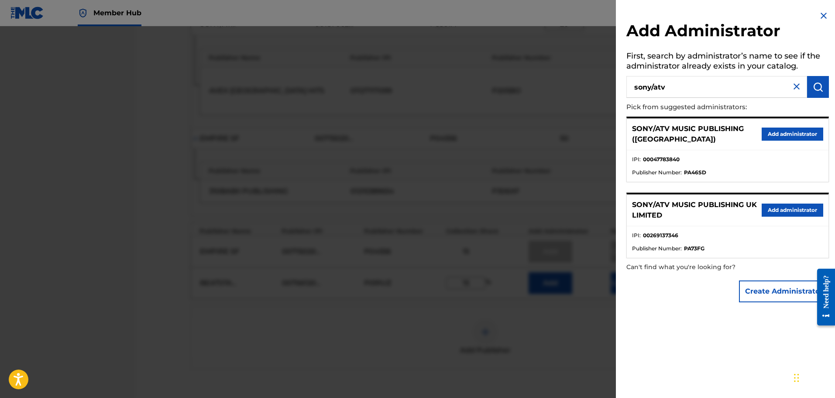
click at [716, 76] on input "sony/atv" at bounding box center [716, 87] width 181 height 22
type input "sony/atv tunes"
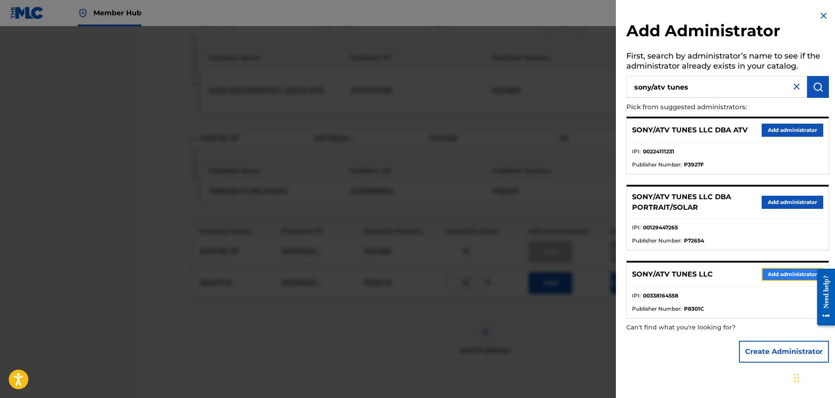
click at [786, 270] on button "Add administrator" at bounding box center [792, 273] width 62 height 13
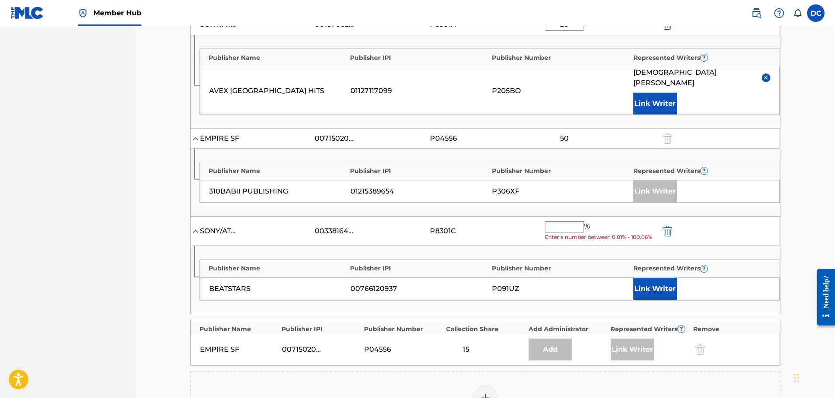
click at [571, 221] on input "text" at bounding box center [564, 226] width 39 height 11
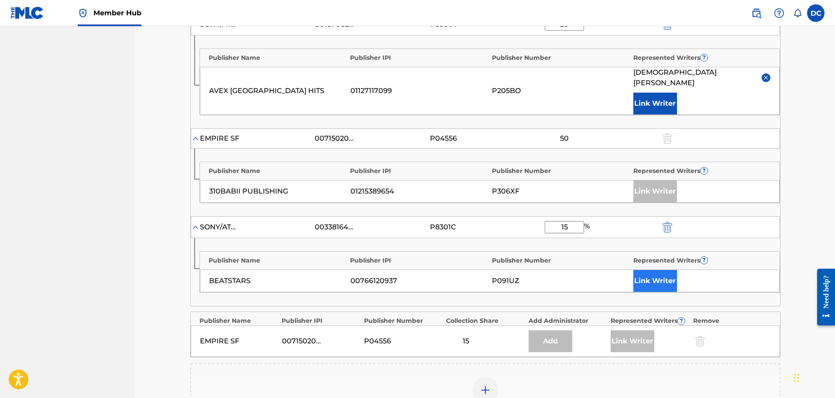
type input "15"
click at [659, 271] on button "Link Writer" at bounding box center [655, 281] width 44 height 22
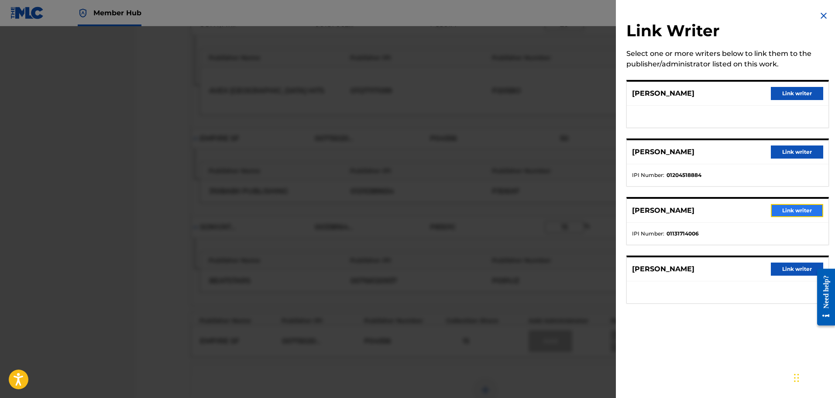
click at [796, 212] on button "Link writer" at bounding box center [797, 210] width 52 height 13
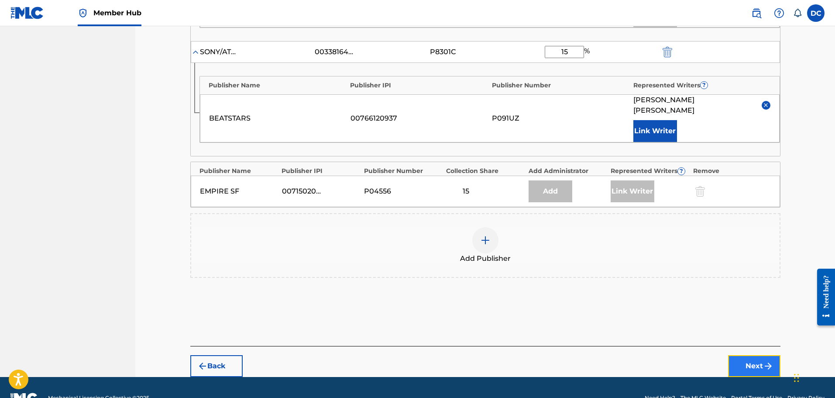
click at [750, 355] on button "Next" at bounding box center [754, 366] width 52 height 22
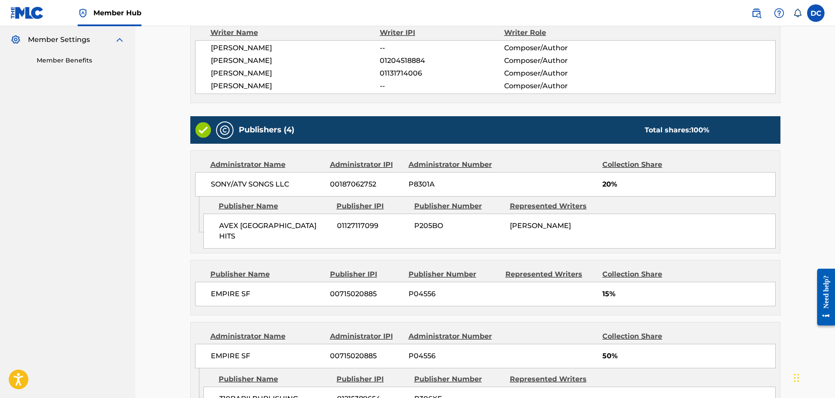
scroll to position [455, 0]
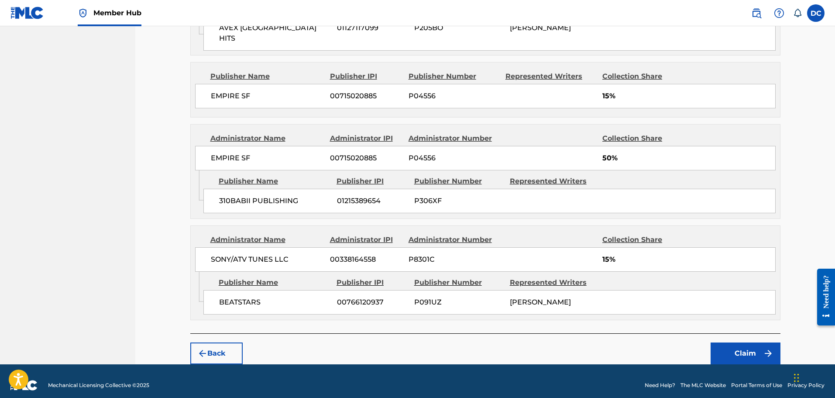
click at [754, 333] on div "Back Claim" at bounding box center [485, 348] width 590 height 31
click at [756, 342] on button "Claim" at bounding box center [745, 353] width 70 height 22
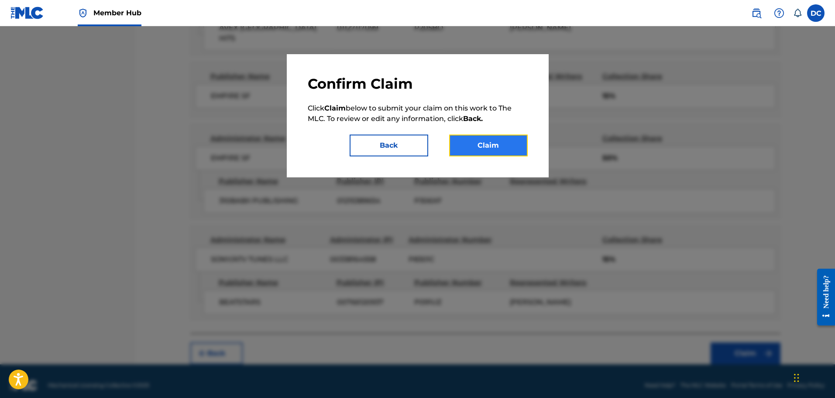
click at [490, 152] on button "Claim" at bounding box center [488, 145] width 79 height 22
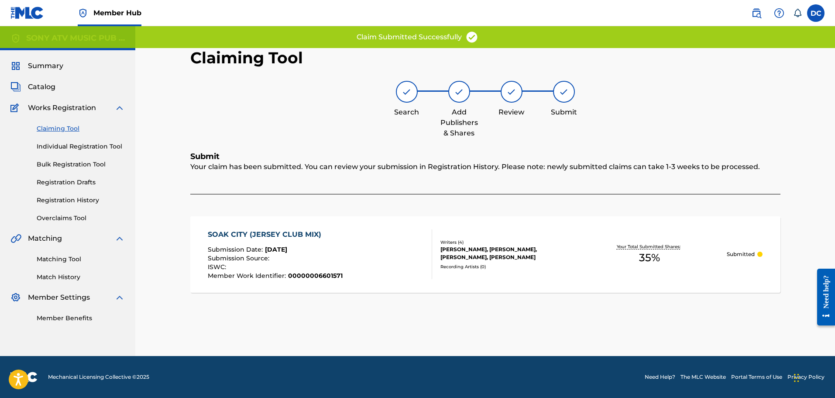
scroll to position [0, 0]
